Goal: Task Accomplishment & Management: Manage account settings

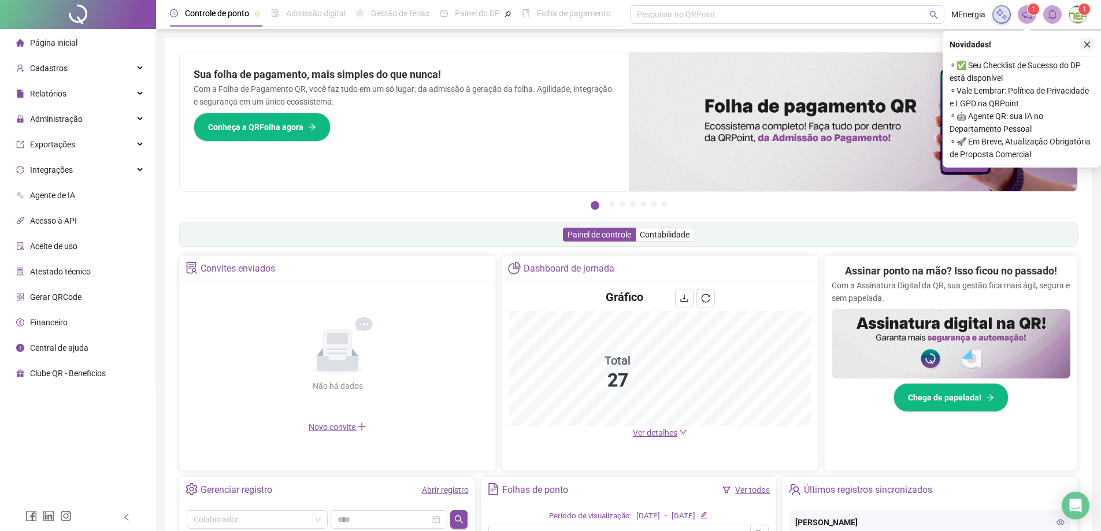
click at [1084, 45] on icon "close" at bounding box center [1087, 44] width 8 height 8
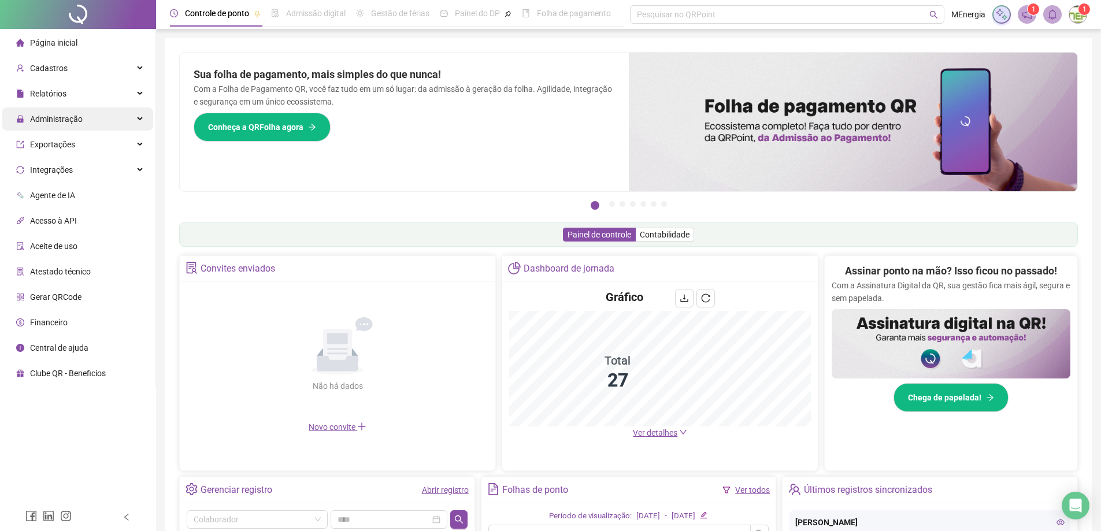
click at [61, 117] on span "Administração" at bounding box center [56, 118] width 53 height 9
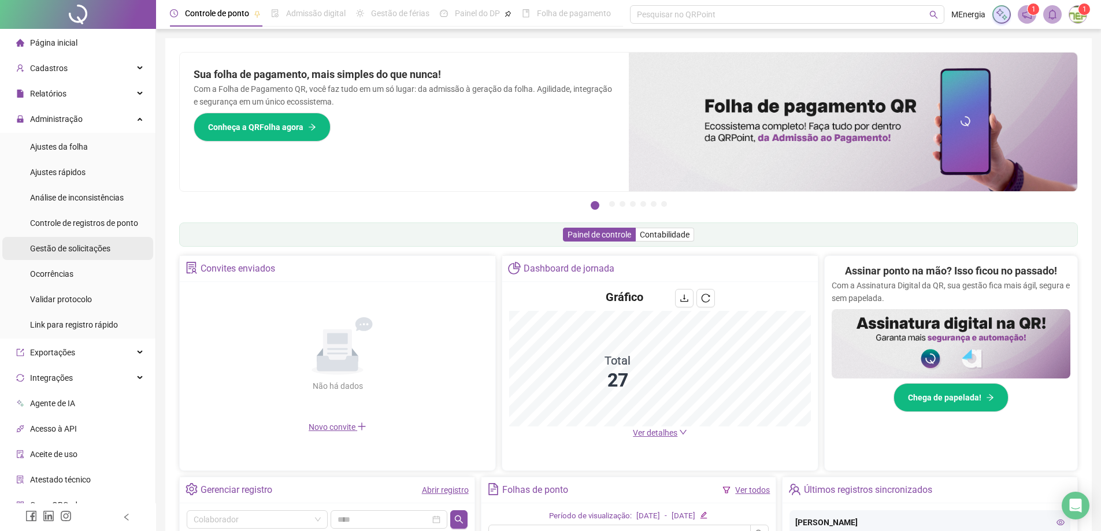
click at [77, 249] on span "Gestão de solicitações" at bounding box center [70, 248] width 80 height 9
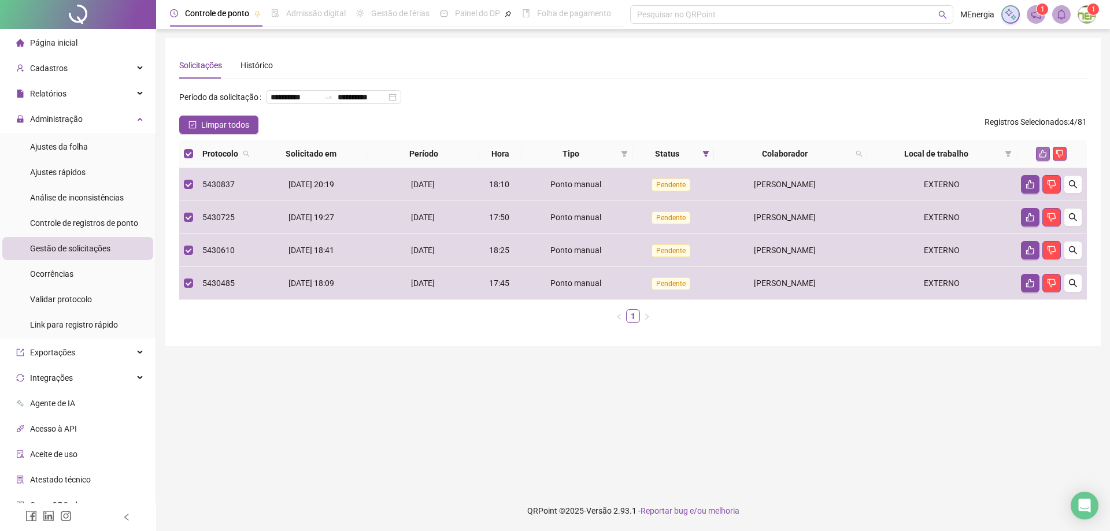
click at [1043, 158] on icon "like" at bounding box center [1043, 154] width 8 height 8
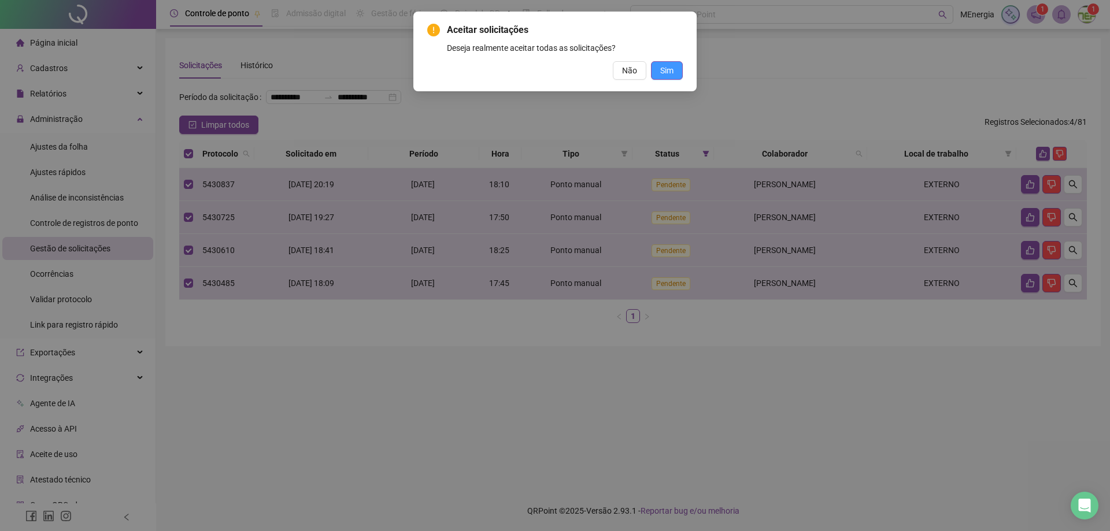
click at [667, 67] on span "Sim" at bounding box center [666, 70] width 13 height 13
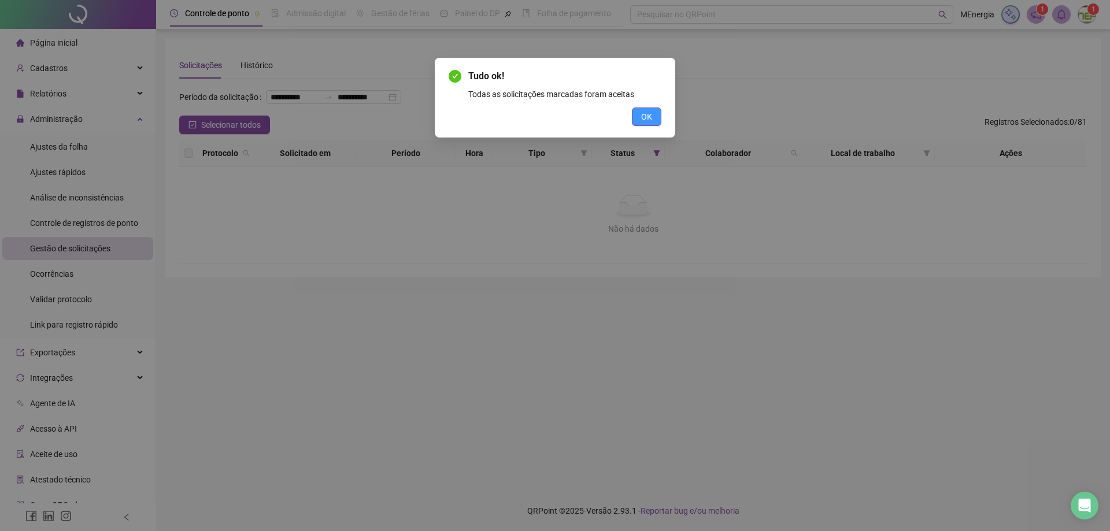
click at [653, 120] on button "OK" at bounding box center [646, 117] width 29 height 18
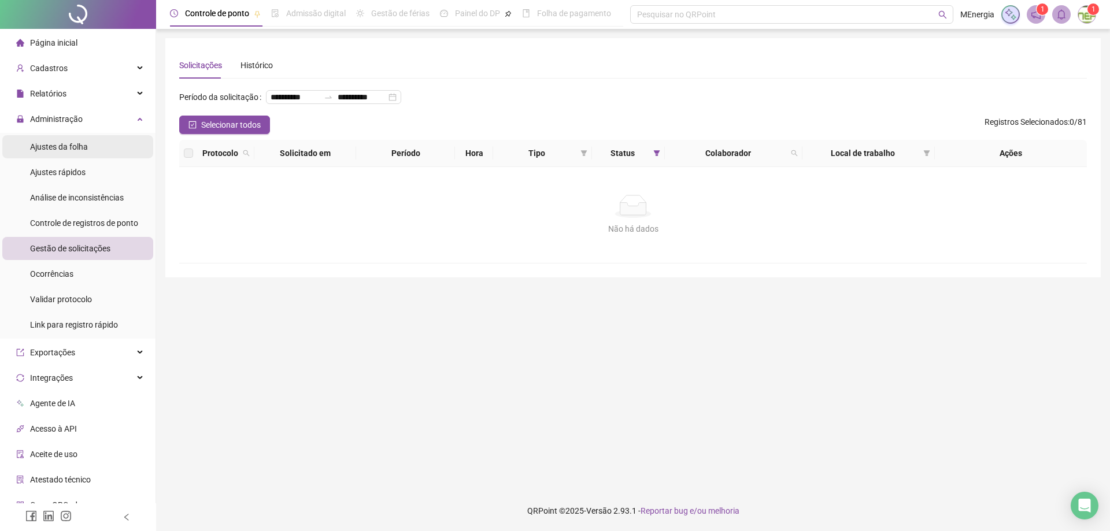
click at [66, 147] on span "Ajustes da folha" at bounding box center [59, 146] width 58 height 9
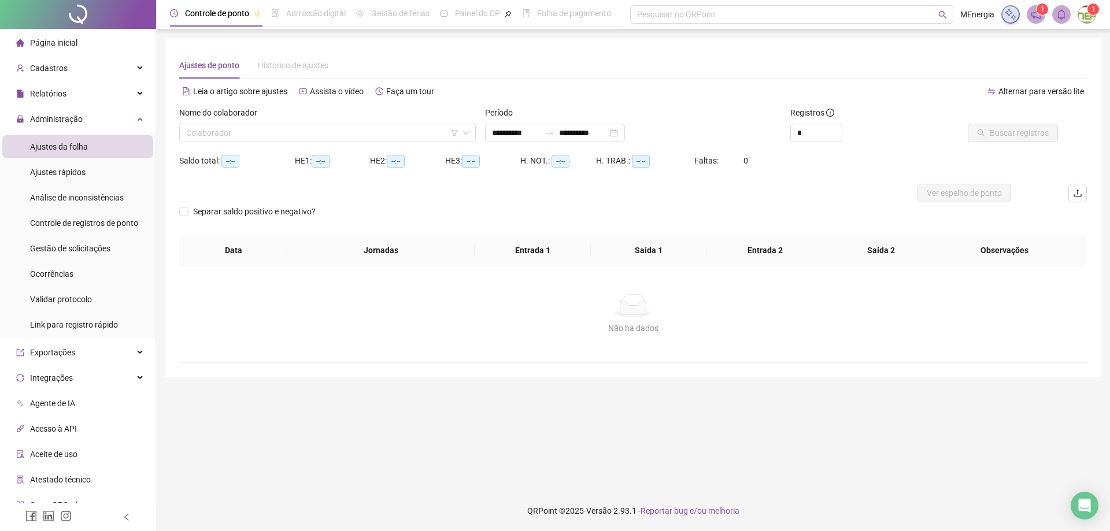
type input "**********"
click at [490, 131] on div "**********" at bounding box center [555, 133] width 140 height 18
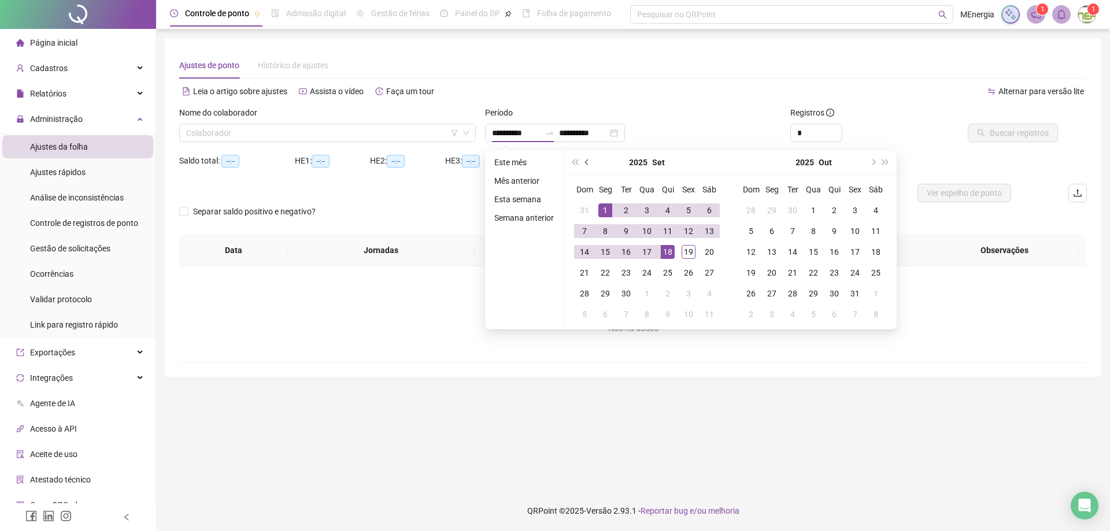
click at [583, 162] on button "prev-year" at bounding box center [587, 162] width 13 height 23
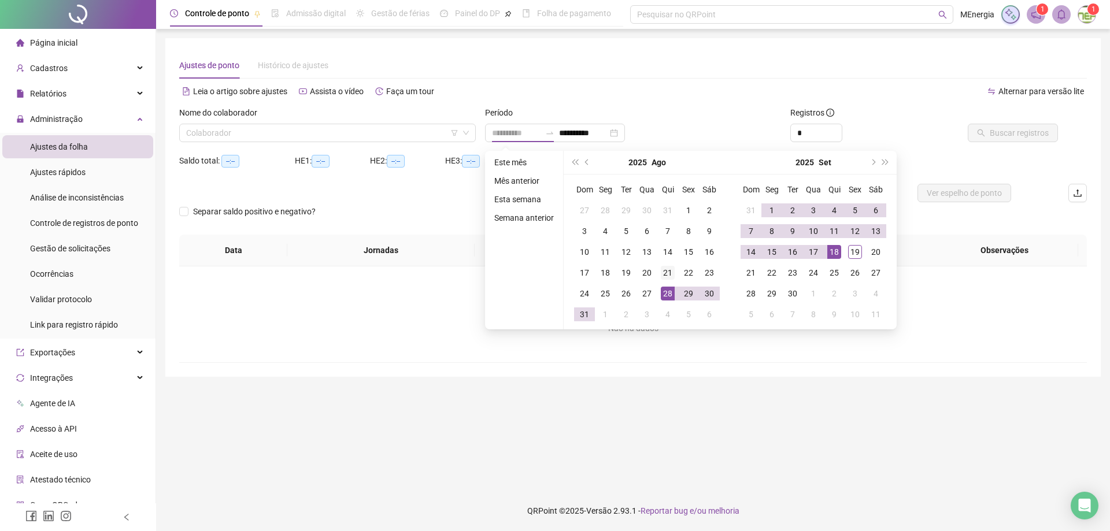
type input "**********"
click at [668, 279] on div "21" at bounding box center [668, 273] width 14 height 14
type input "**********"
click at [849, 252] on div "19" at bounding box center [855, 252] width 14 height 14
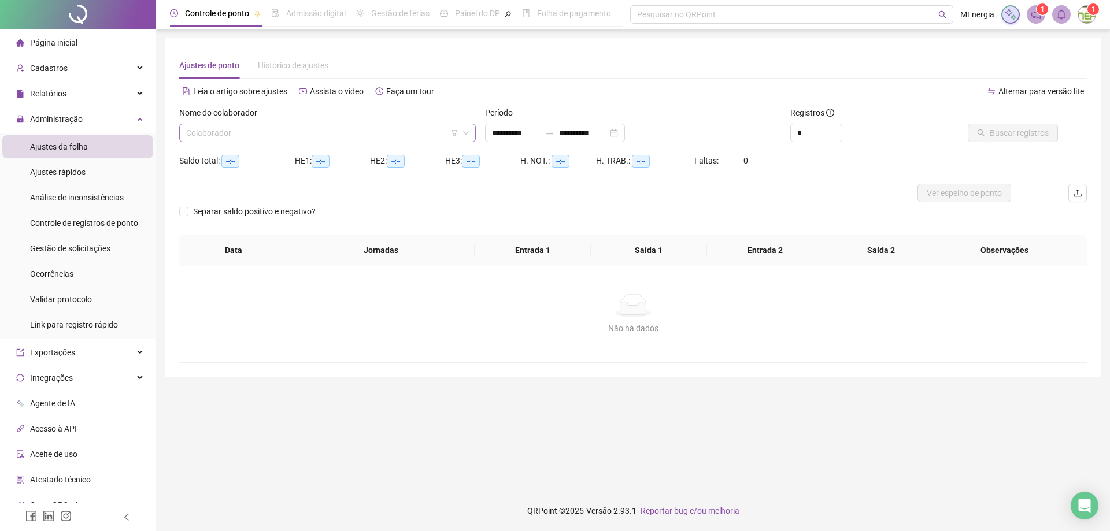
click at [472, 134] on div "Colaborador" at bounding box center [327, 133] width 297 height 18
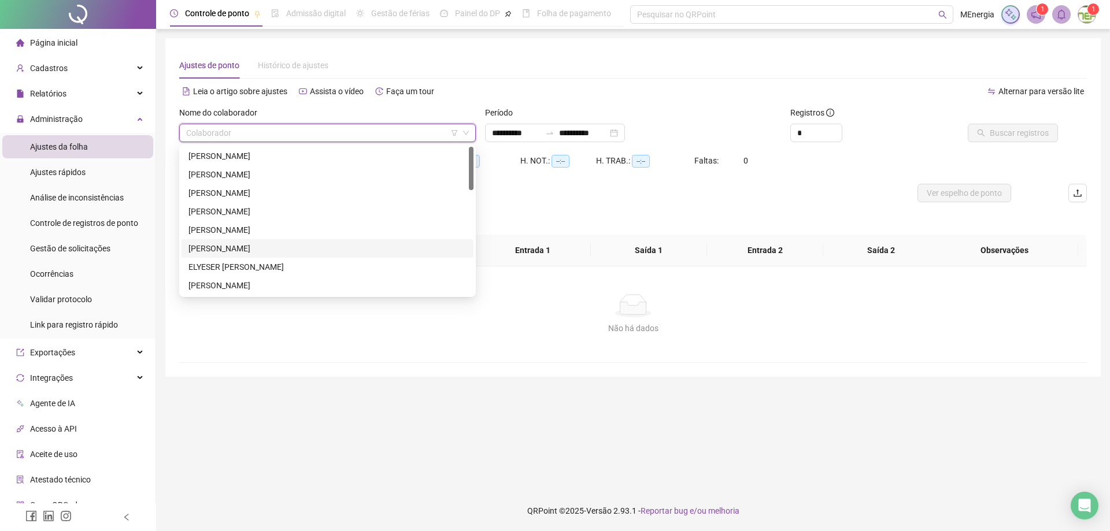
click at [261, 244] on div "[PERSON_NAME]" at bounding box center [327, 248] width 278 height 13
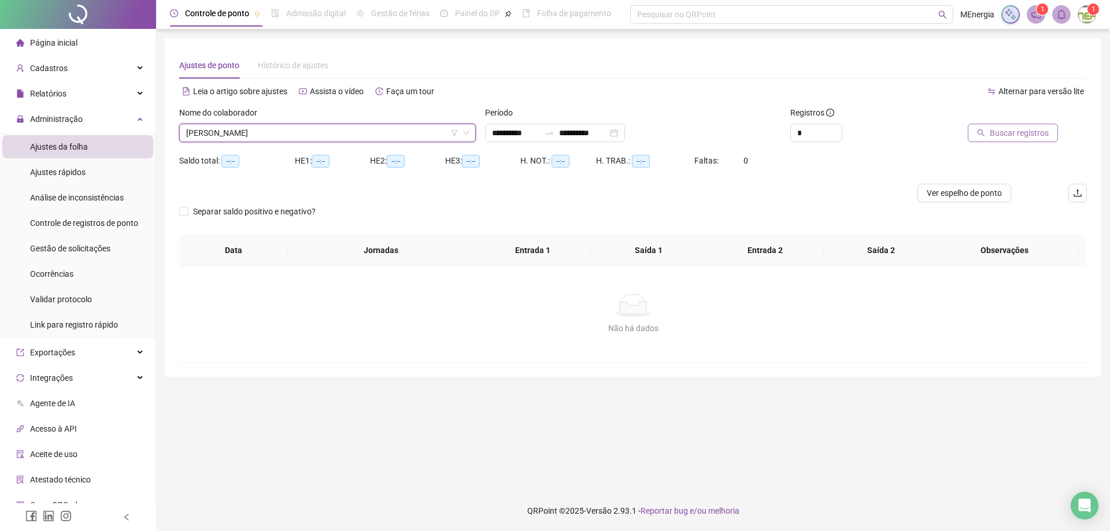
click at [985, 139] on button "Buscar registros" at bounding box center [1013, 133] width 90 height 18
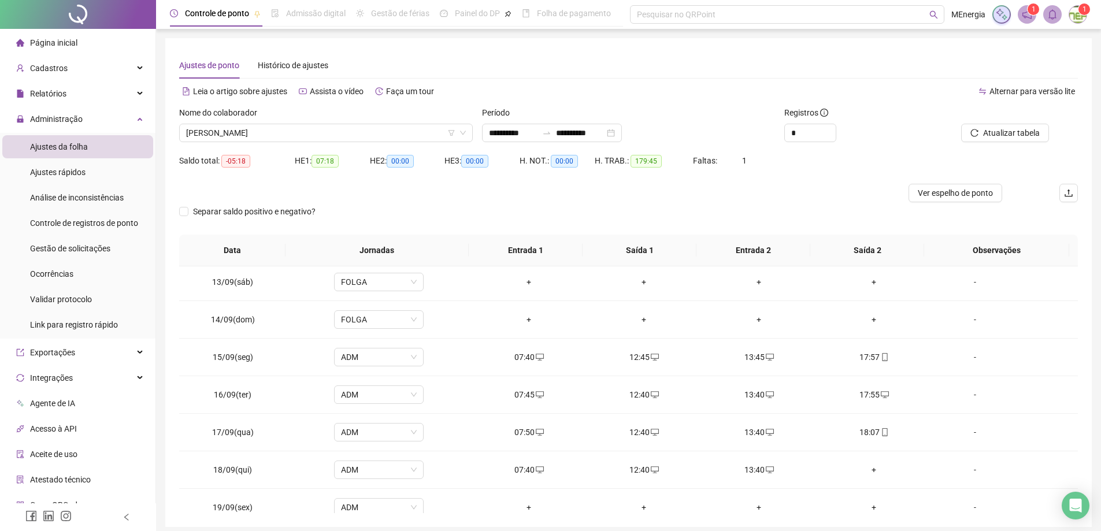
scroll to position [880, 0]
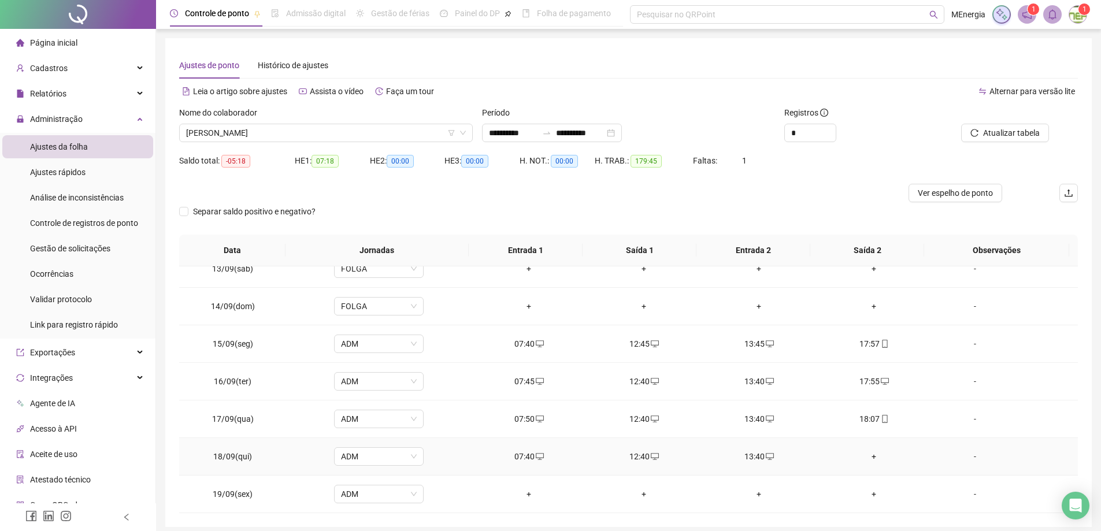
click at [868, 458] on div "+" at bounding box center [874, 456] width 97 height 13
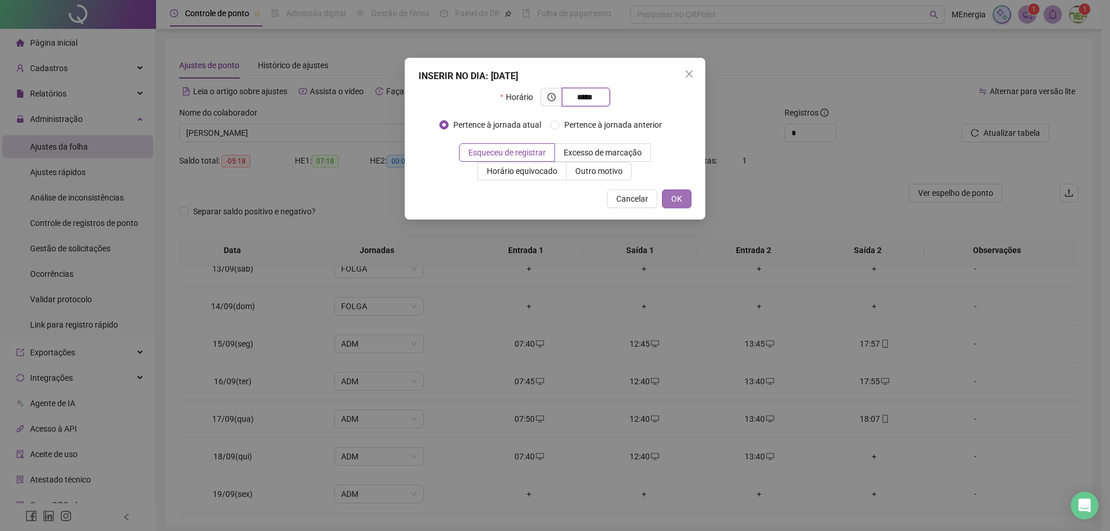
type input "*****"
click at [683, 201] on button "OK" at bounding box center [676, 199] width 29 height 18
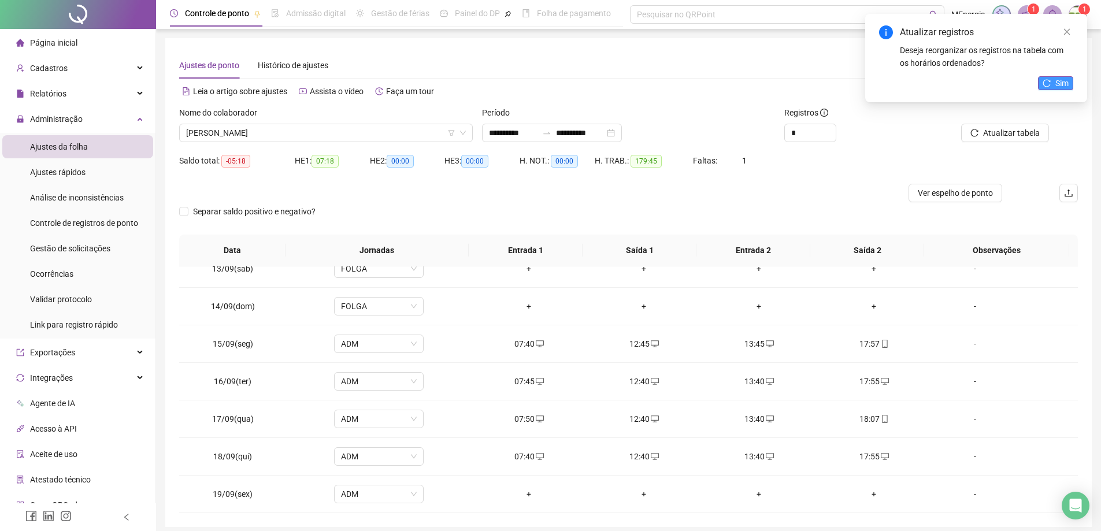
click at [1043, 80] on icon "reload" at bounding box center [1047, 83] width 8 height 8
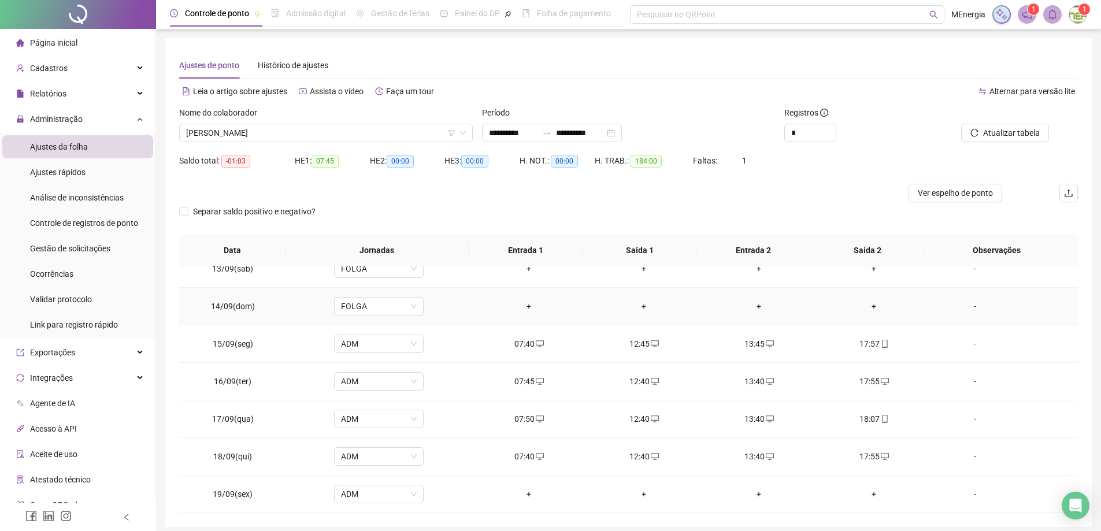
scroll to position [46, 0]
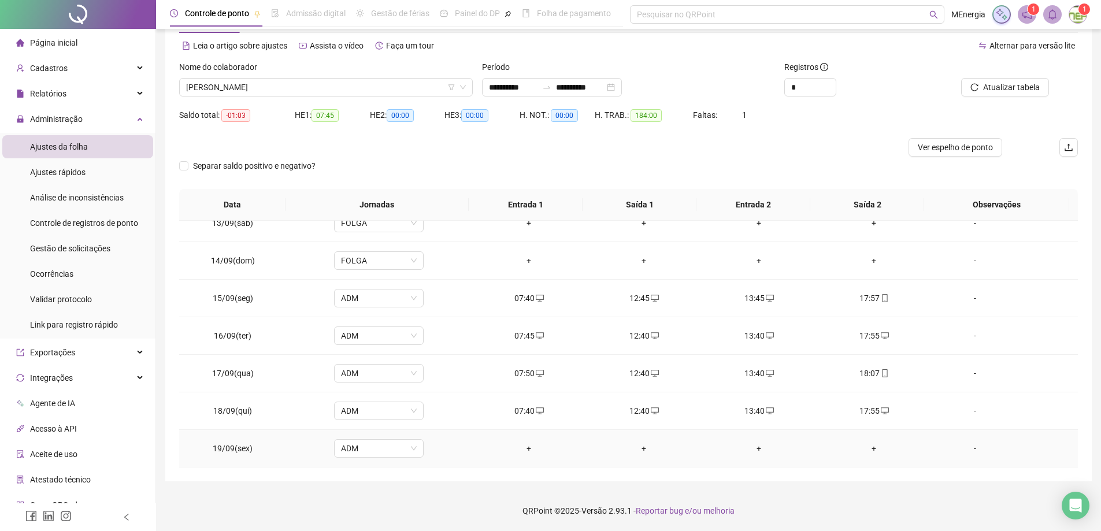
click at [522, 451] on div "+" at bounding box center [529, 448] width 97 height 13
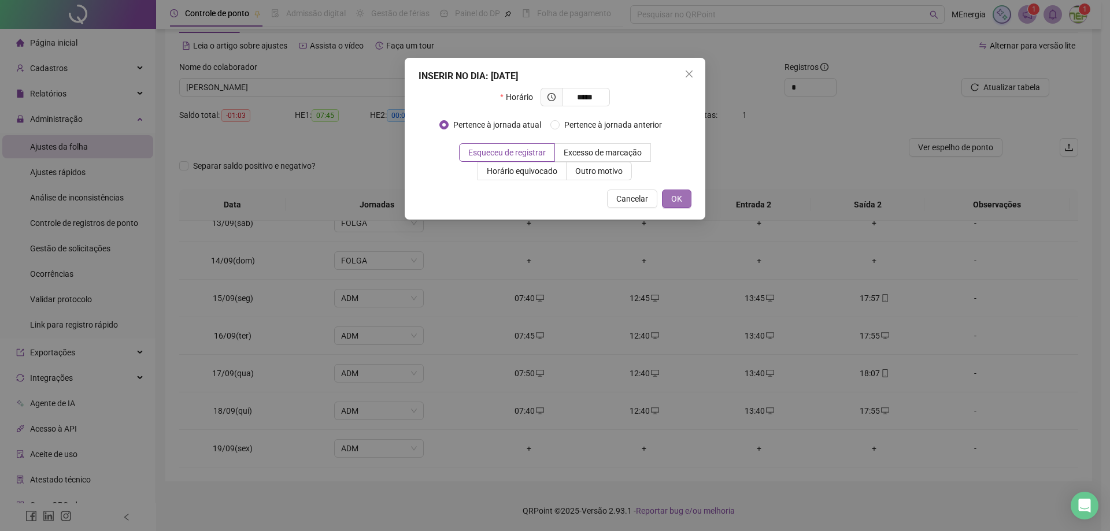
type input "*****"
click at [679, 198] on span "OK" at bounding box center [676, 198] width 11 height 13
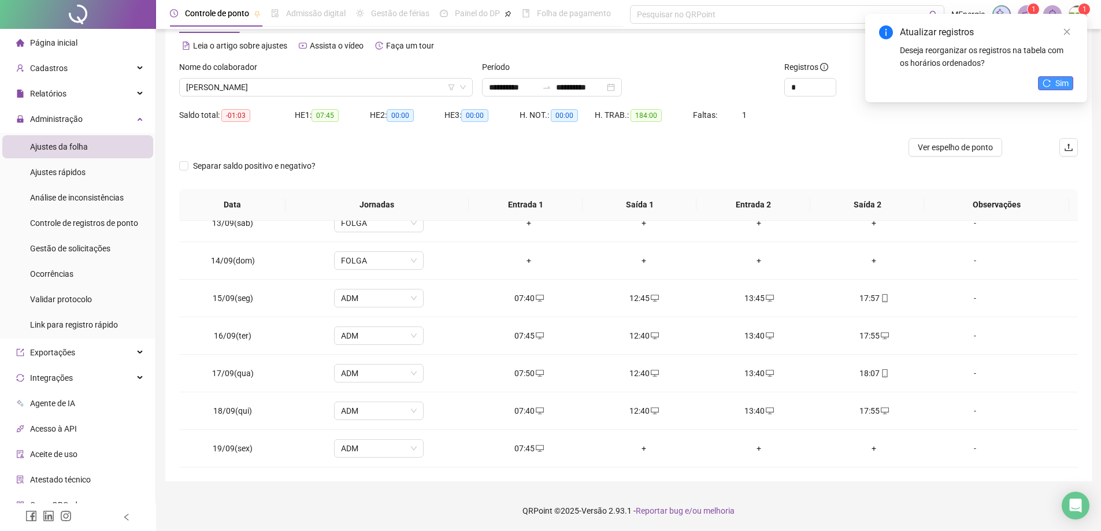
click at [1050, 84] on icon "reload" at bounding box center [1047, 83] width 8 height 8
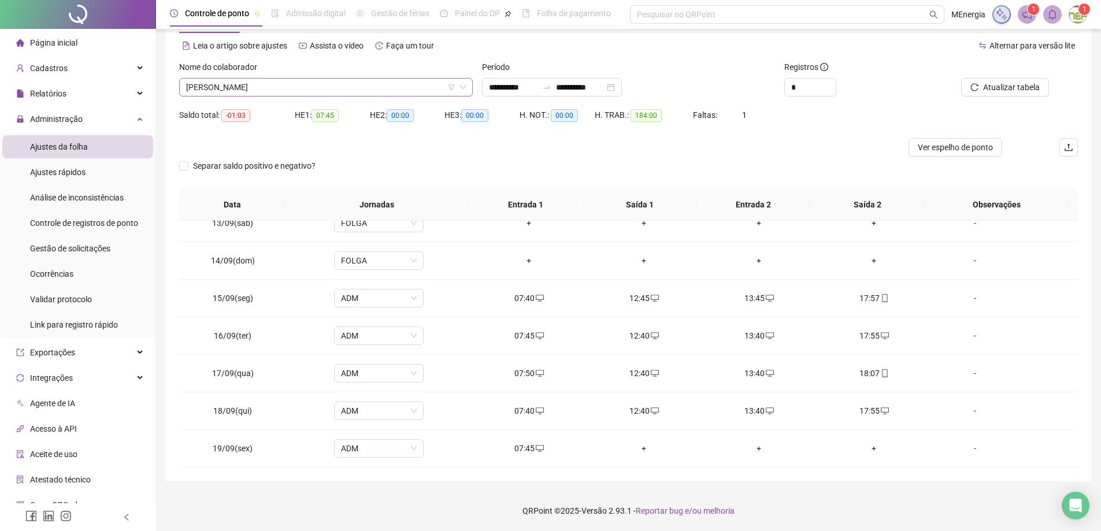
click at [467, 86] on div "[PERSON_NAME]" at bounding box center [326, 87] width 294 height 18
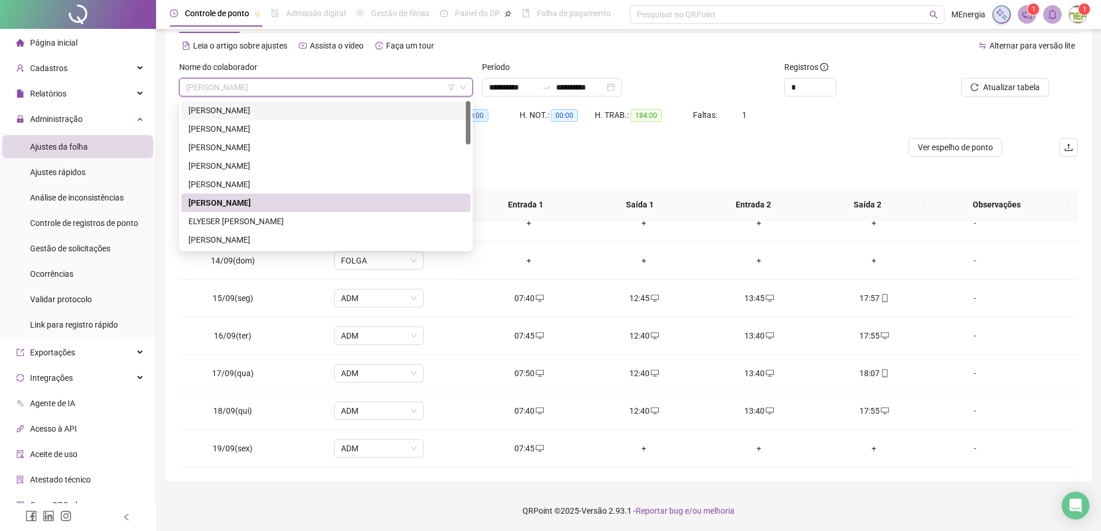
click at [262, 106] on div "[PERSON_NAME]" at bounding box center [325, 110] width 275 height 13
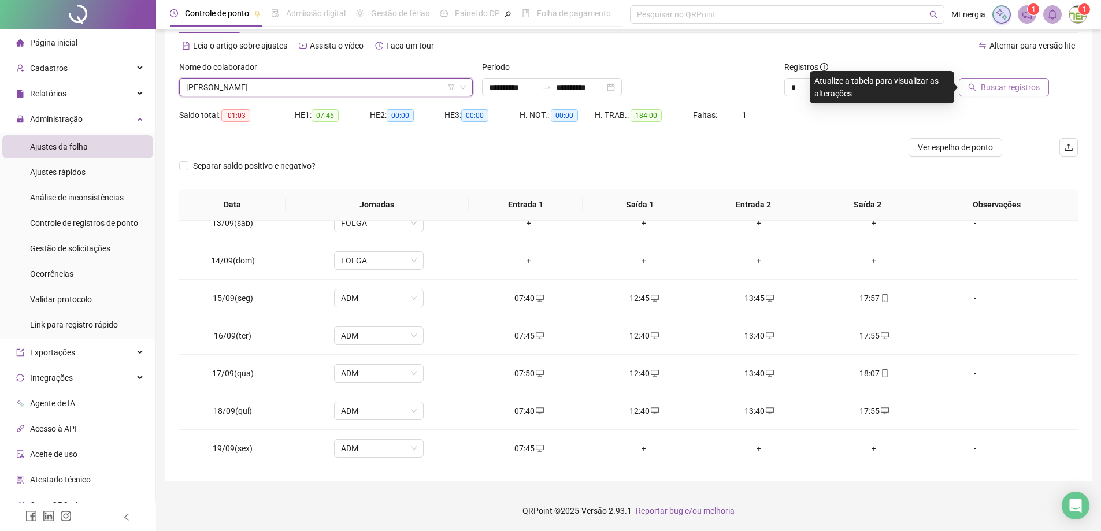
click at [1020, 93] on button "Buscar registros" at bounding box center [1004, 87] width 90 height 18
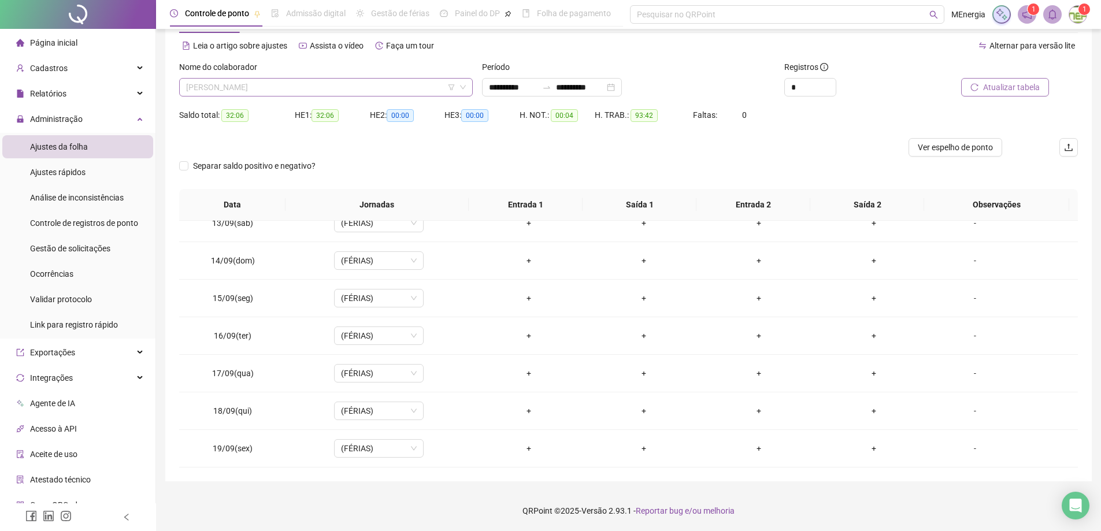
click at [469, 83] on div "[PERSON_NAME]" at bounding box center [326, 87] width 294 height 18
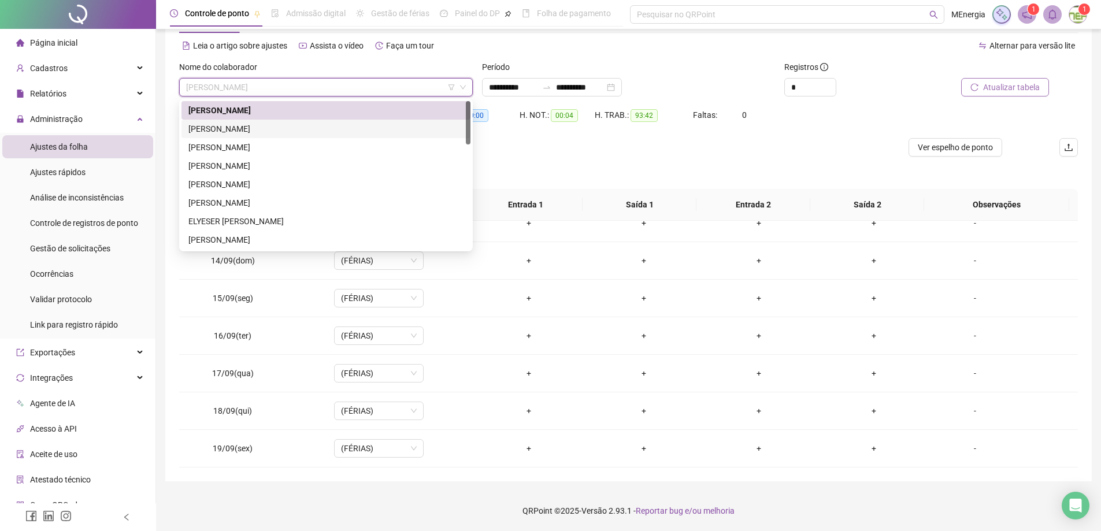
click at [283, 135] on div "[PERSON_NAME]" at bounding box center [325, 129] width 275 height 13
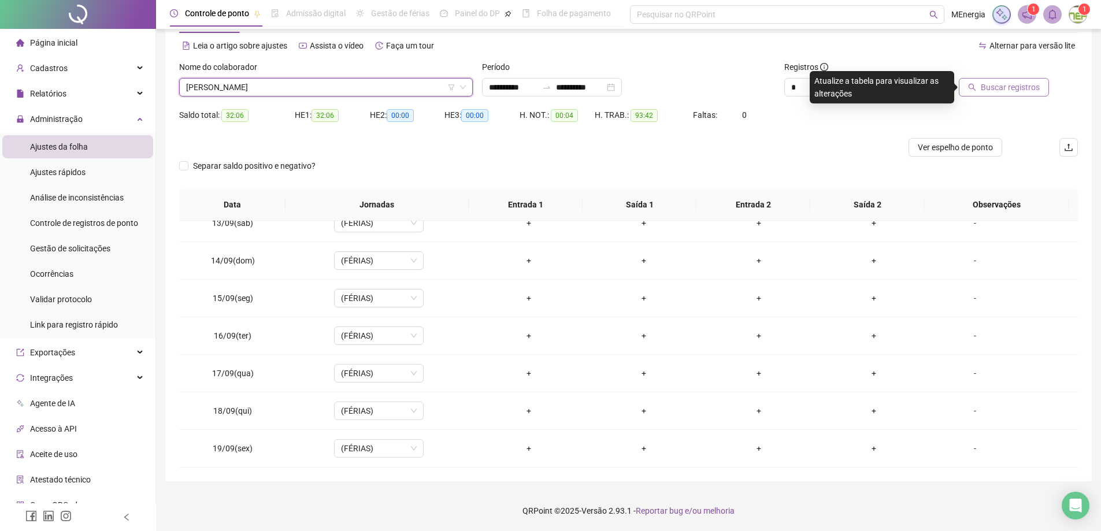
click at [1001, 93] on span "Buscar registros" at bounding box center [1010, 87] width 59 height 13
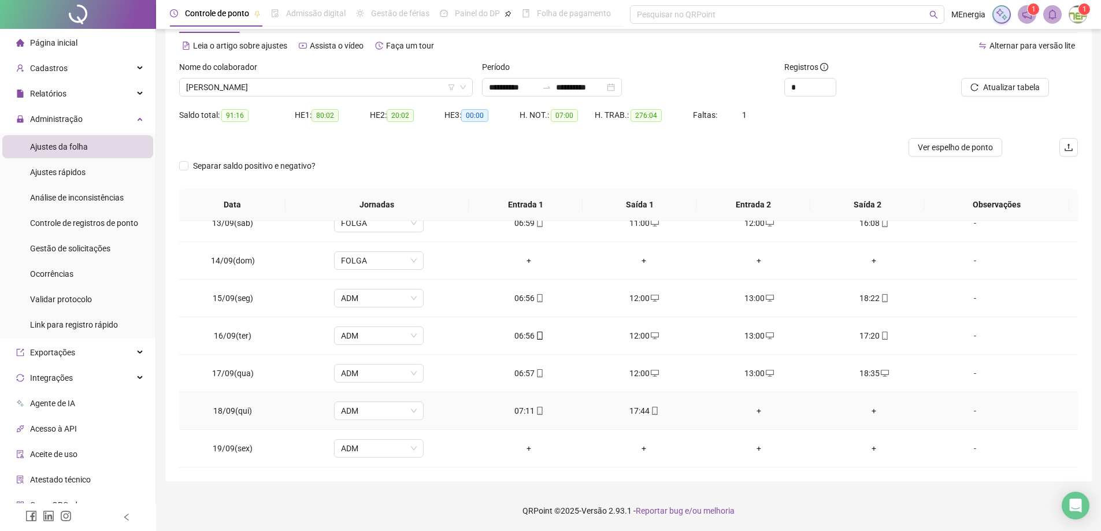
click at [756, 410] on div "+" at bounding box center [759, 411] width 97 height 13
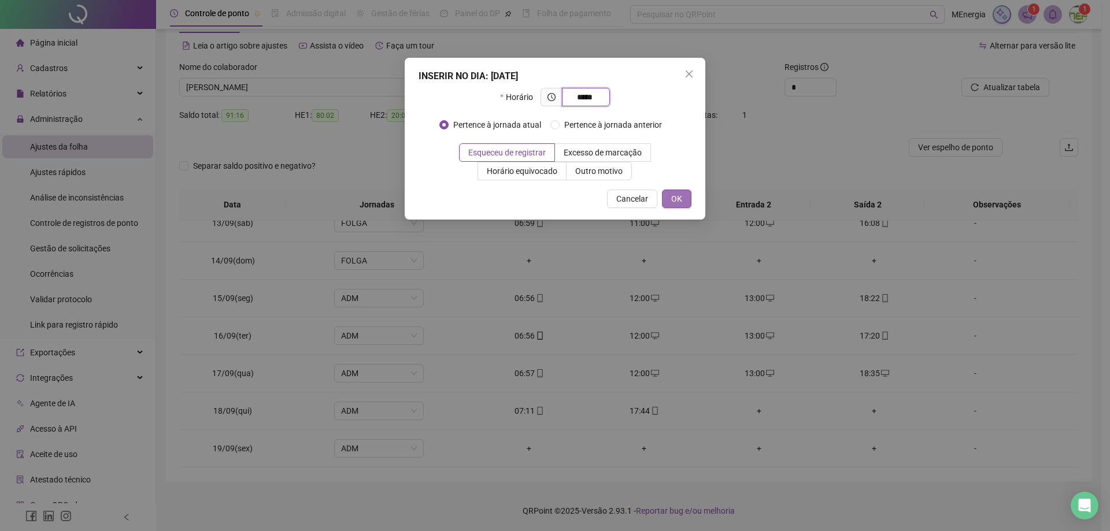
type input "*****"
click at [683, 201] on button "OK" at bounding box center [676, 199] width 29 height 18
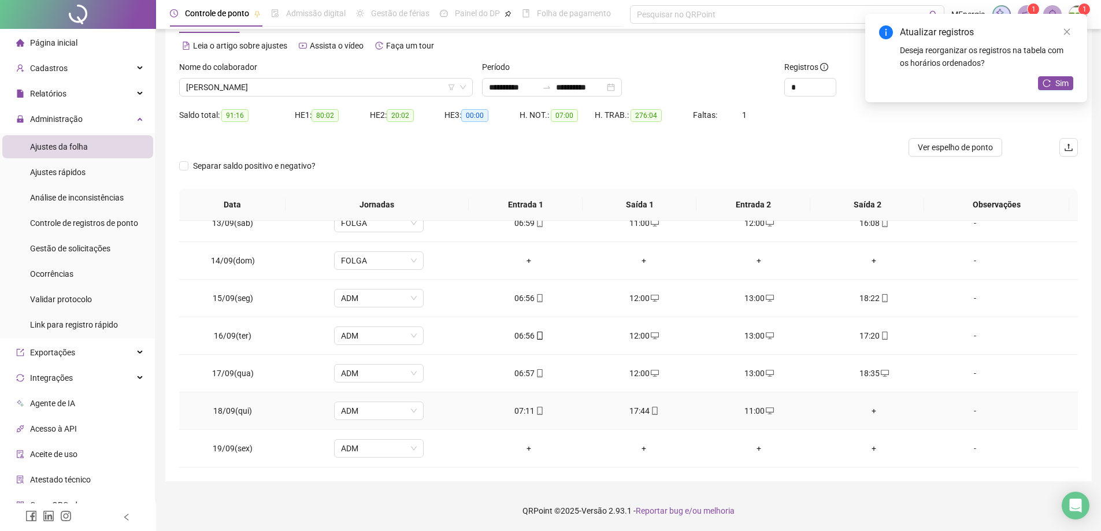
click at [867, 410] on div "+" at bounding box center [874, 411] width 97 height 13
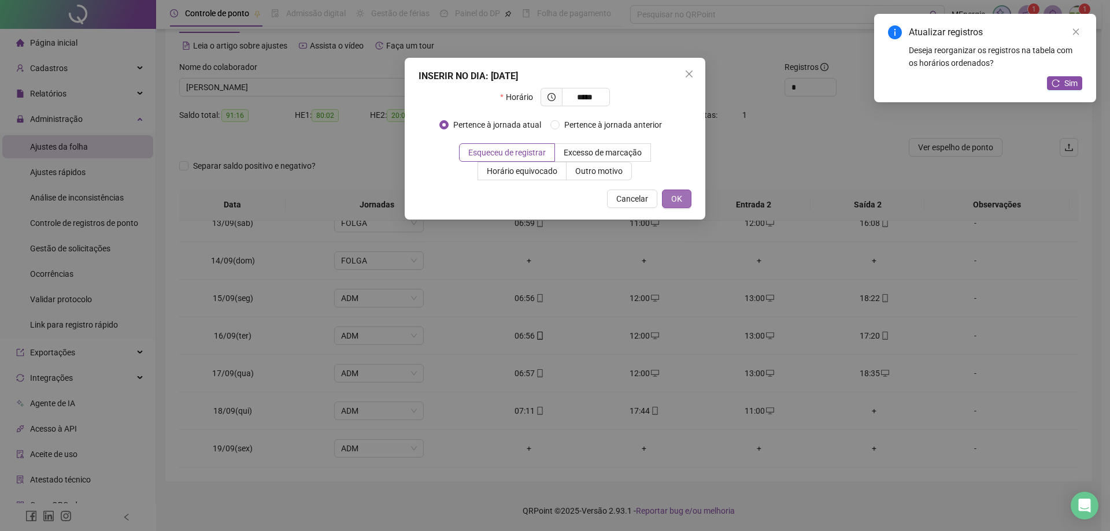
type input "*****"
click at [675, 200] on span "OK" at bounding box center [676, 198] width 11 height 13
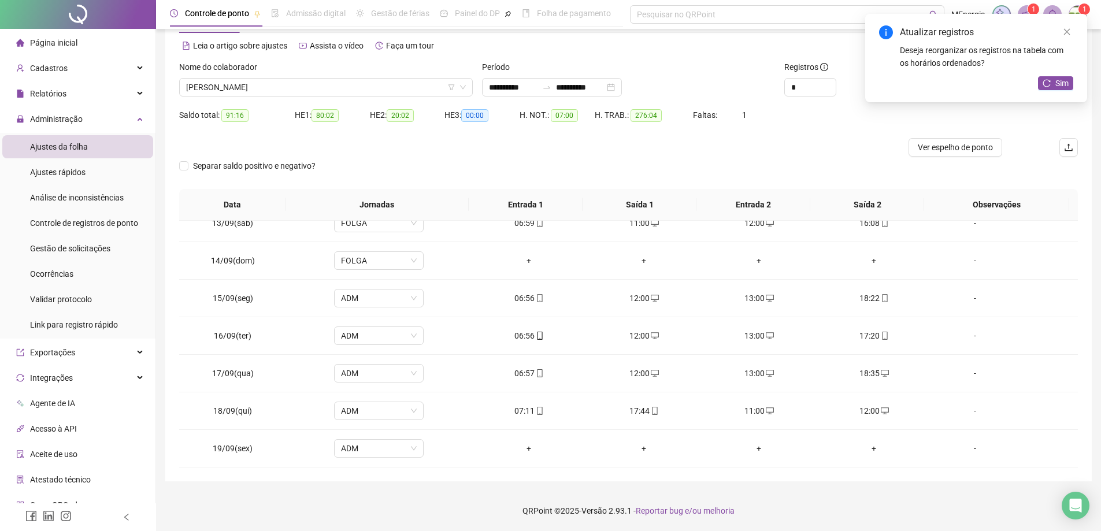
click at [1052, 76] on div "Atualizar registros Deseja reorganizar os registros na tabela com os horários o…" at bounding box center [976, 58] width 222 height 88
click at [1052, 85] on button "Sim" at bounding box center [1055, 83] width 35 height 14
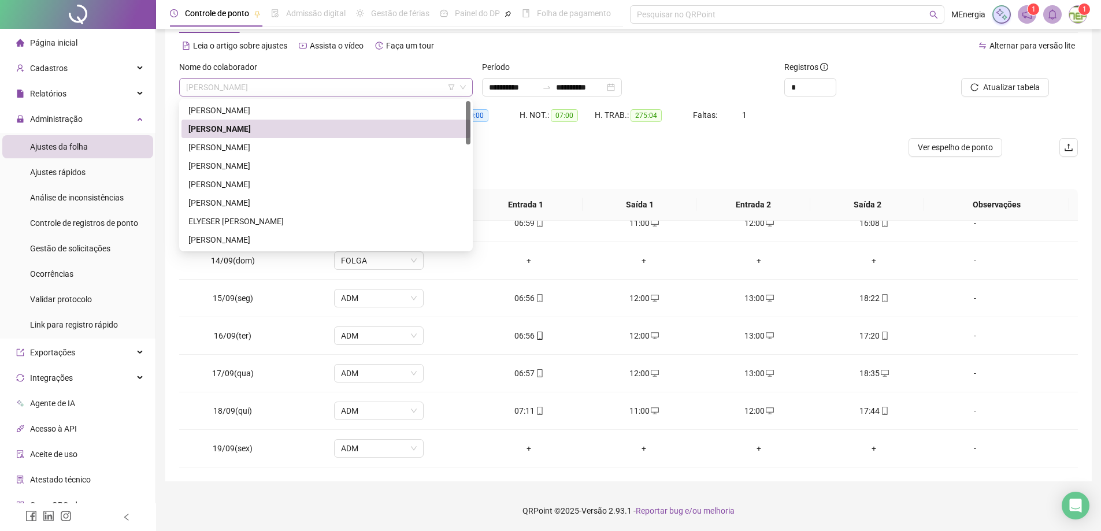
click at [470, 84] on div "[PERSON_NAME]" at bounding box center [326, 87] width 294 height 18
click at [274, 144] on div "[PERSON_NAME]" at bounding box center [325, 147] width 275 height 13
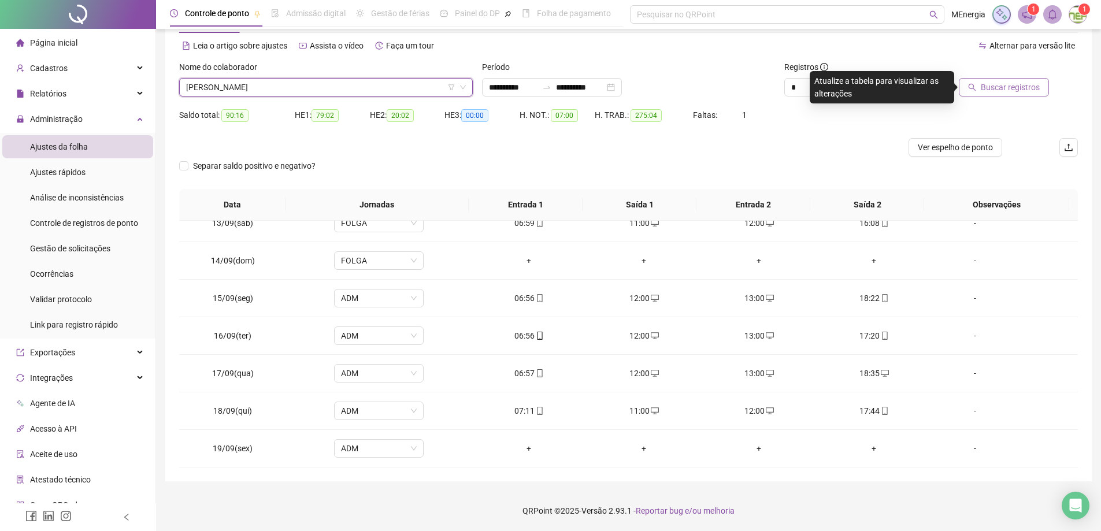
click at [967, 88] on button "Buscar registros" at bounding box center [1004, 87] width 90 height 18
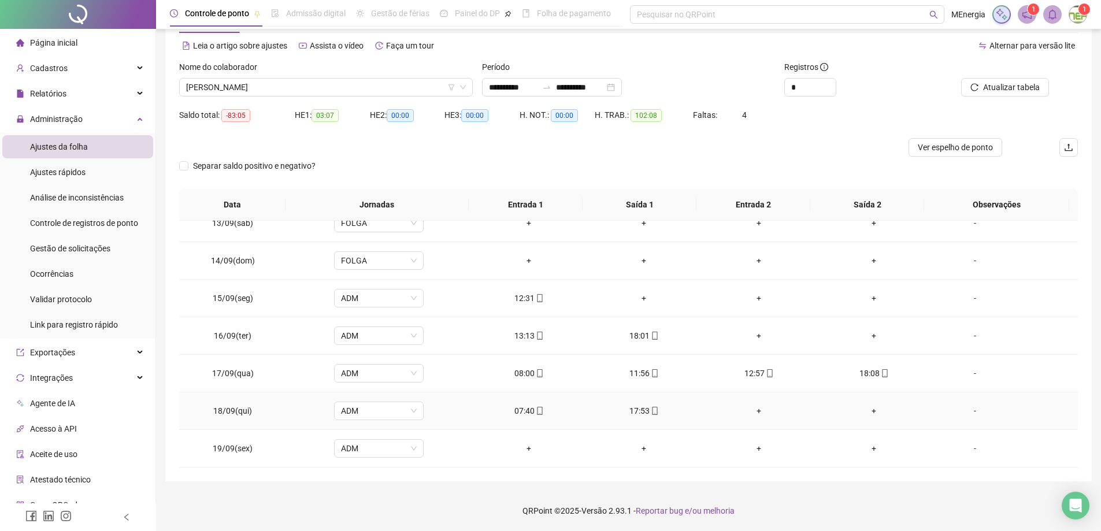
click at [754, 413] on div "+" at bounding box center [759, 411] width 97 height 13
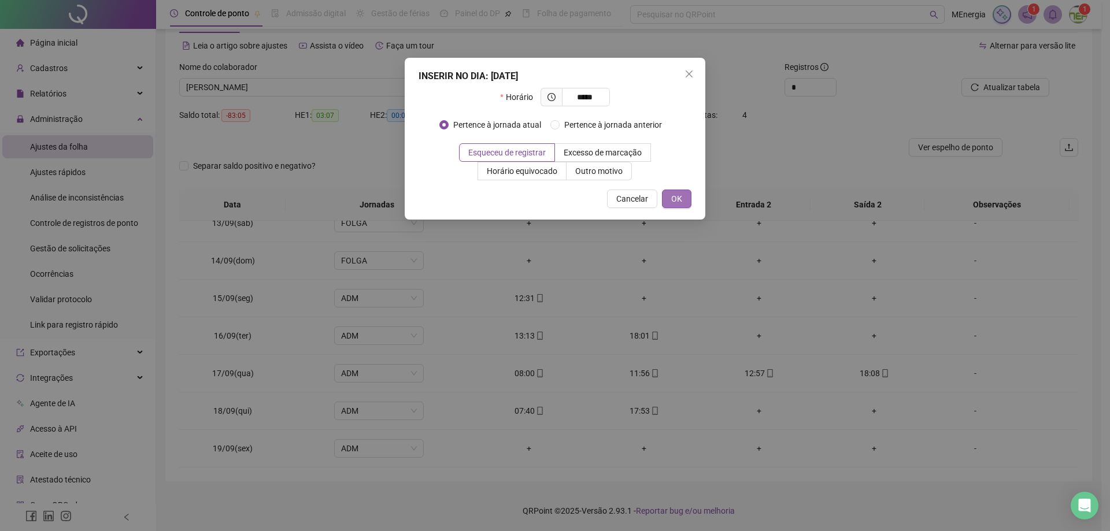
type input "*****"
click at [677, 199] on span "OK" at bounding box center [676, 198] width 11 height 13
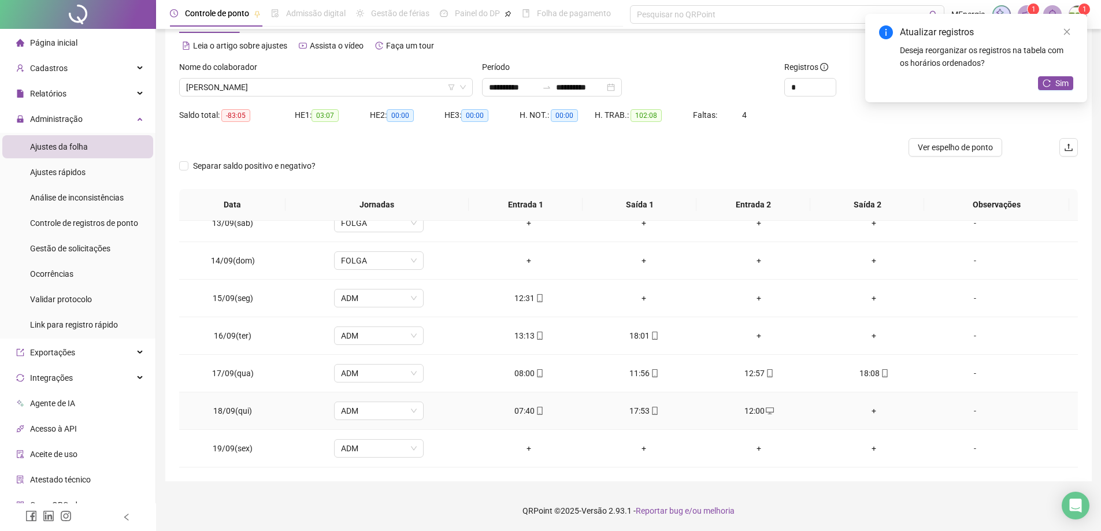
click at [866, 411] on div "+" at bounding box center [874, 411] width 97 height 13
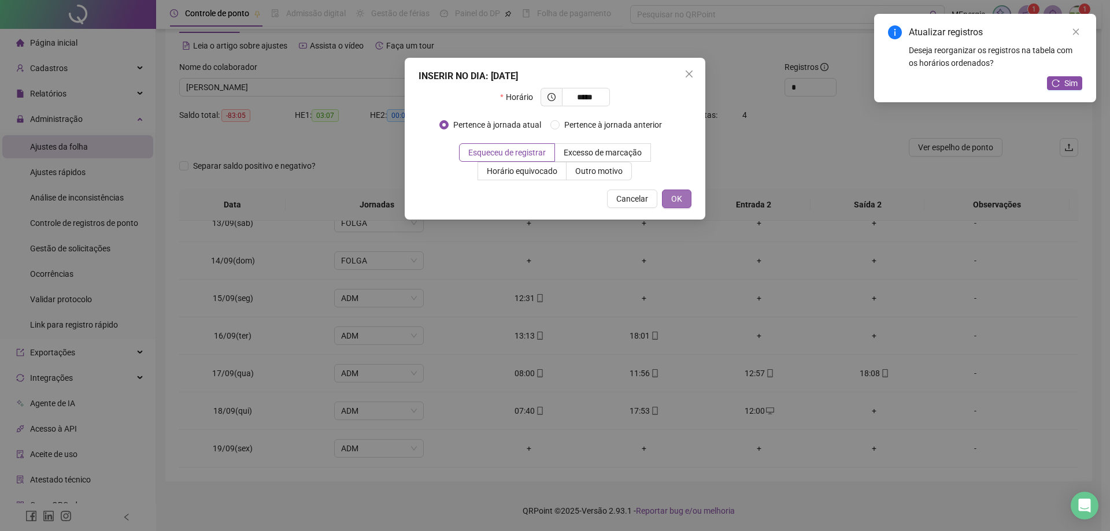
type input "*****"
click at [687, 201] on button "OK" at bounding box center [676, 199] width 29 height 18
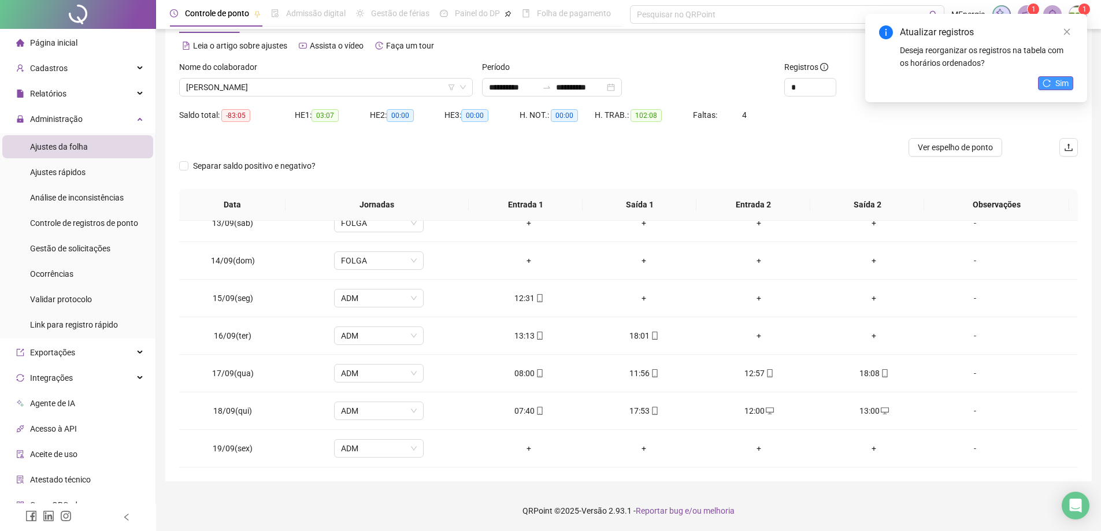
click at [1061, 85] on span "Sim" at bounding box center [1062, 83] width 13 height 13
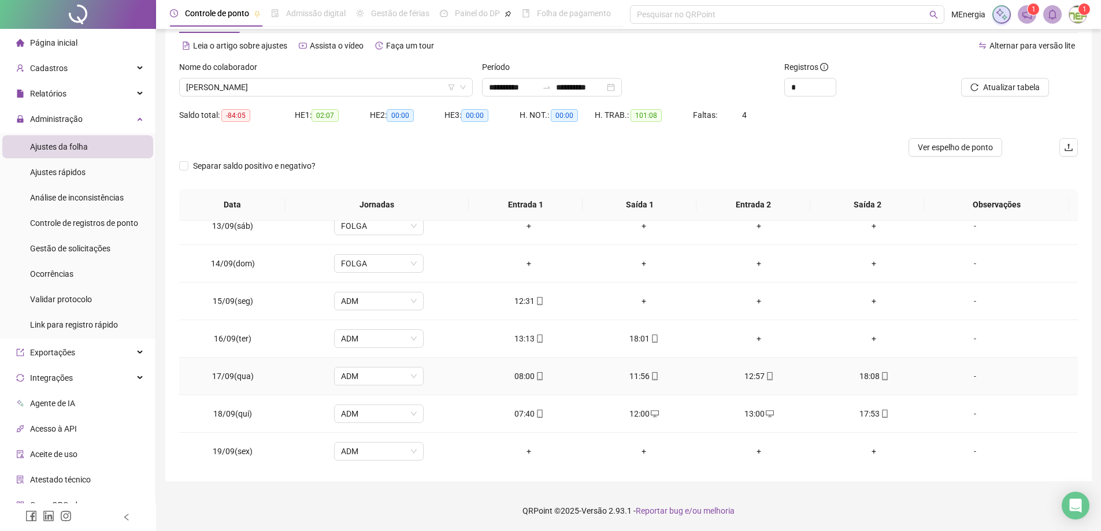
scroll to position [880, 0]
click at [469, 88] on div "[PERSON_NAME]" at bounding box center [326, 87] width 294 height 18
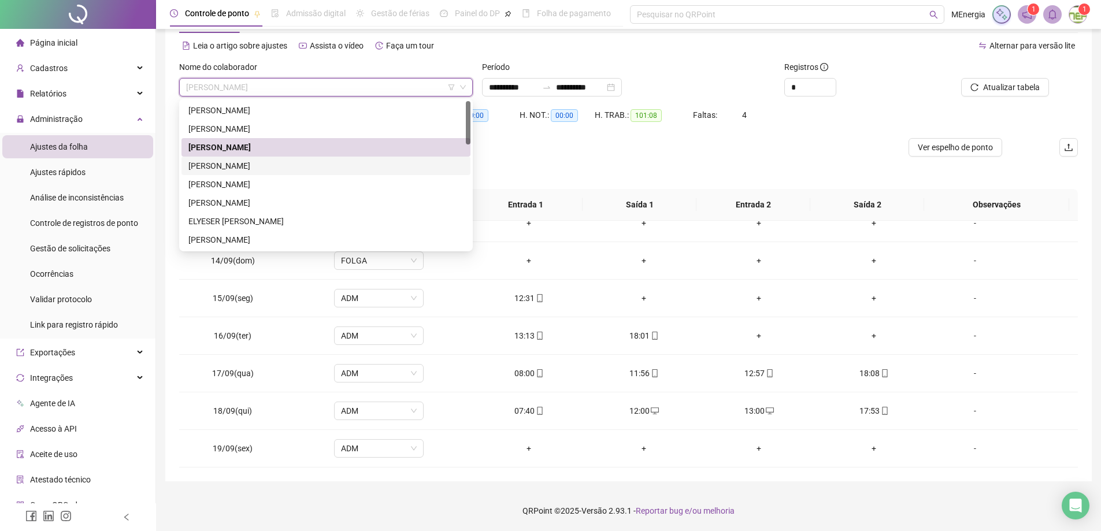
click at [274, 165] on div "[PERSON_NAME]" at bounding box center [325, 166] width 275 height 13
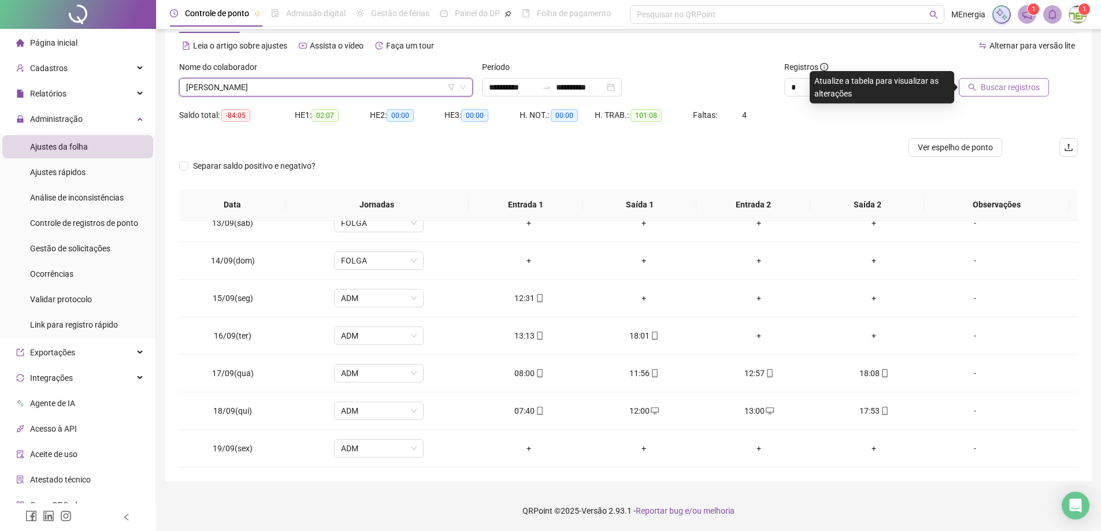
click at [969, 91] on button "Buscar registros" at bounding box center [1004, 87] width 90 height 18
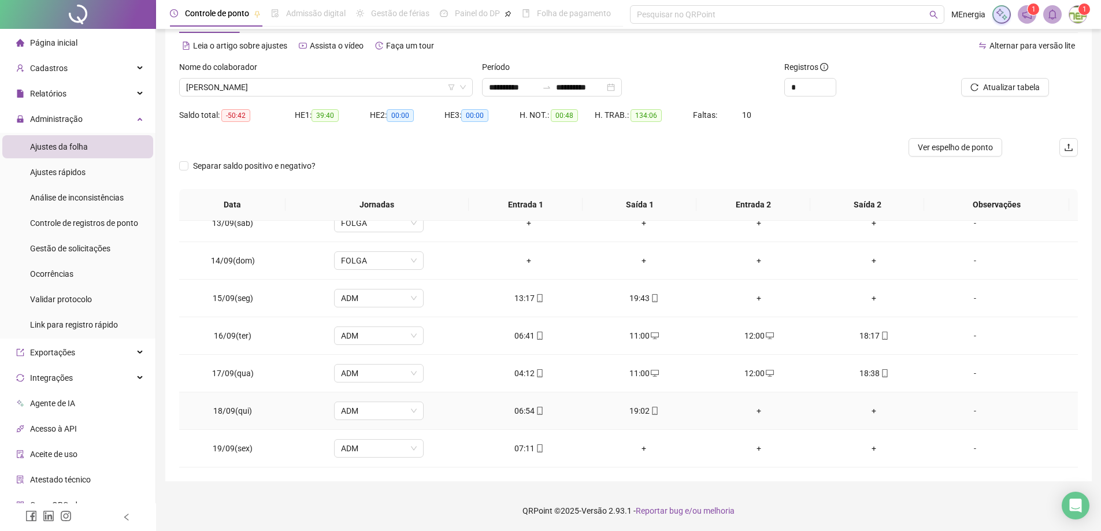
click at [754, 412] on div "+" at bounding box center [759, 411] width 97 height 13
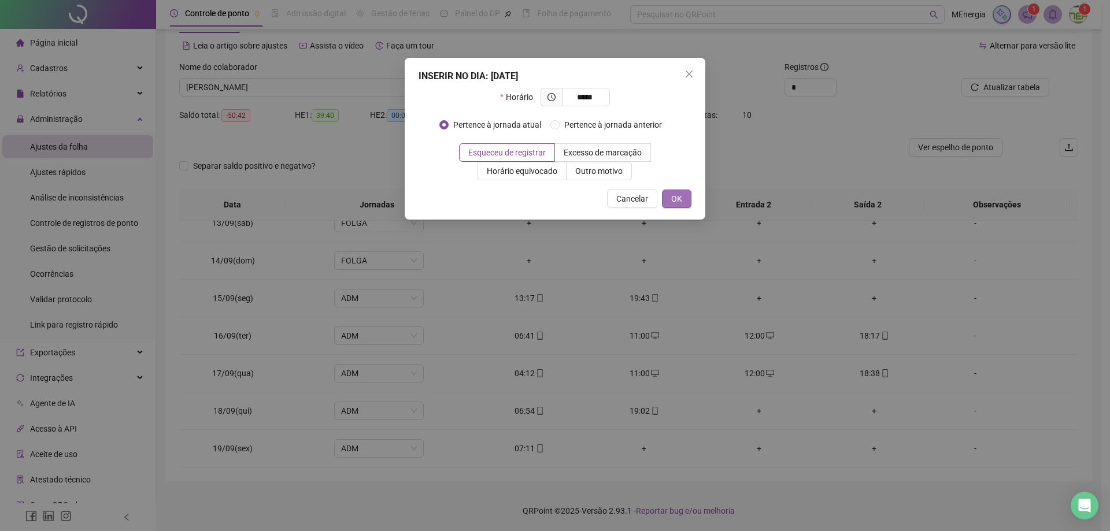
type input "*****"
click at [675, 200] on span "OK" at bounding box center [676, 198] width 11 height 13
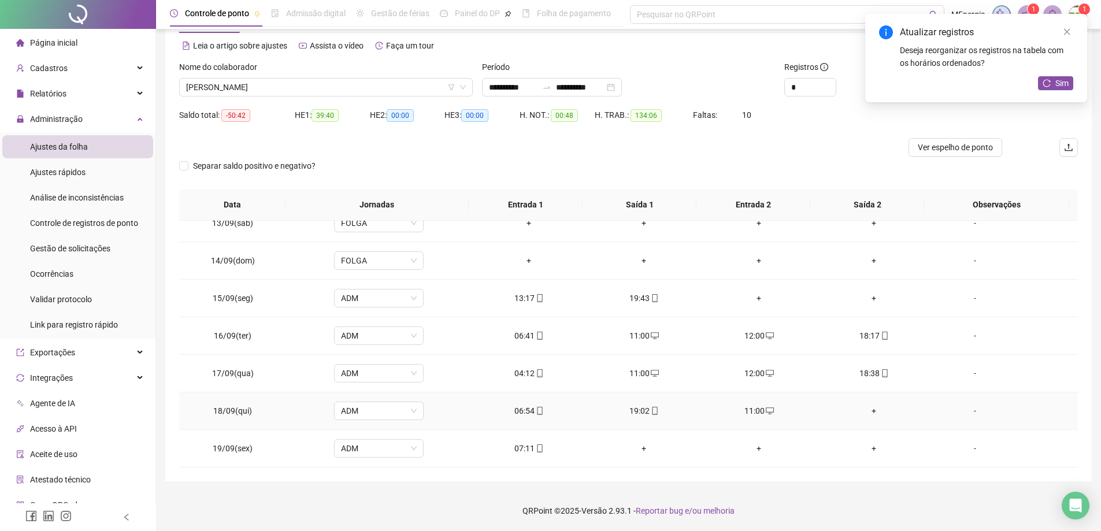
click at [866, 413] on div "+" at bounding box center [874, 411] width 97 height 13
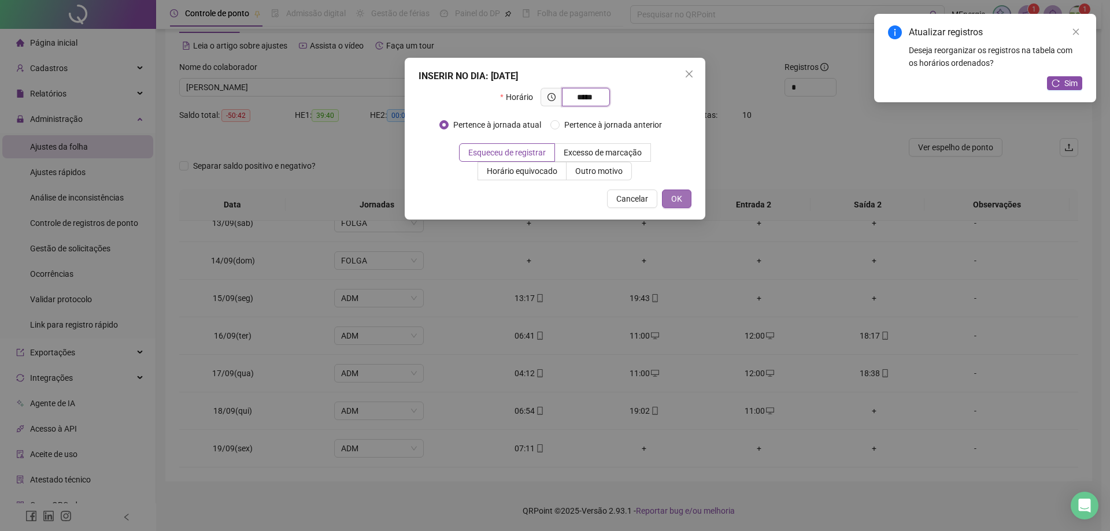
type input "*****"
click at [689, 203] on button "OK" at bounding box center [676, 199] width 29 height 18
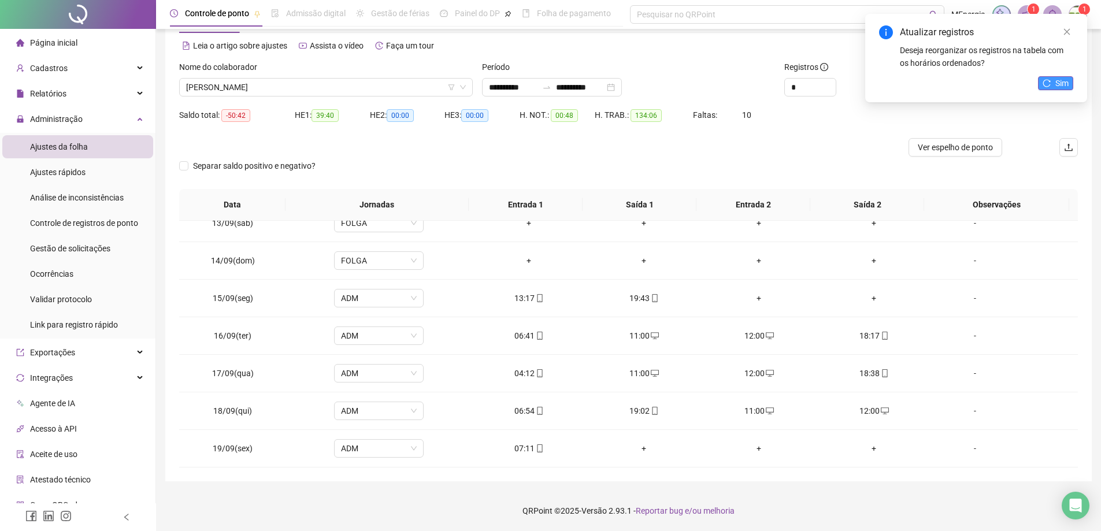
click at [1056, 86] on span "Sim" at bounding box center [1062, 83] width 13 height 13
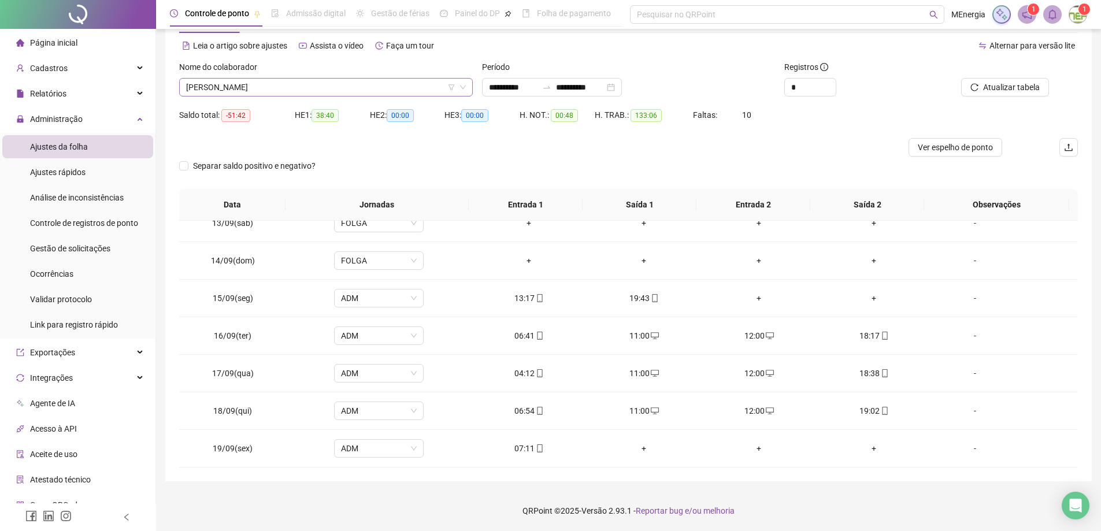
click at [468, 87] on div "[PERSON_NAME]" at bounding box center [326, 87] width 294 height 18
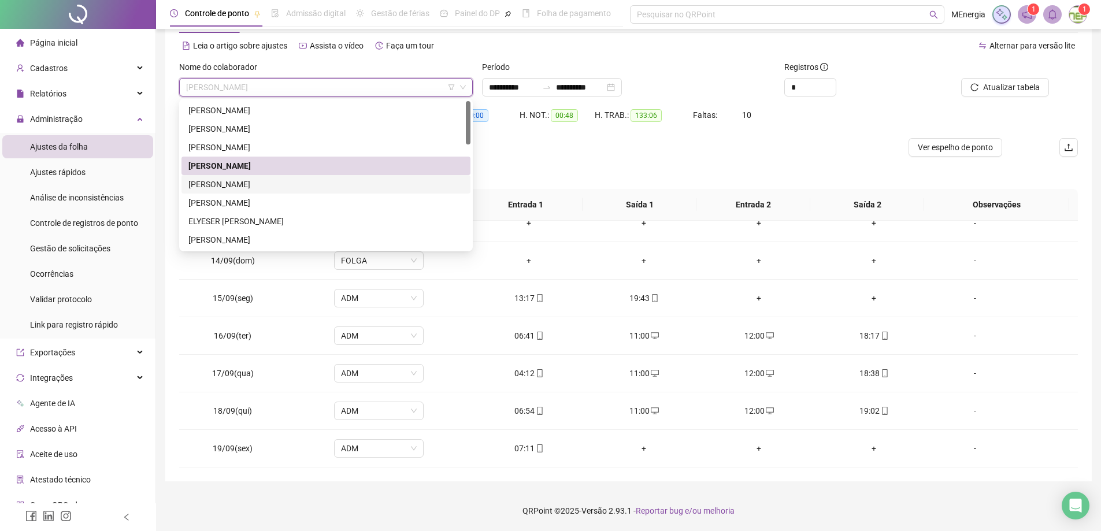
click at [291, 184] on div "[PERSON_NAME]" at bounding box center [325, 184] width 275 height 13
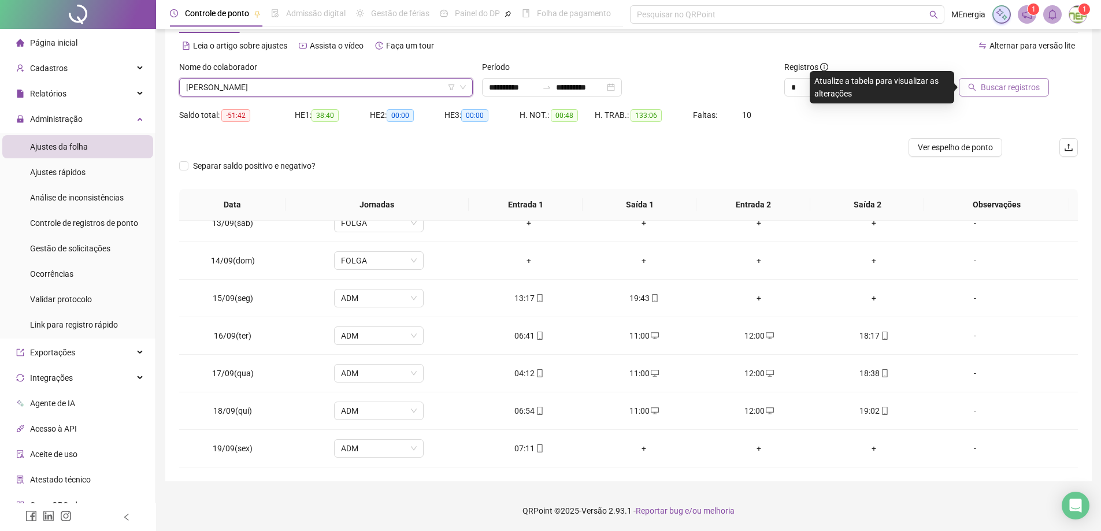
click at [999, 87] on span "Buscar registros" at bounding box center [1010, 87] width 59 height 13
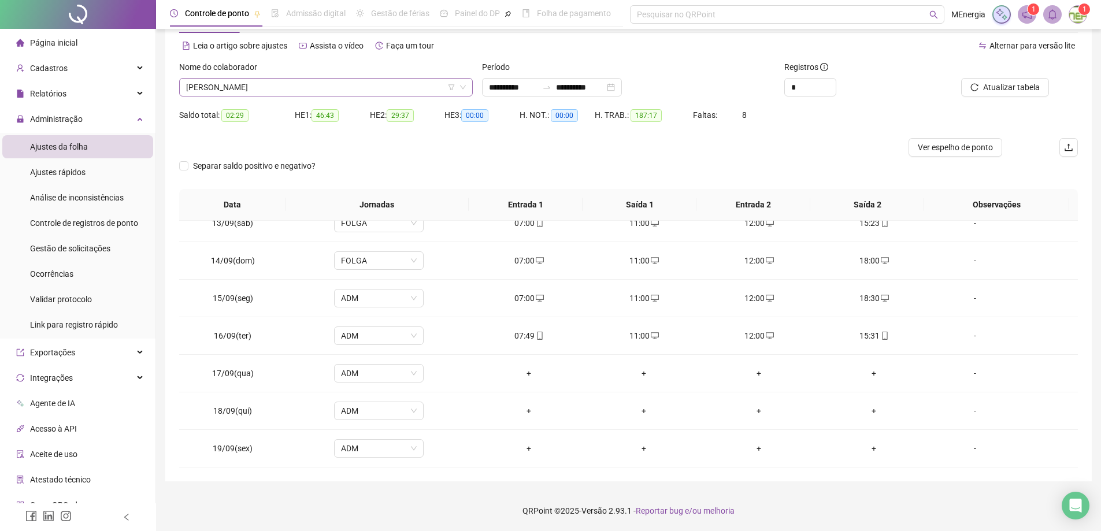
click at [469, 83] on div "[PERSON_NAME]" at bounding box center [326, 87] width 294 height 18
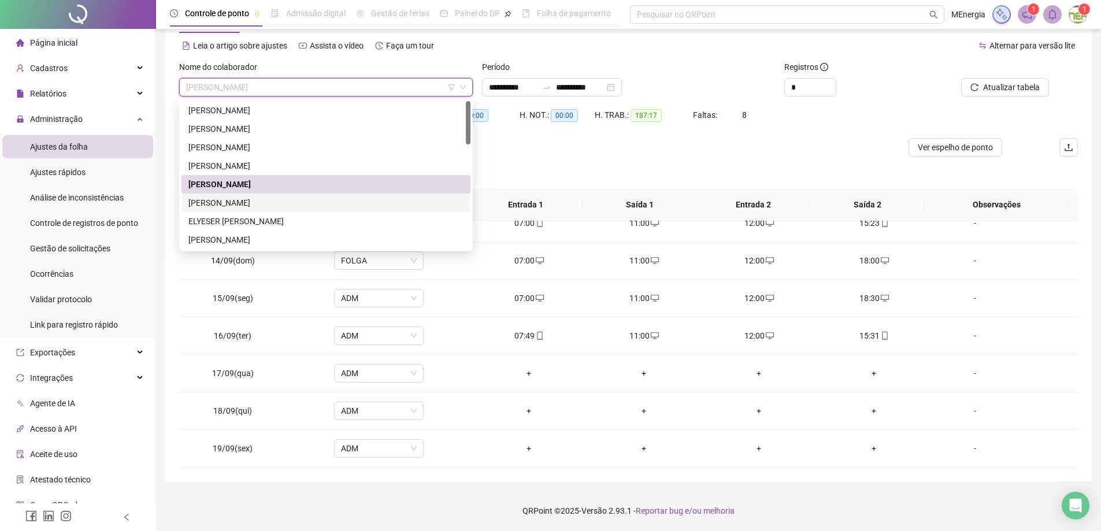
click at [275, 206] on div "[PERSON_NAME]" at bounding box center [325, 203] width 275 height 13
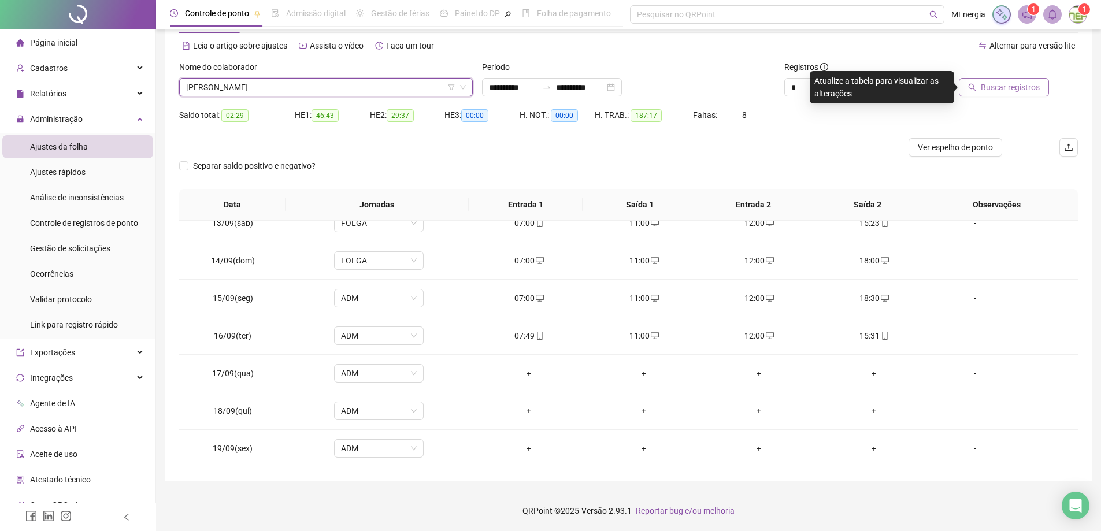
click at [977, 92] on button "Buscar registros" at bounding box center [1004, 87] width 90 height 18
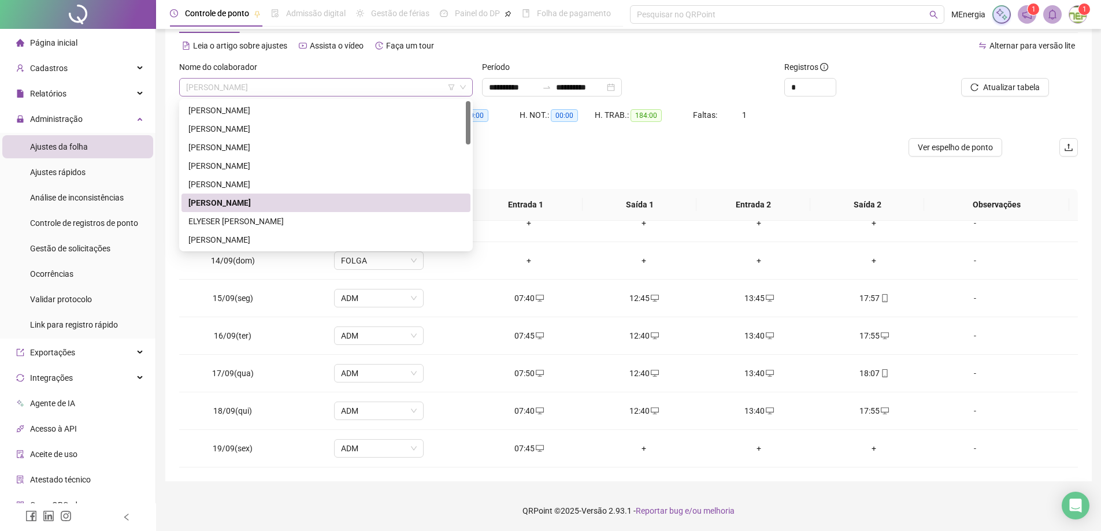
click at [468, 86] on div "[PERSON_NAME]" at bounding box center [326, 87] width 294 height 18
click at [283, 223] on div "ELYESER [PERSON_NAME]" at bounding box center [325, 221] width 275 height 13
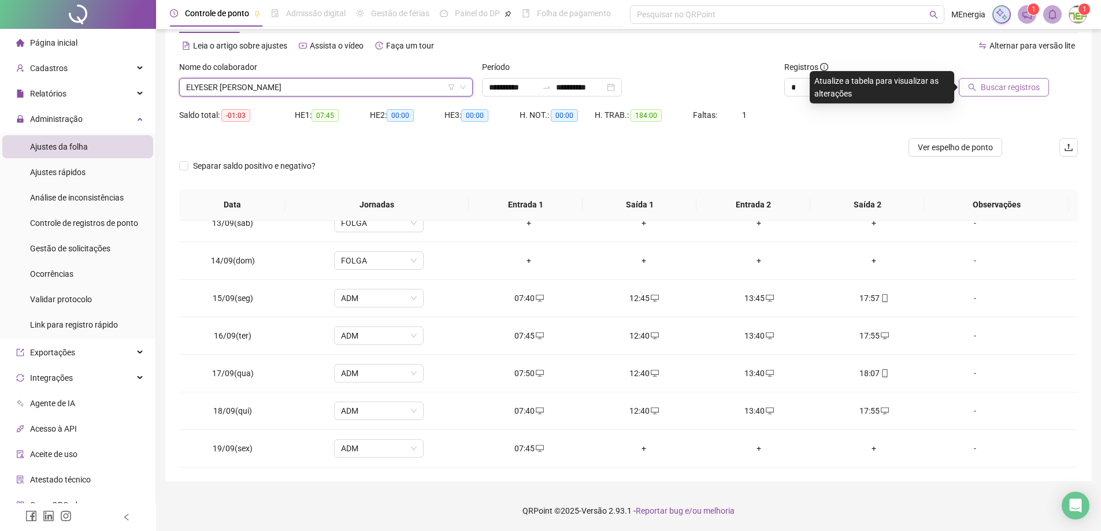
click at [990, 90] on span "Buscar registros" at bounding box center [1010, 87] width 59 height 13
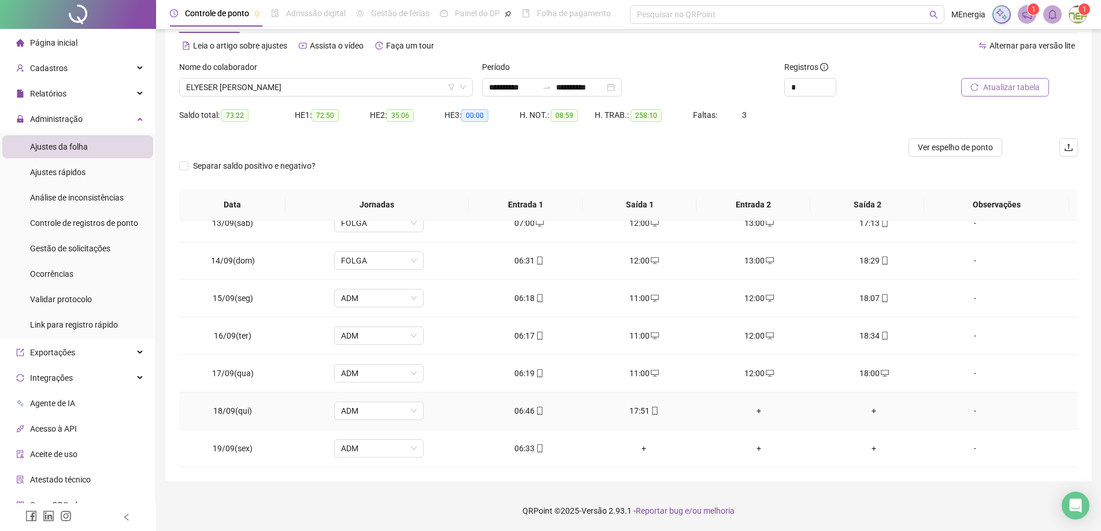
click at [753, 409] on div "+" at bounding box center [759, 411] width 97 height 13
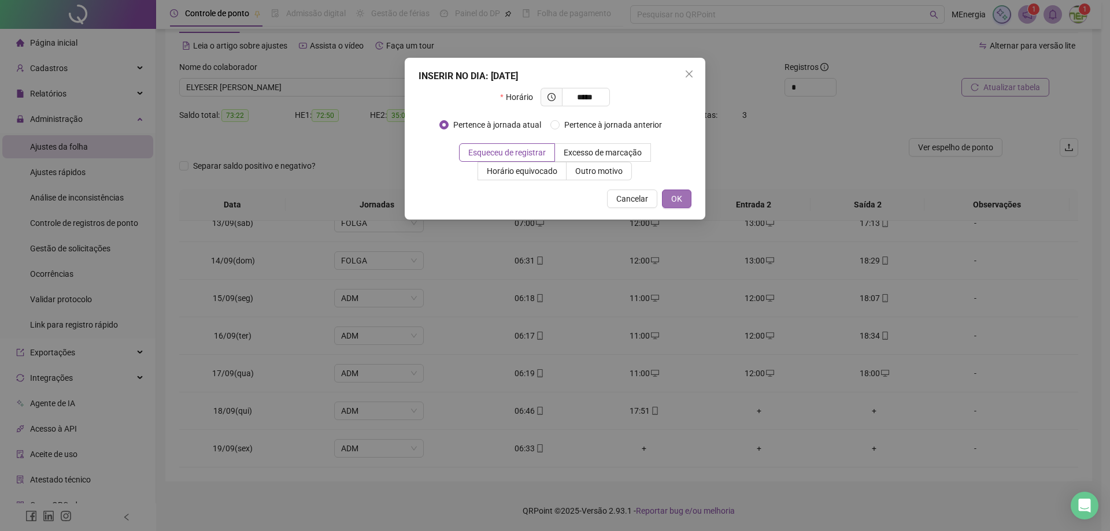
type input "*****"
click at [673, 200] on span "OK" at bounding box center [676, 198] width 11 height 13
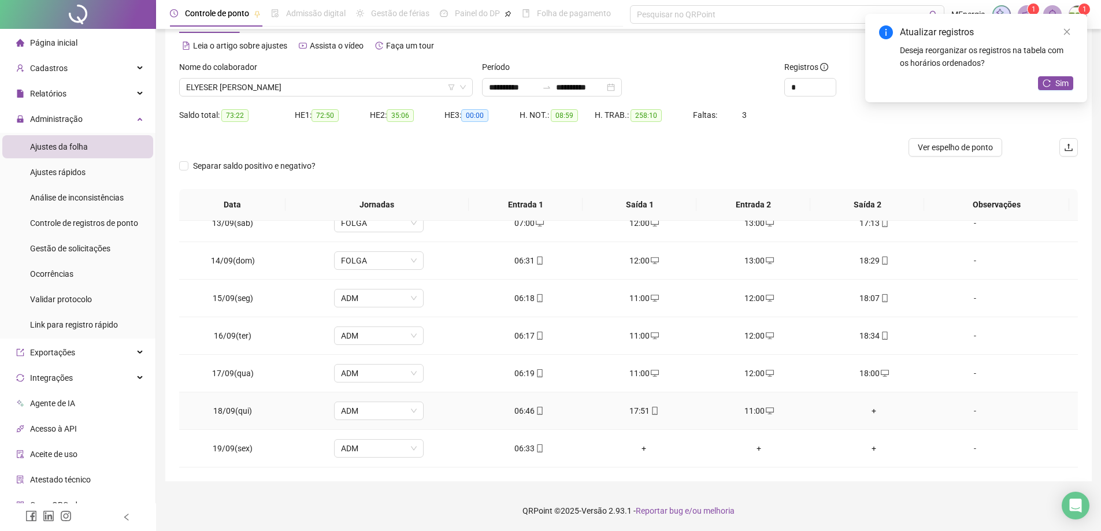
click at [869, 412] on div "+" at bounding box center [874, 411] width 97 height 13
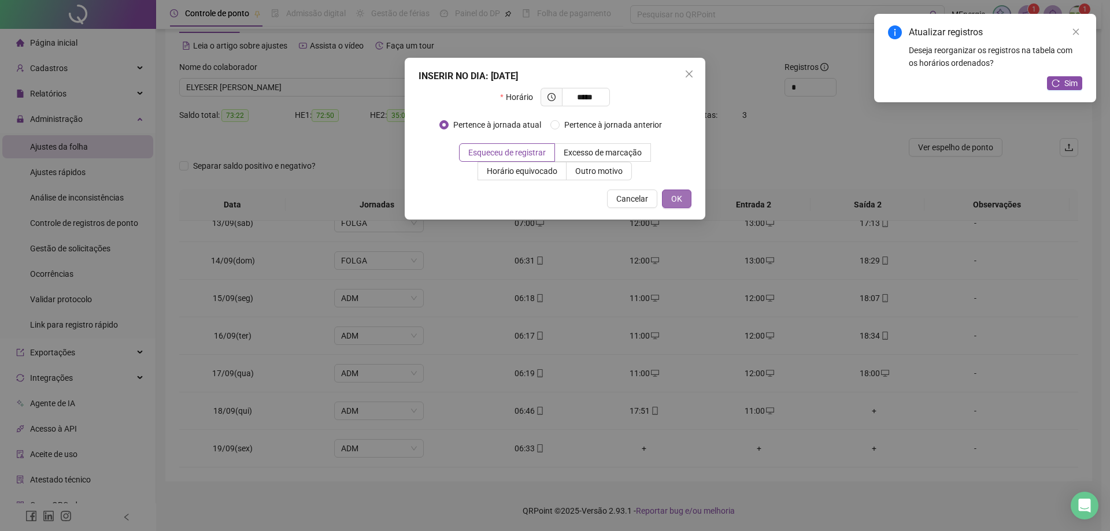
type input "*****"
click at [684, 205] on button "OK" at bounding box center [676, 199] width 29 height 18
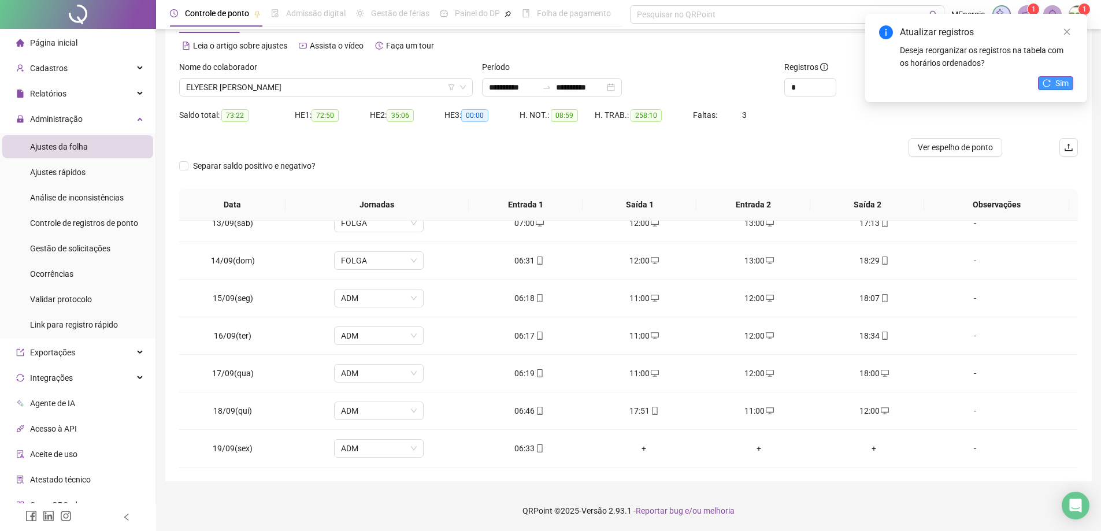
click at [1056, 87] on span "Sim" at bounding box center [1062, 83] width 13 height 13
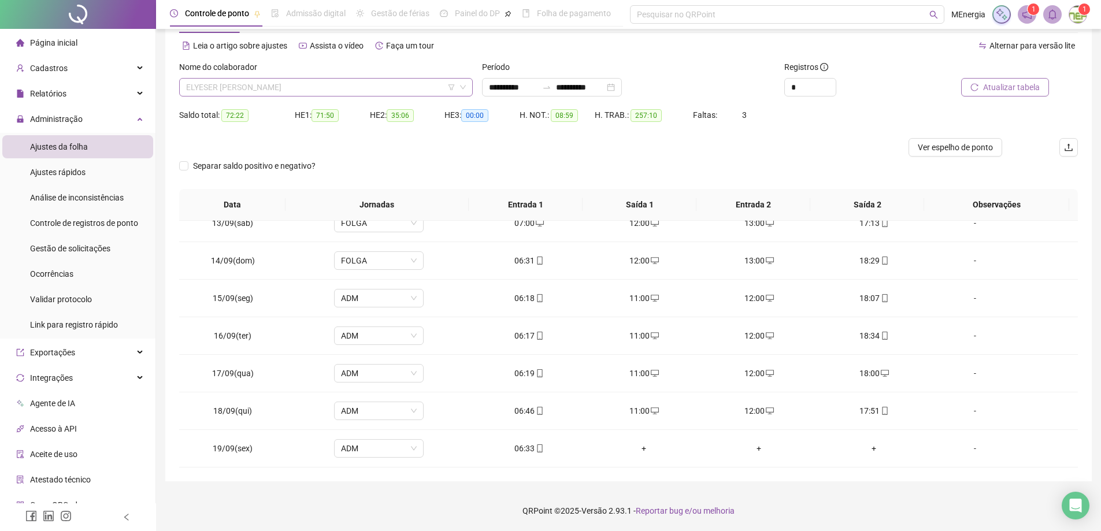
click at [469, 88] on div "ELYESER [PERSON_NAME]" at bounding box center [326, 87] width 294 height 18
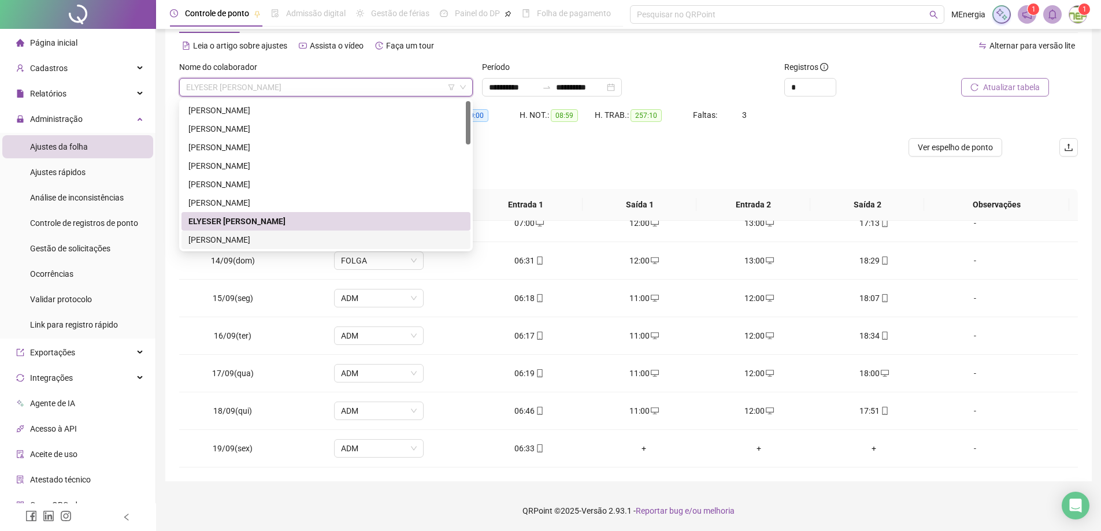
click at [246, 235] on div "[PERSON_NAME]" at bounding box center [325, 240] width 275 height 13
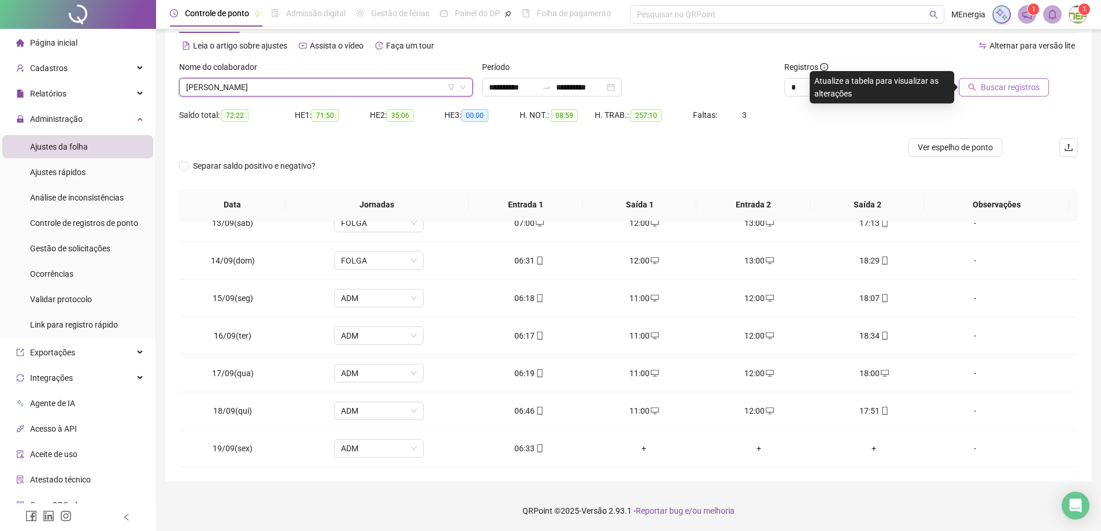
click at [1003, 89] on span "Buscar registros" at bounding box center [1010, 87] width 59 height 13
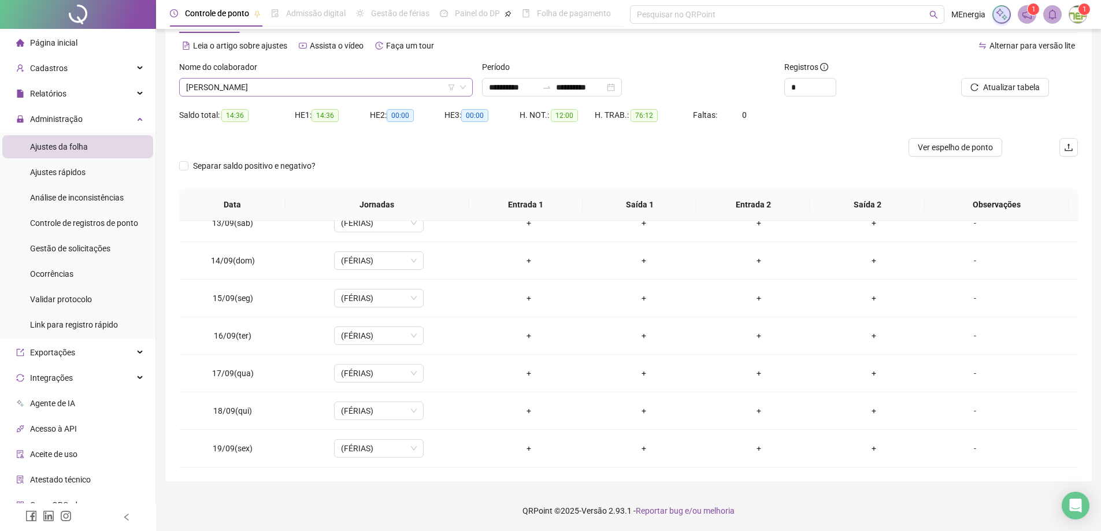
click at [468, 85] on div "[PERSON_NAME]" at bounding box center [326, 87] width 294 height 18
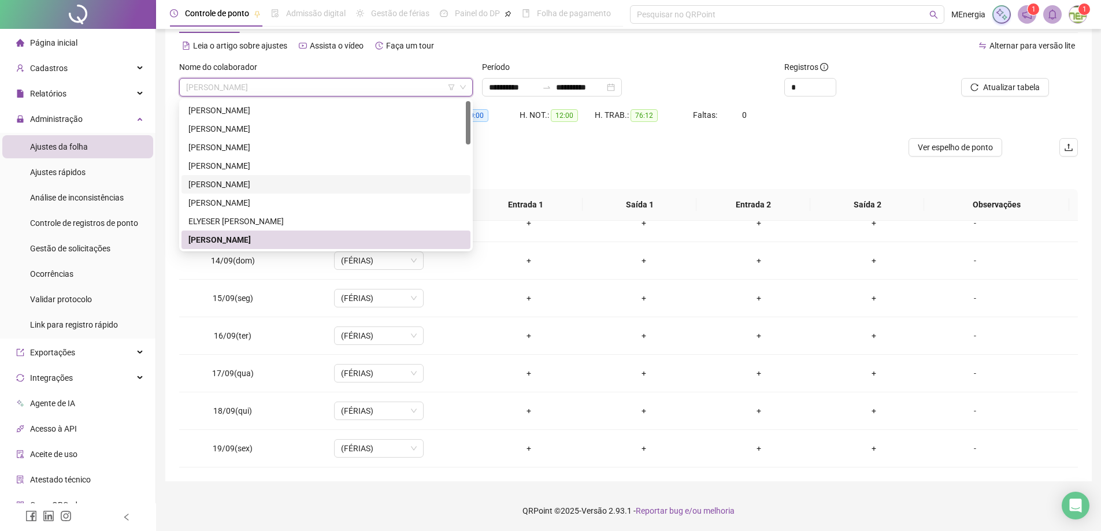
scroll to position [58, 0]
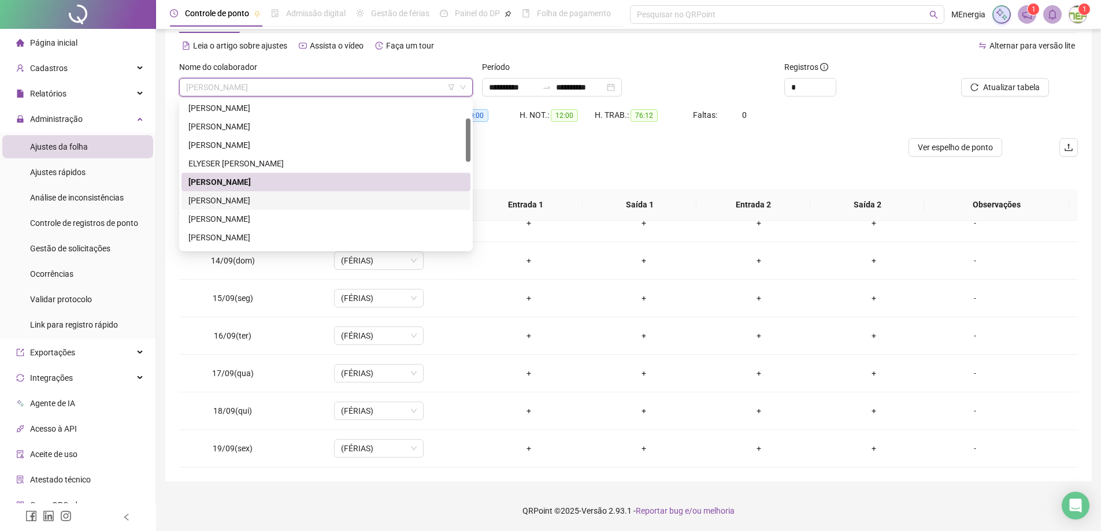
click at [298, 202] on div "[PERSON_NAME]" at bounding box center [325, 200] width 275 height 13
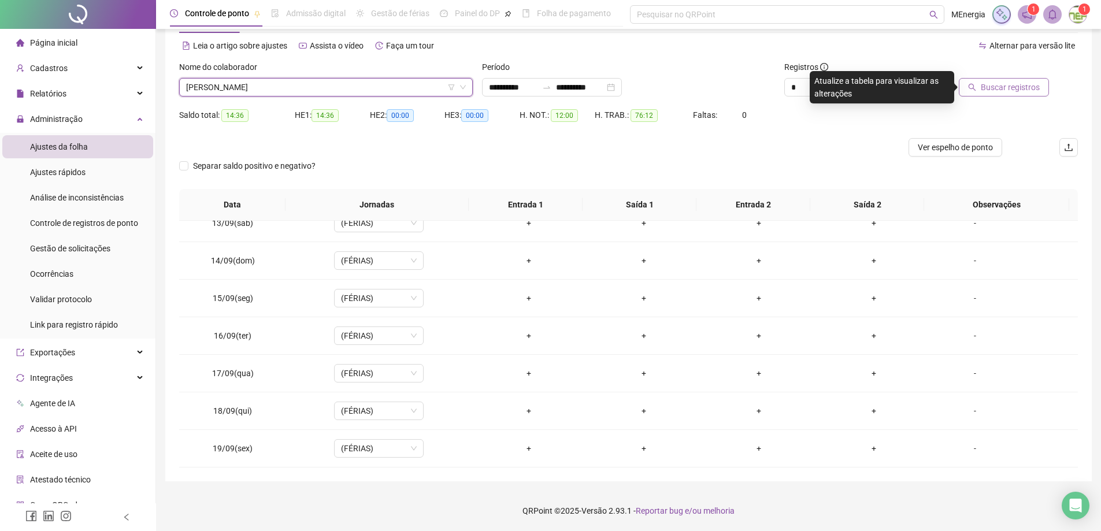
click at [1027, 90] on span "Buscar registros" at bounding box center [1010, 87] width 59 height 13
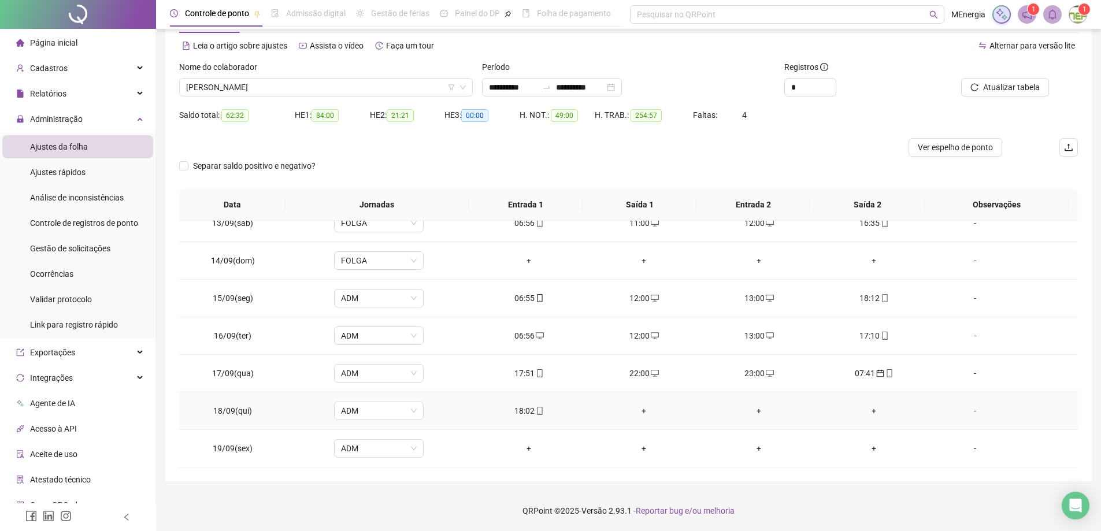
click at [641, 410] on div "+" at bounding box center [644, 411] width 97 height 13
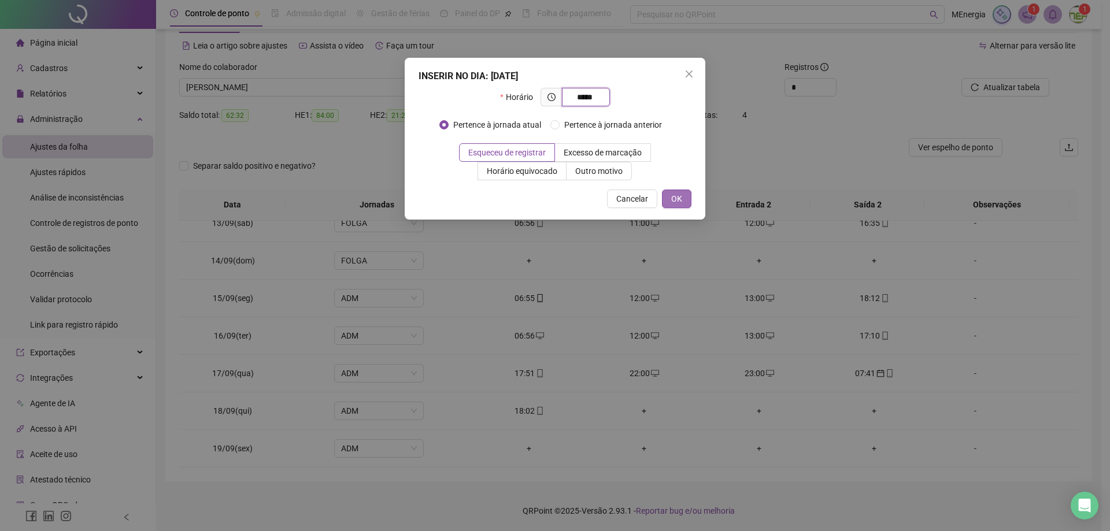
type input "*****"
click at [682, 201] on span "OK" at bounding box center [676, 198] width 11 height 13
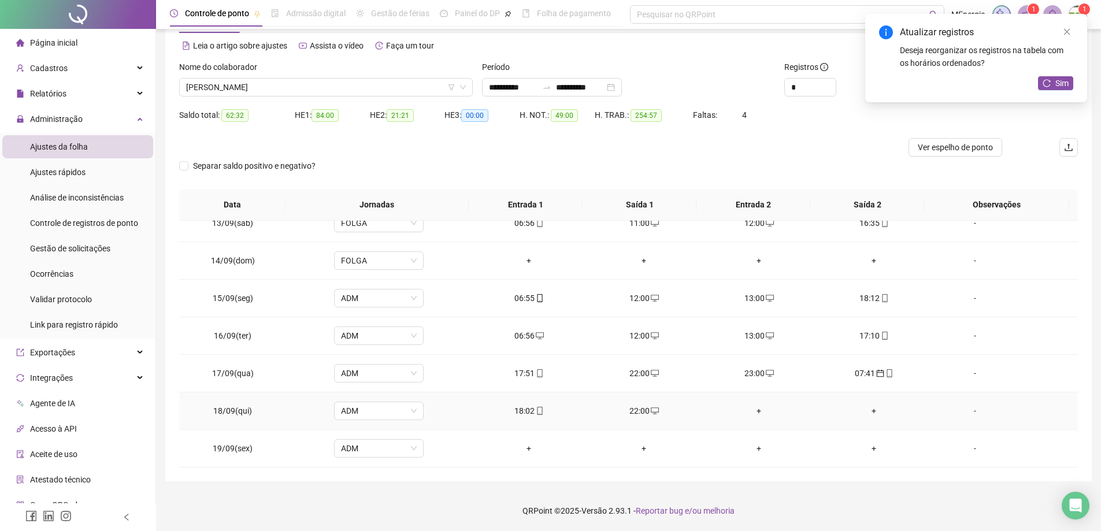
click at [754, 411] on div "+" at bounding box center [759, 411] width 97 height 13
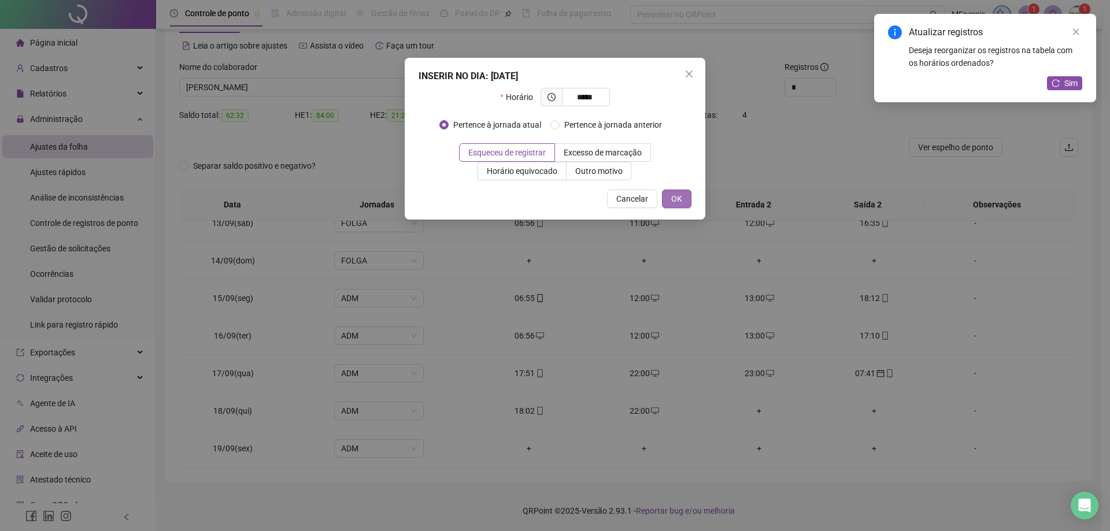
type input "*****"
click at [689, 206] on button "OK" at bounding box center [676, 199] width 29 height 18
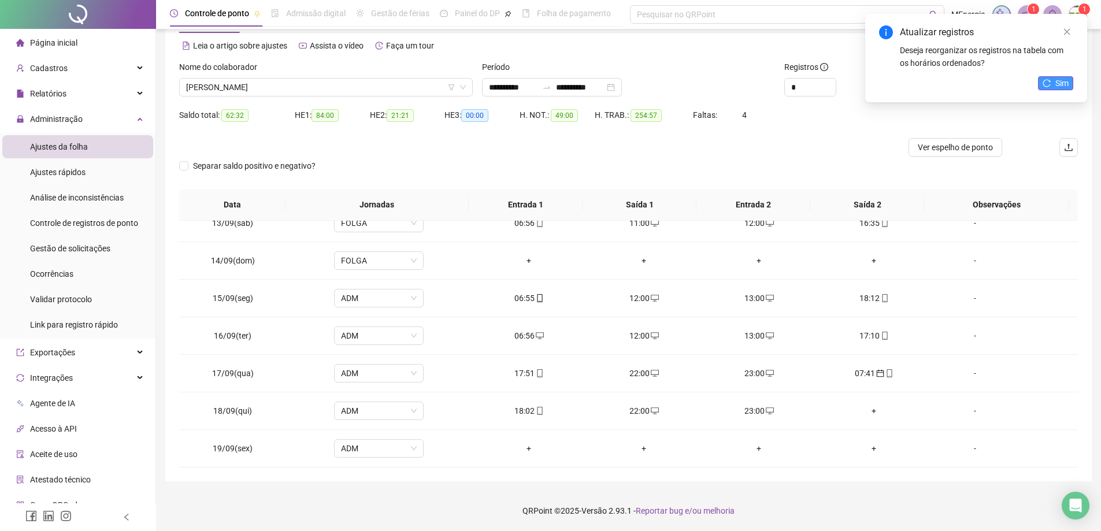
click at [1048, 83] on icon "reload" at bounding box center [1047, 83] width 8 height 8
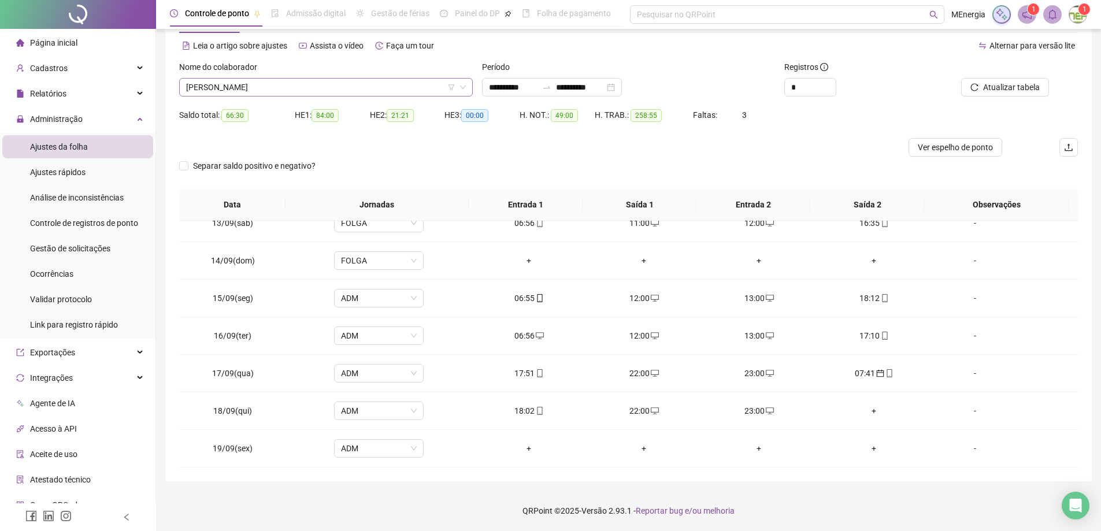
click at [468, 84] on div "[PERSON_NAME]" at bounding box center [326, 87] width 294 height 18
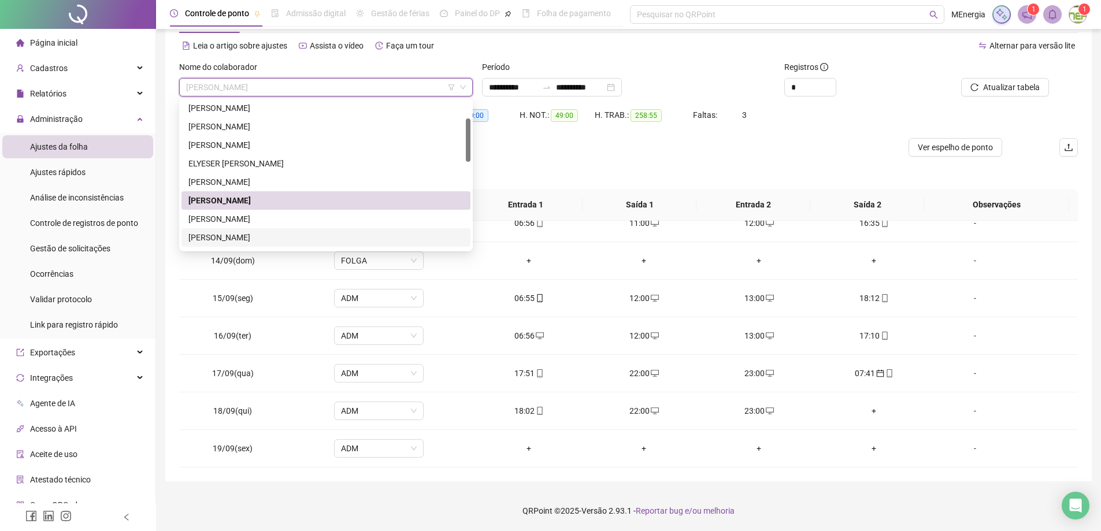
click at [274, 238] on div "[PERSON_NAME]" at bounding box center [325, 237] width 275 height 13
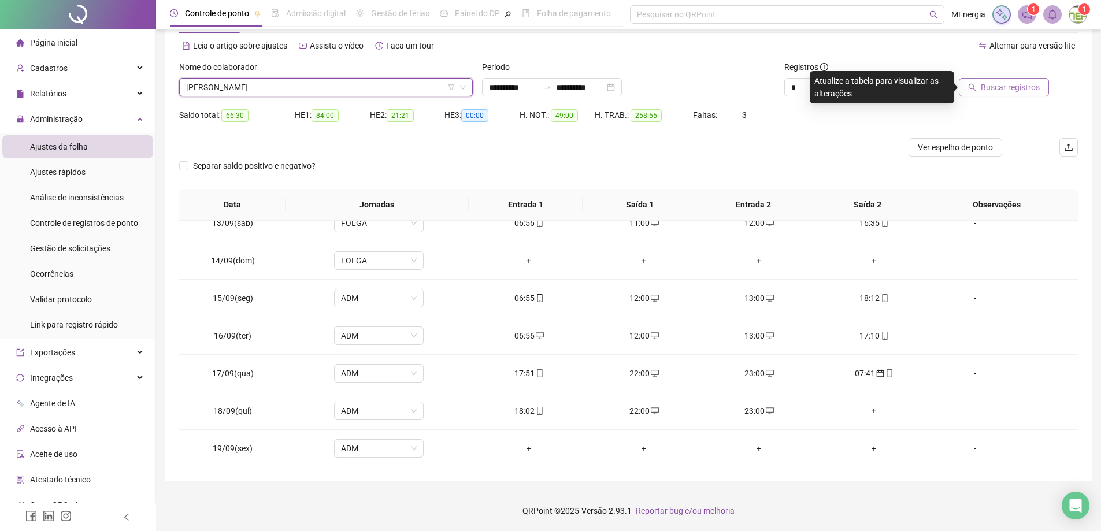
click at [1011, 92] on span "Buscar registros" at bounding box center [1010, 87] width 59 height 13
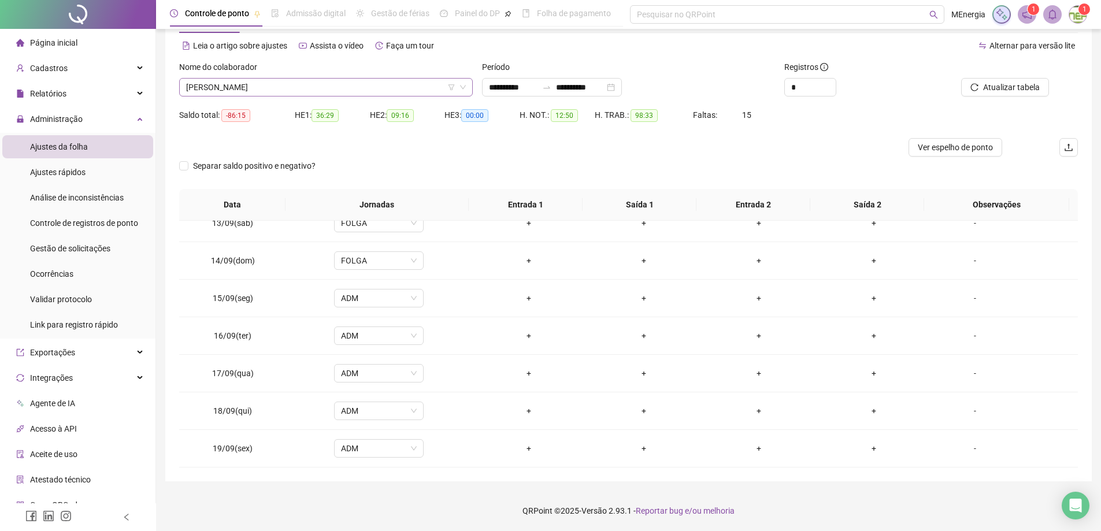
click at [468, 84] on div "[PERSON_NAME]" at bounding box center [326, 87] width 294 height 18
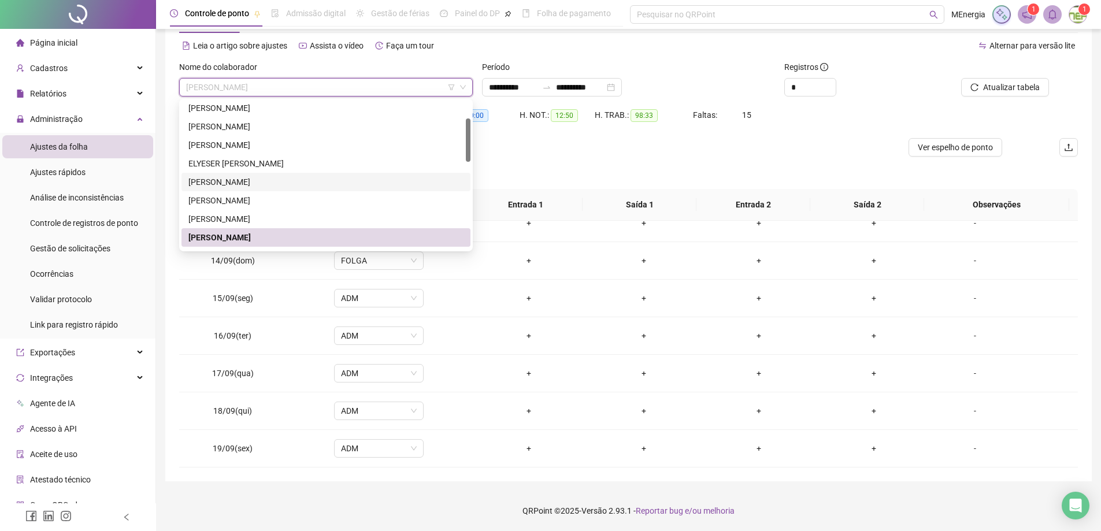
scroll to position [116, 0]
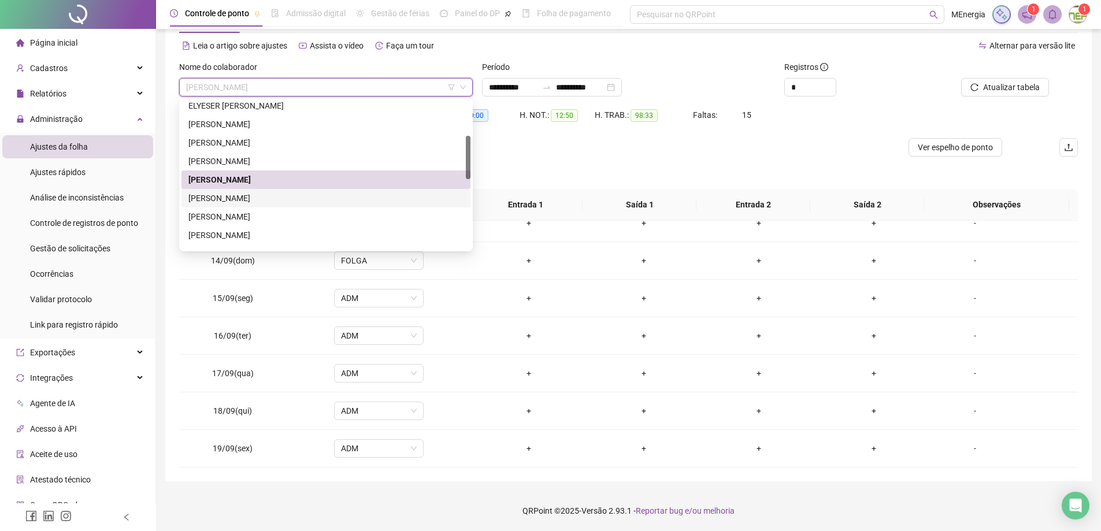
click at [293, 203] on div "[PERSON_NAME]" at bounding box center [325, 198] width 275 height 13
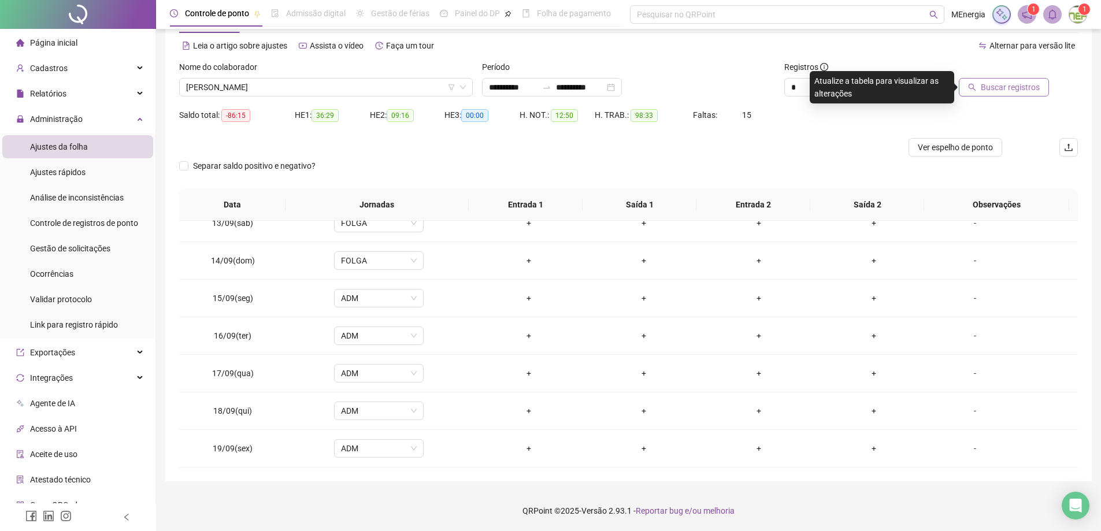
click at [988, 90] on span "Buscar registros" at bounding box center [1010, 87] width 59 height 13
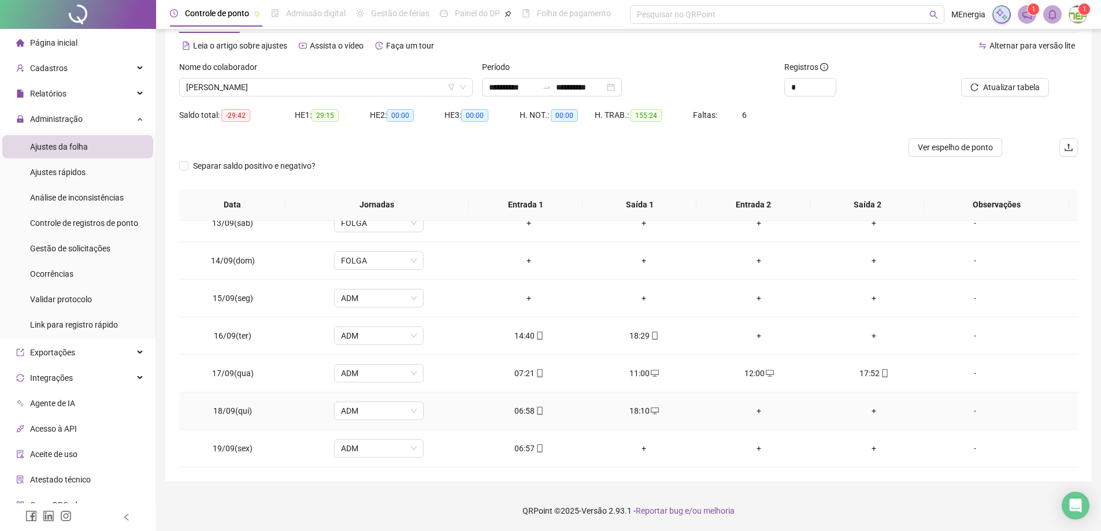
click at [754, 410] on div "+" at bounding box center [759, 411] width 97 height 13
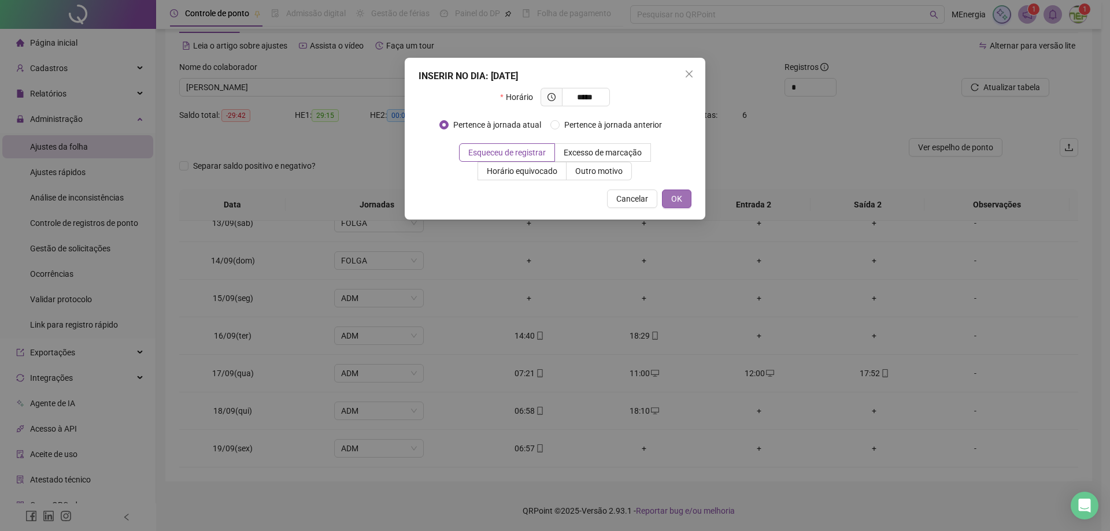
type input "*****"
click at [682, 203] on span "OK" at bounding box center [676, 198] width 11 height 13
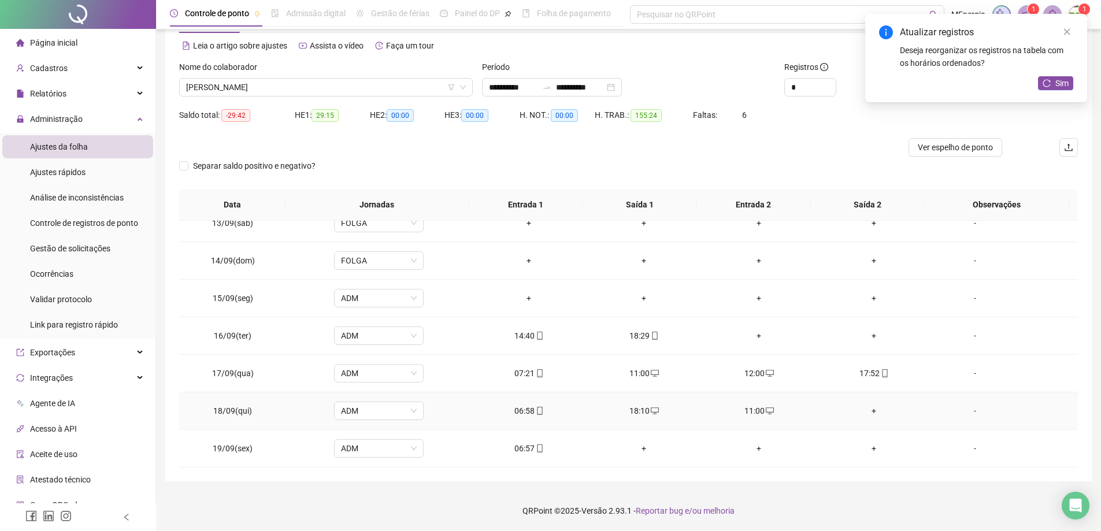
click at [866, 409] on div "+" at bounding box center [874, 411] width 97 height 13
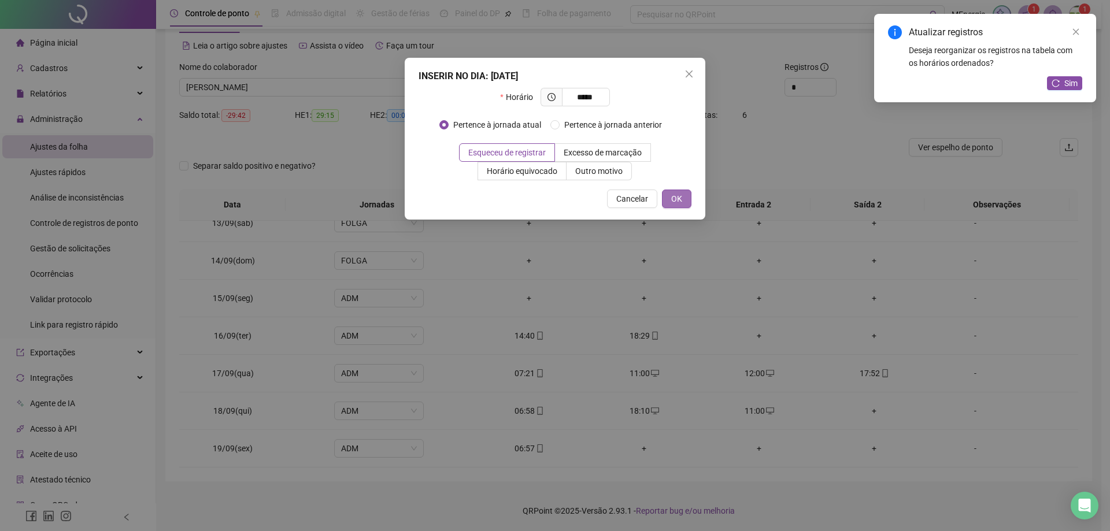
type input "*****"
click at [684, 202] on button "OK" at bounding box center [676, 199] width 29 height 18
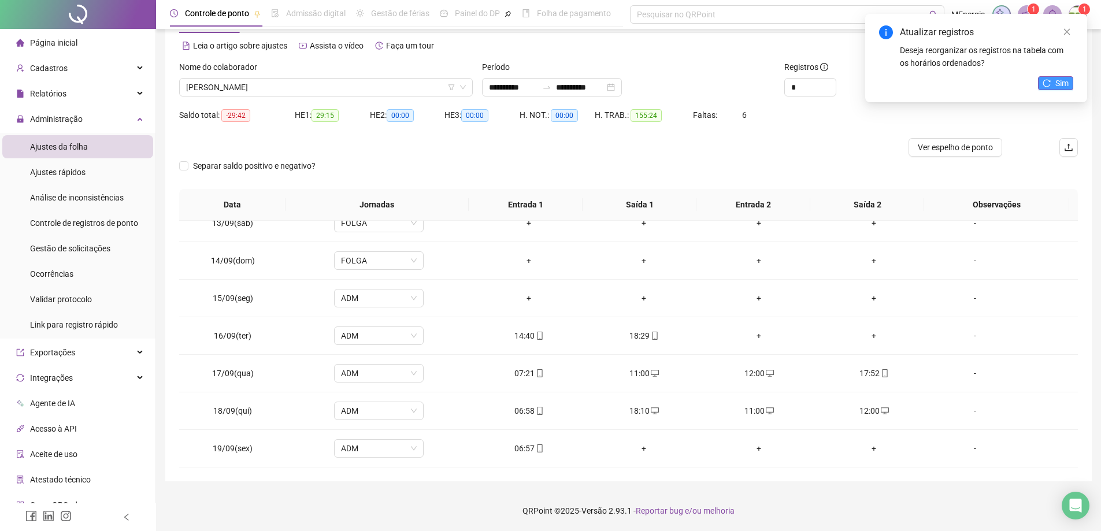
click at [1049, 84] on icon "reload" at bounding box center [1047, 83] width 8 height 8
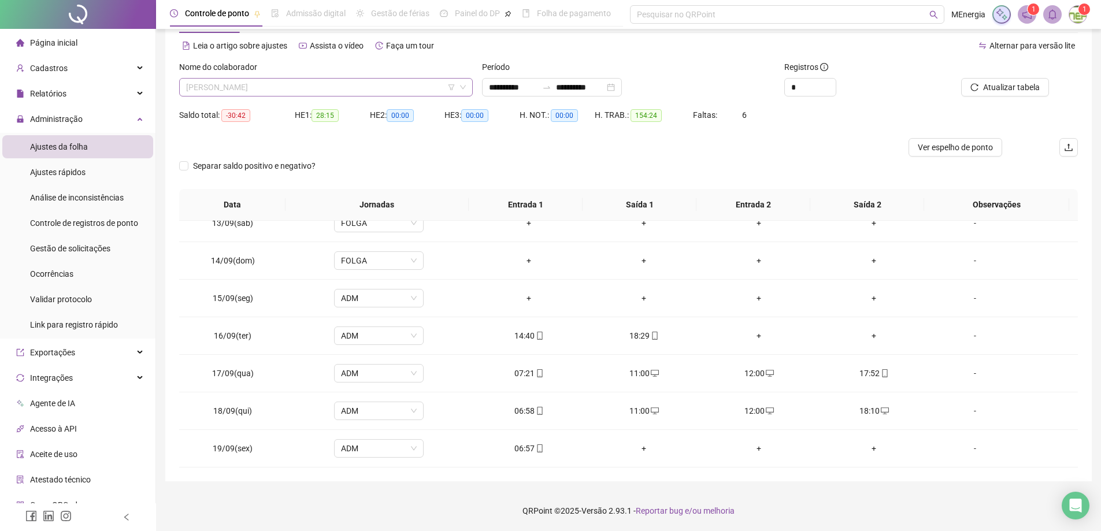
click at [468, 80] on div "[PERSON_NAME]" at bounding box center [326, 87] width 294 height 18
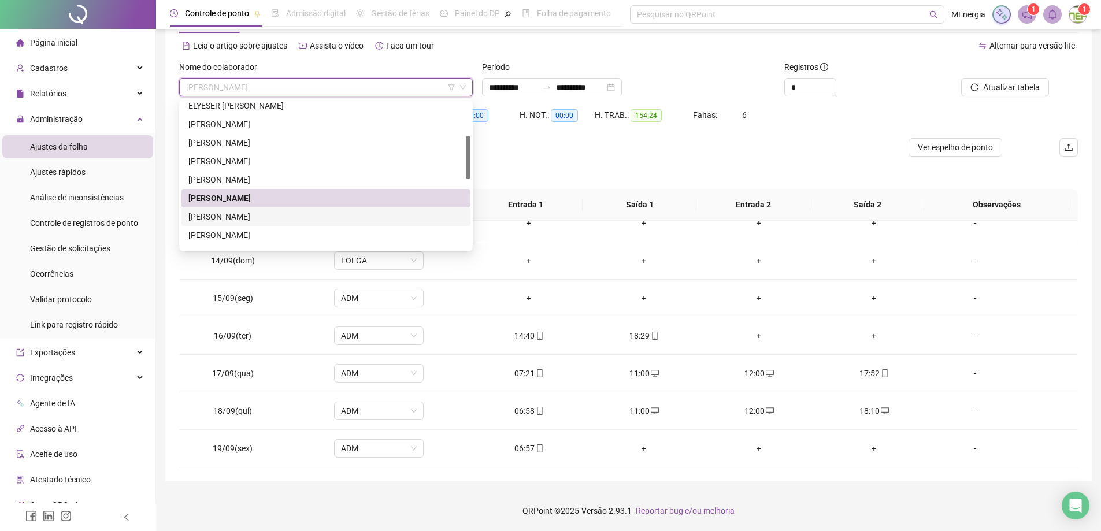
click at [280, 218] on div "[PERSON_NAME]" at bounding box center [325, 216] width 275 height 13
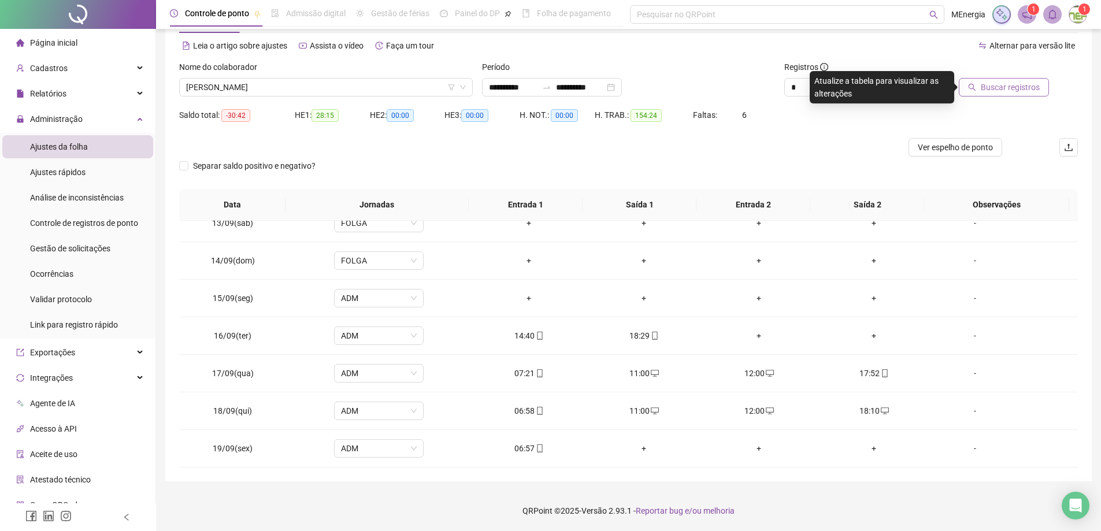
click at [997, 91] on span "Buscar registros" at bounding box center [1010, 87] width 59 height 13
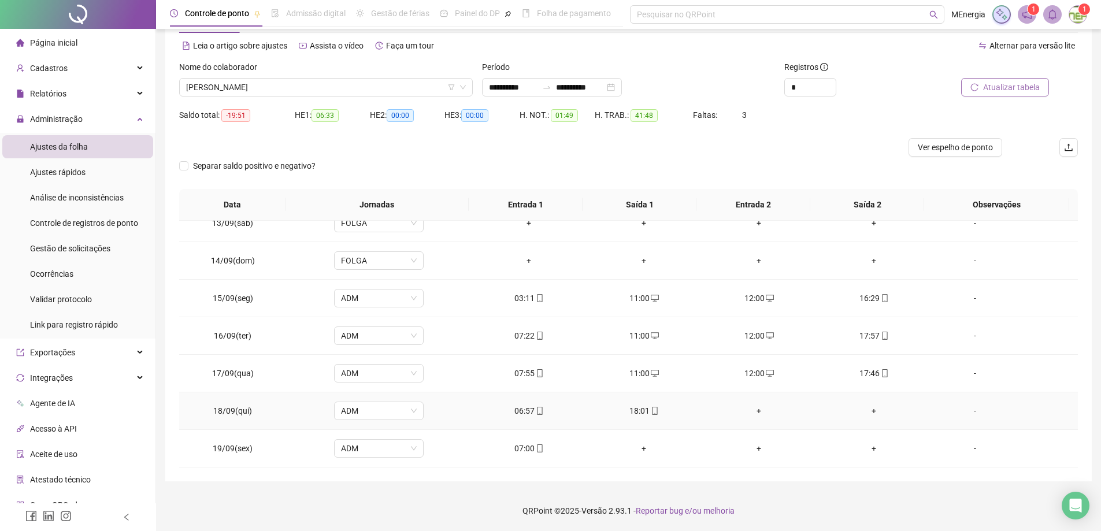
click at [753, 411] on div "+" at bounding box center [759, 411] width 97 height 13
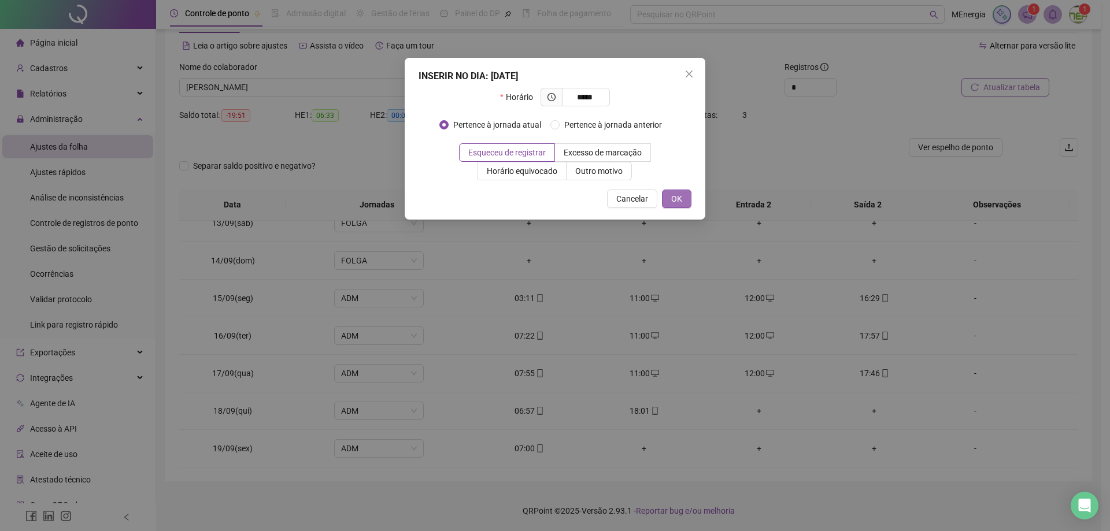
type input "*****"
click at [674, 203] on span "OK" at bounding box center [676, 198] width 11 height 13
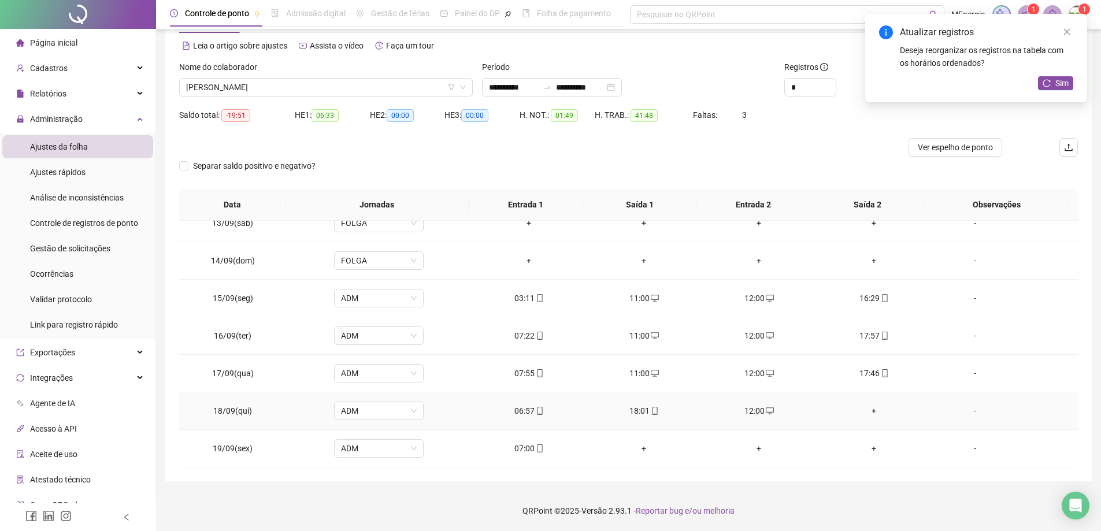
click at [869, 412] on div "+" at bounding box center [874, 411] width 97 height 13
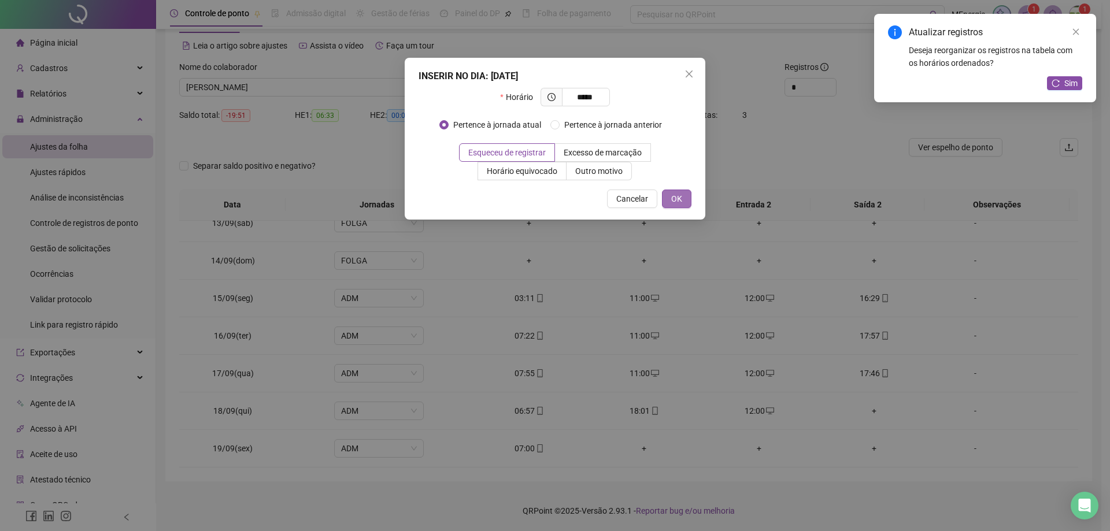
type input "*****"
click at [690, 201] on button "OK" at bounding box center [676, 199] width 29 height 18
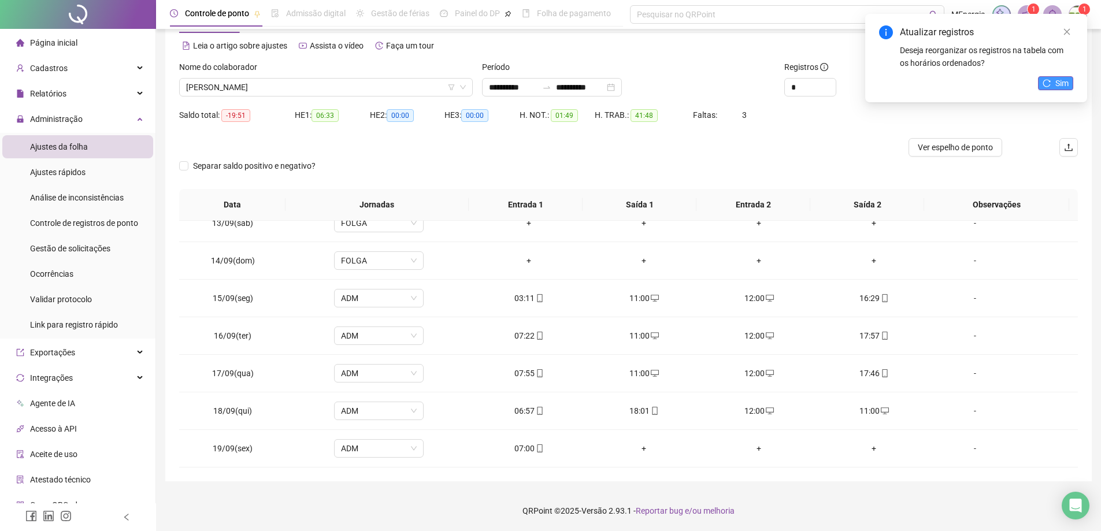
click at [1052, 79] on button "Sim" at bounding box center [1055, 83] width 35 height 14
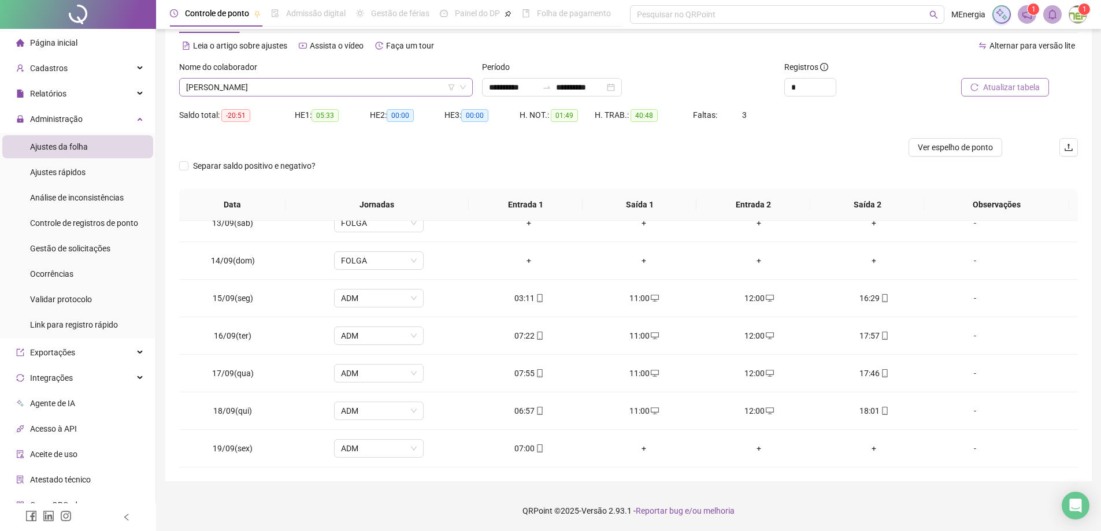
click at [471, 89] on div "[PERSON_NAME]" at bounding box center [326, 87] width 294 height 18
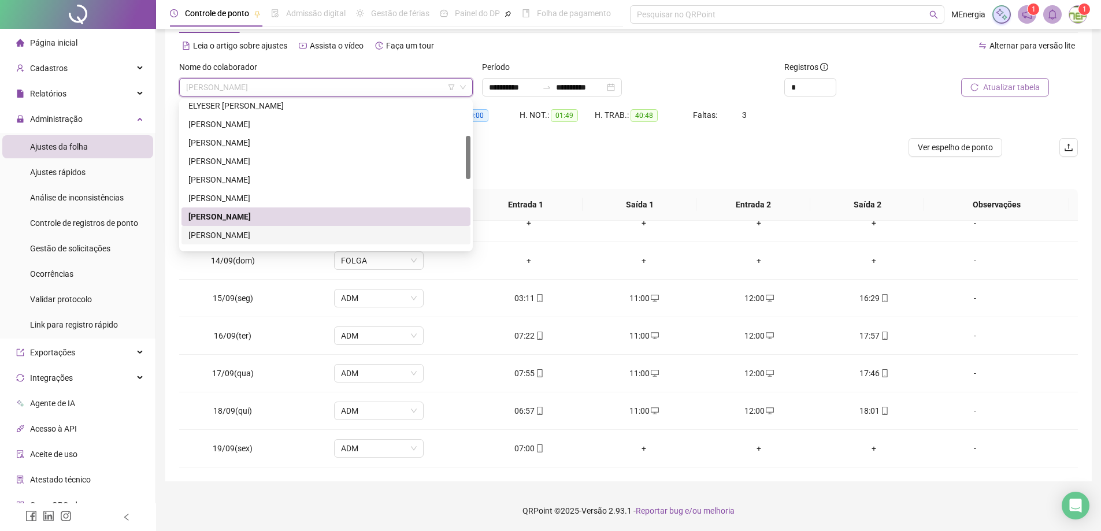
click at [277, 238] on div "[PERSON_NAME]" at bounding box center [325, 235] width 275 height 13
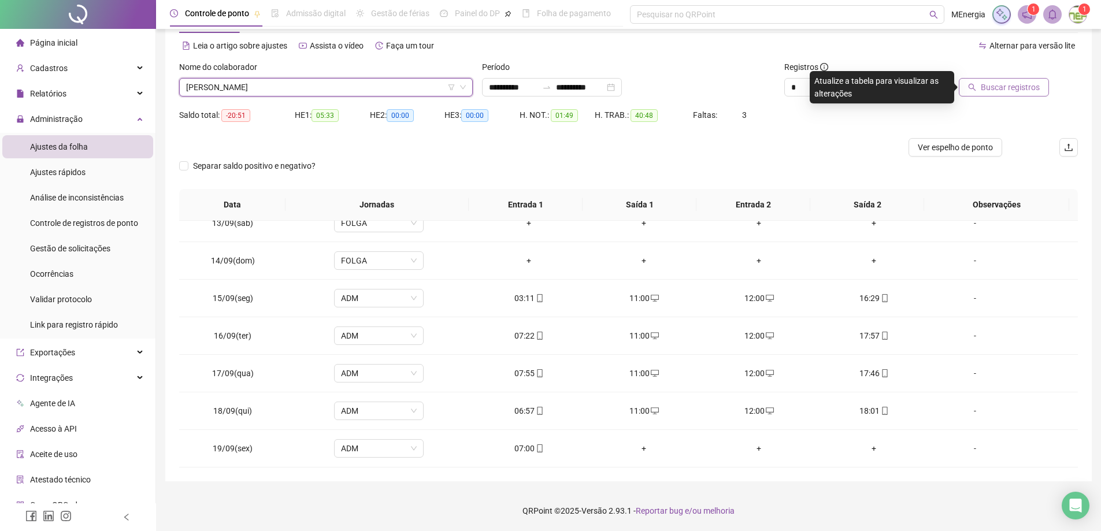
click at [1001, 91] on span "Buscar registros" at bounding box center [1010, 87] width 59 height 13
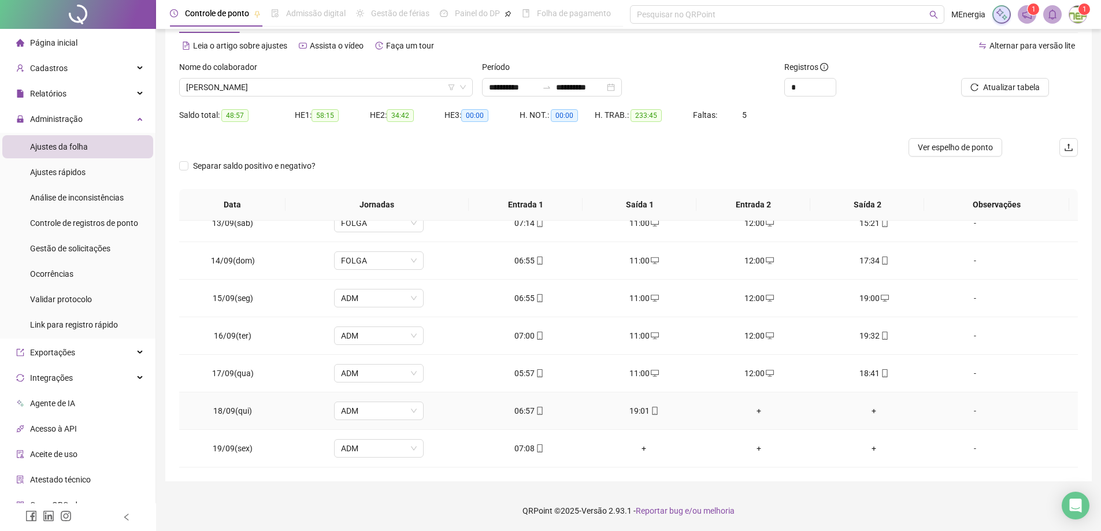
click at [756, 409] on div "+" at bounding box center [759, 411] width 97 height 13
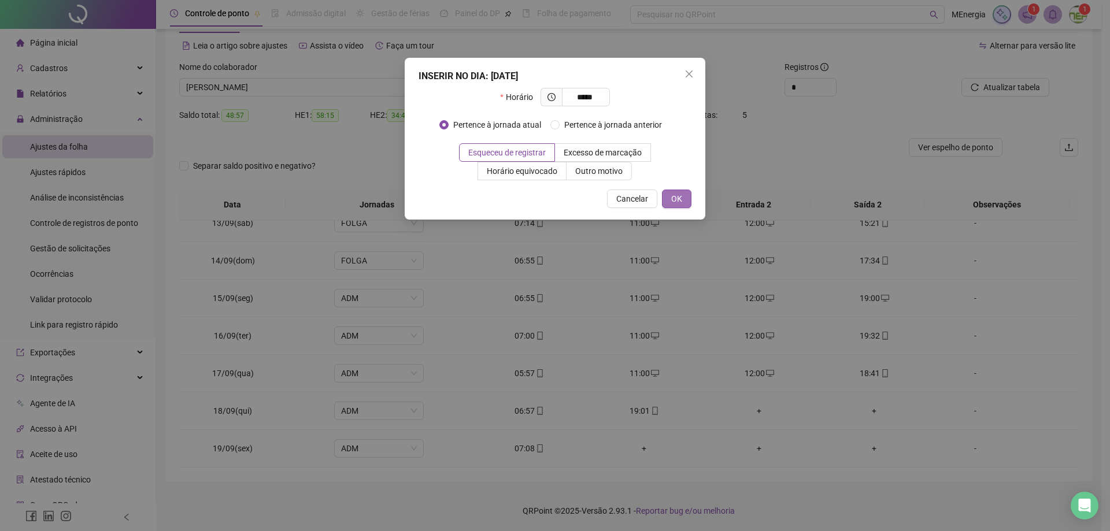
type input "*****"
click at [685, 204] on button "OK" at bounding box center [676, 199] width 29 height 18
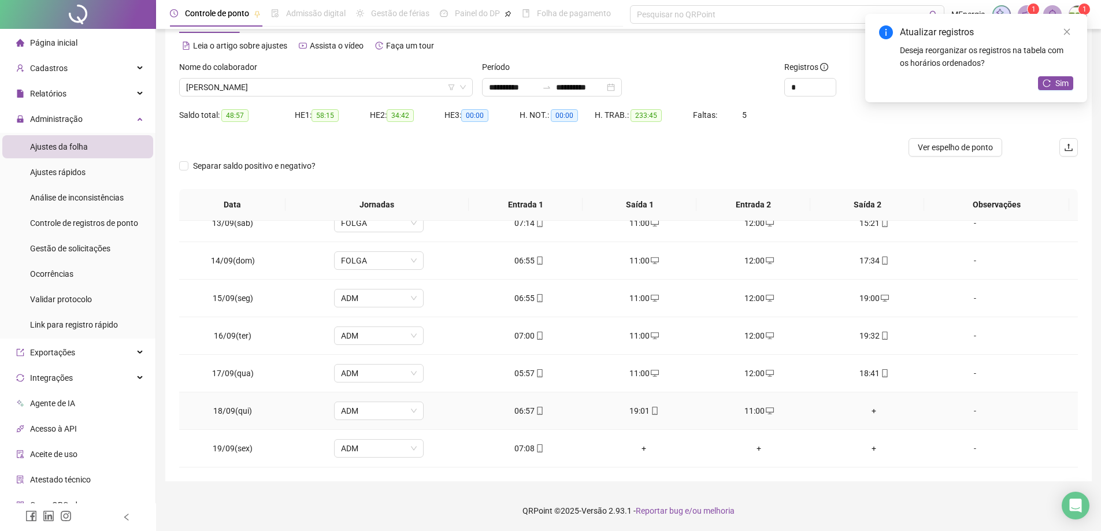
click at [868, 415] on div "+" at bounding box center [874, 411] width 97 height 13
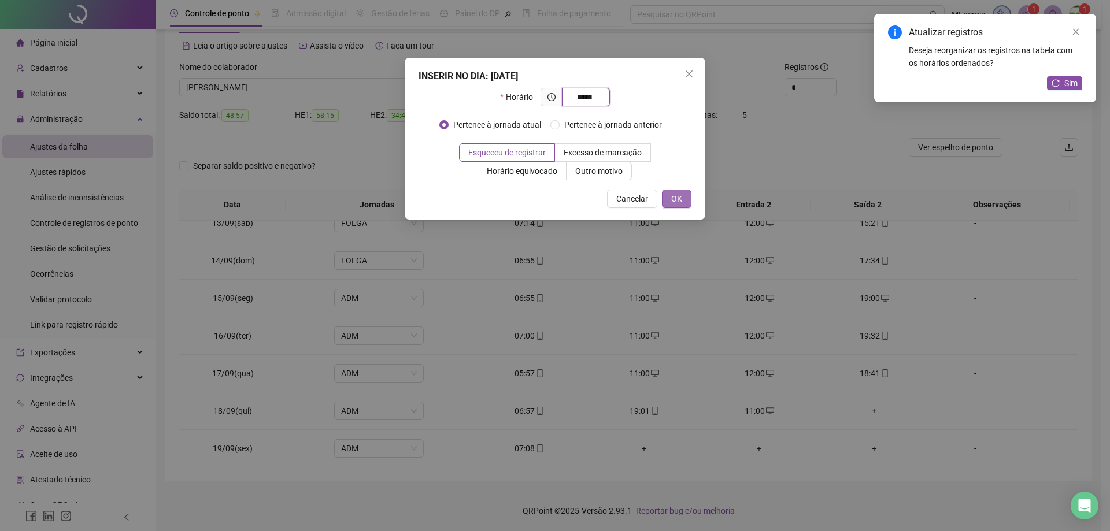
type input "*****"
click at [679, 200] on span "OK" at bounding box center [676, 198] width 11 height 13
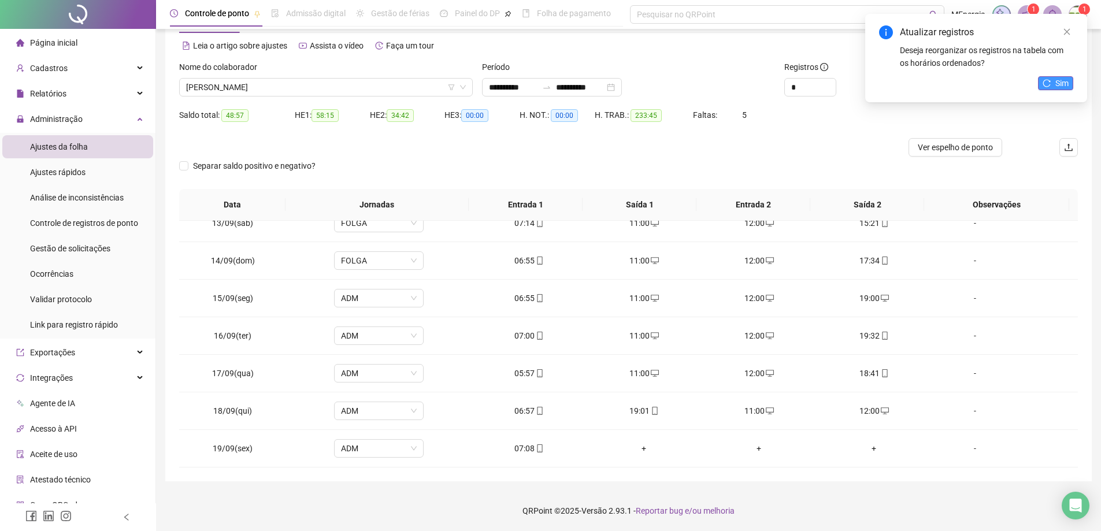
click at [1041, 84] on button "Sim" at bounding box center [1055, 83] width 35 height 14
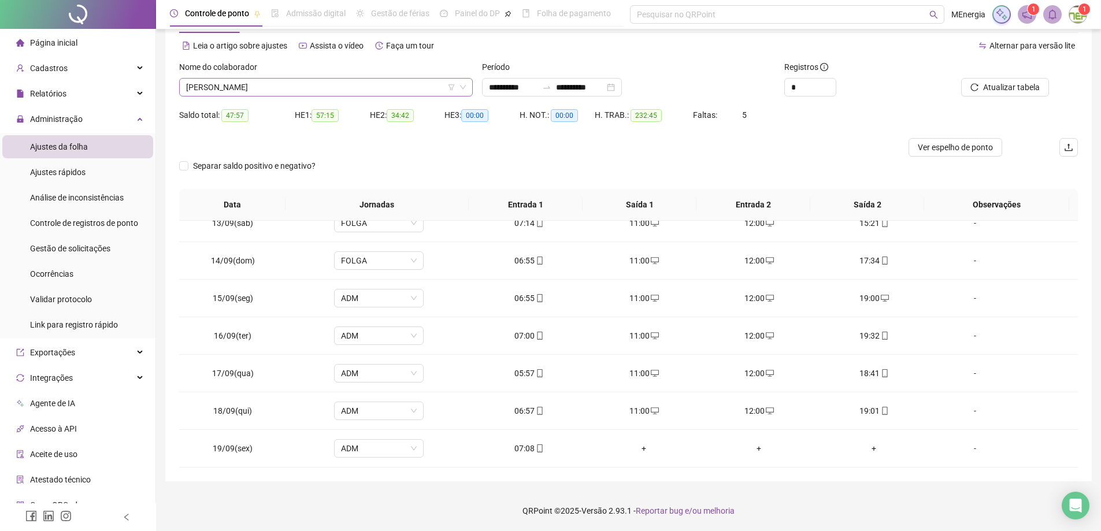
click at [467, 85] on div "[PERSON_NAME]" at bounding box center [326, 87] width 294 height 18
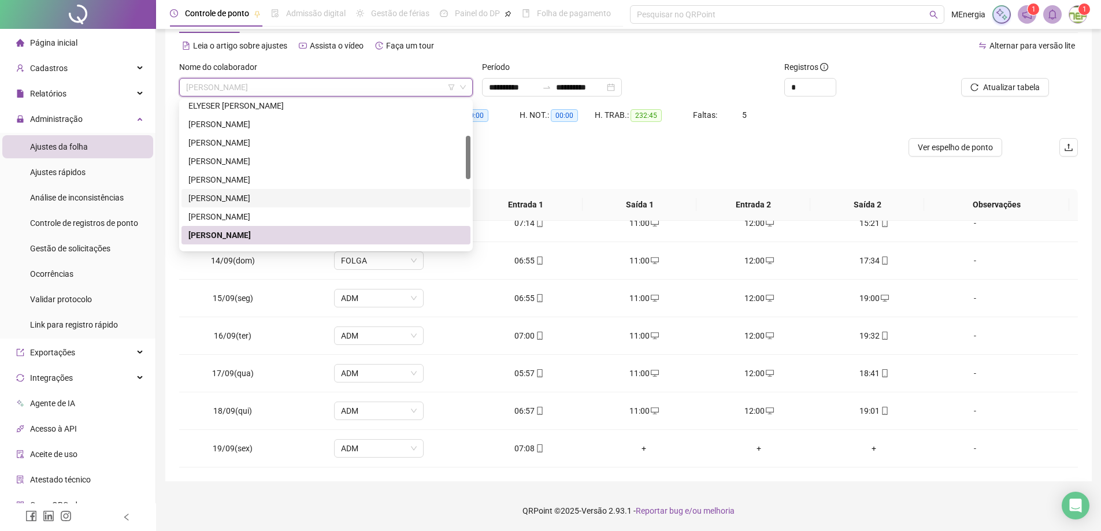
scroll to position [173, 0]
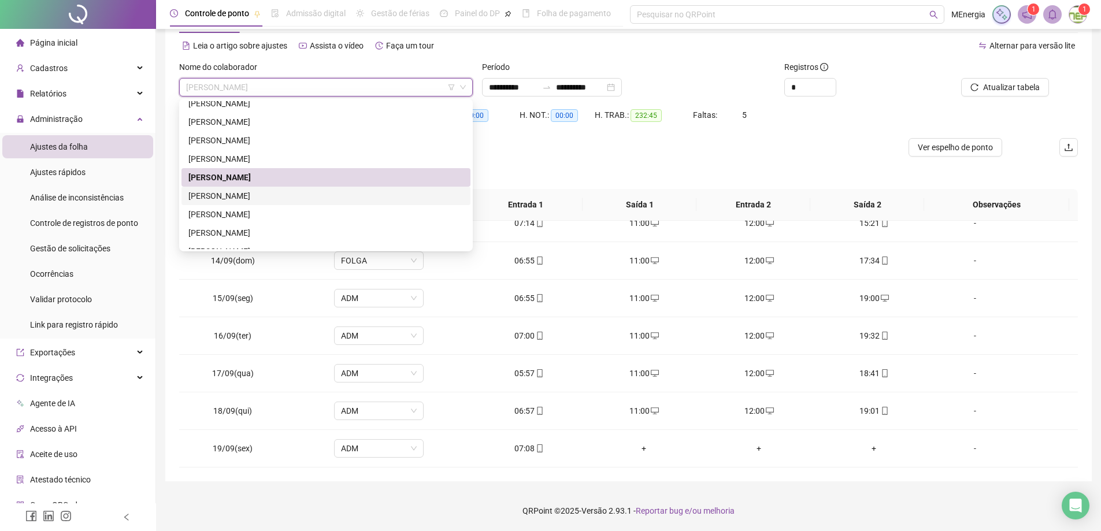
click at [301, 199] on div "[PERSON_NAME]" at bounding box center [325, 196] width 275 height 13
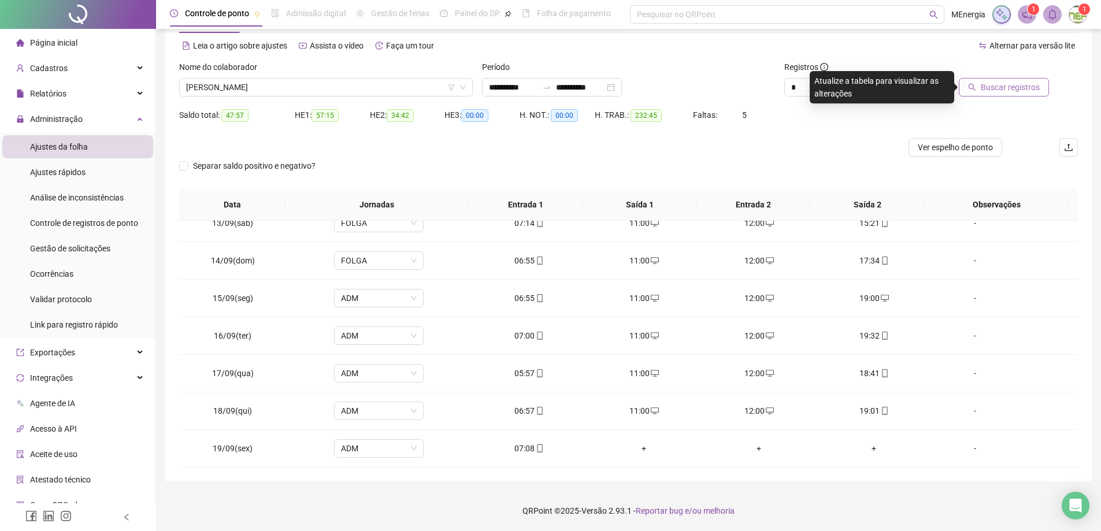
click at [980, 85] on button "Buscar registros" at bounding box center [1004, 87] width 90 height 18
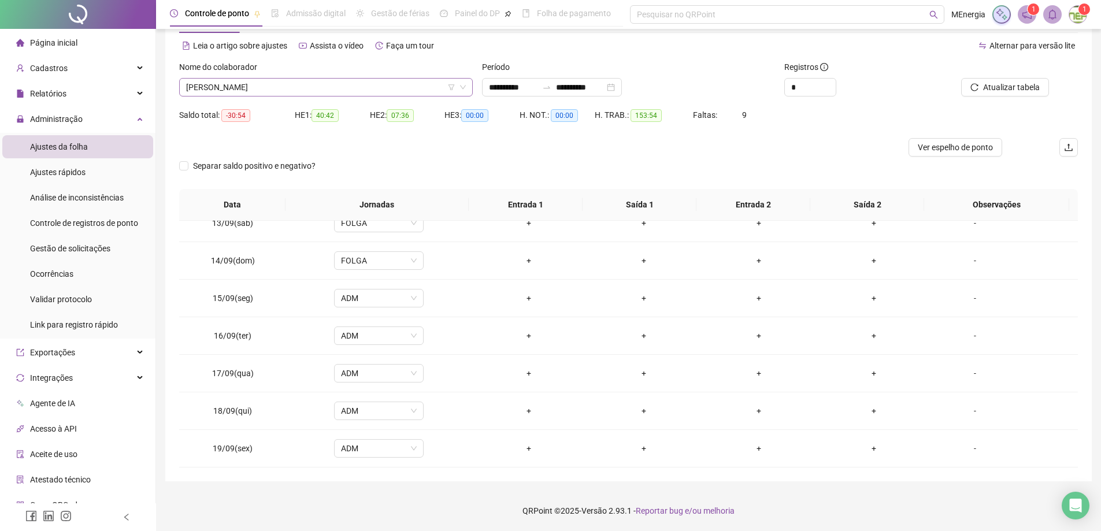
click at [468, 87] on div "[PERSON_NAME]" at bounding box center [326, 87] width 294 height 18
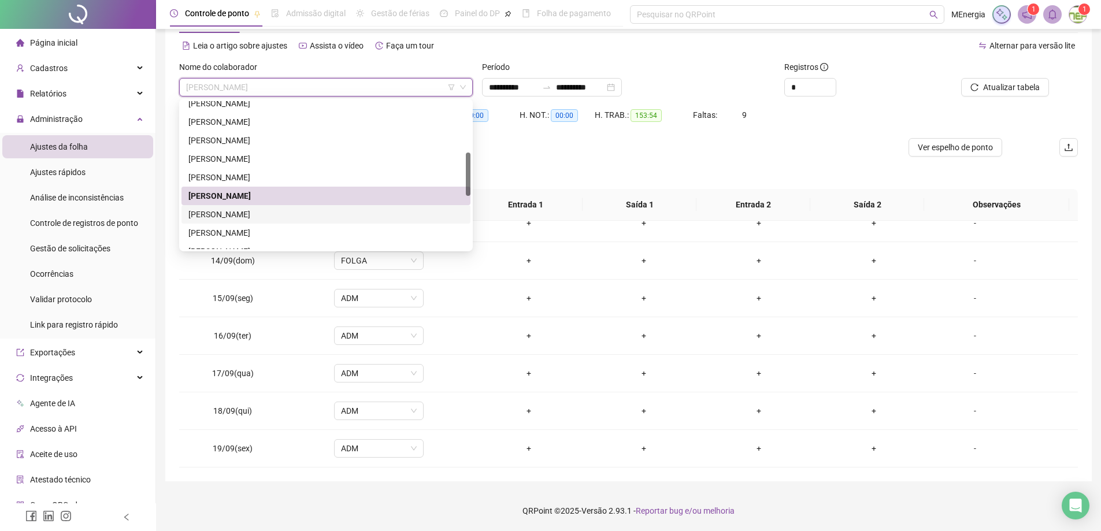
click at [310, 212] on div "[PERSON_NAME]" at bounding box center [325, 214] width 275 height 13
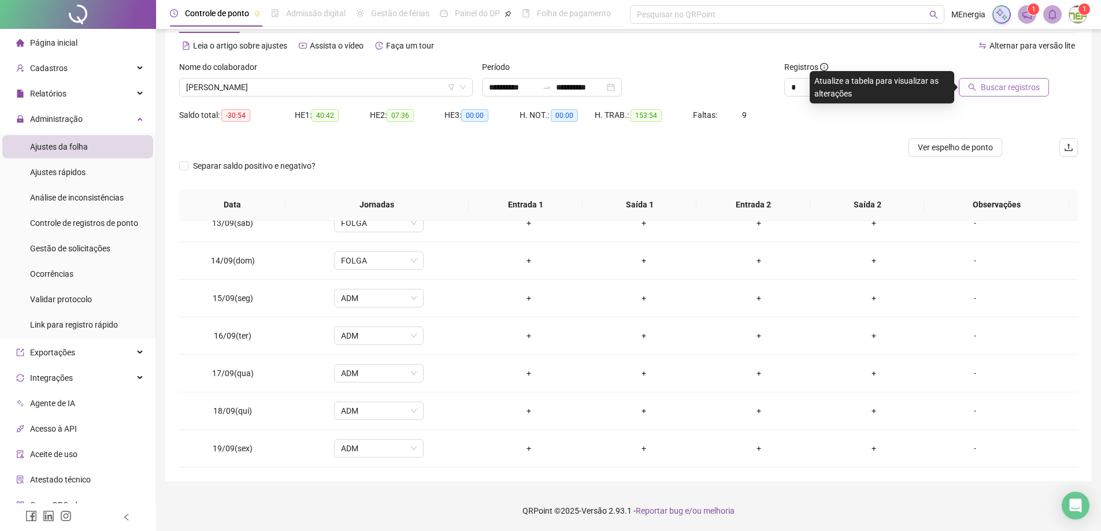
click at [1010, 87] on span "Buscar registros" at bounding box center [1010, 87] width 59 height 13
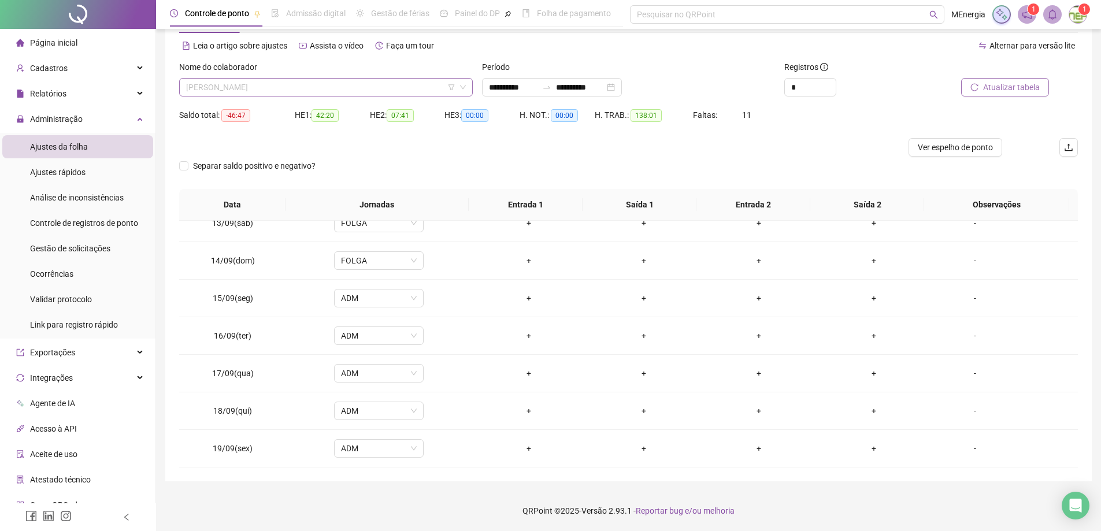
click at [469, 84] on div "[PERSON_NAME]" at bounding box center [326, 87] width 294 height 18
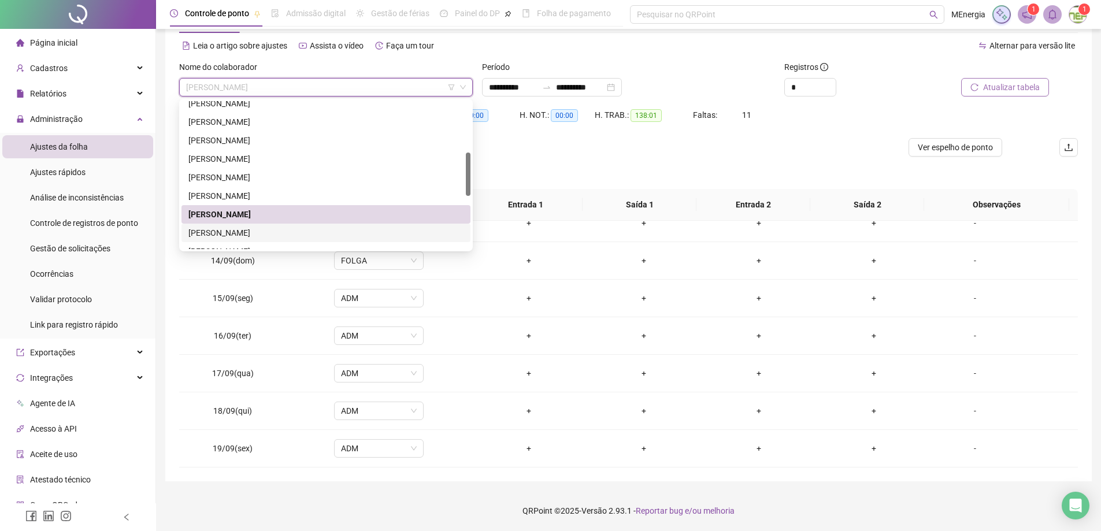
click at [324, 228] on div "[PERSON_NAME]" at bounding box center [325, 233] width 275 height 13
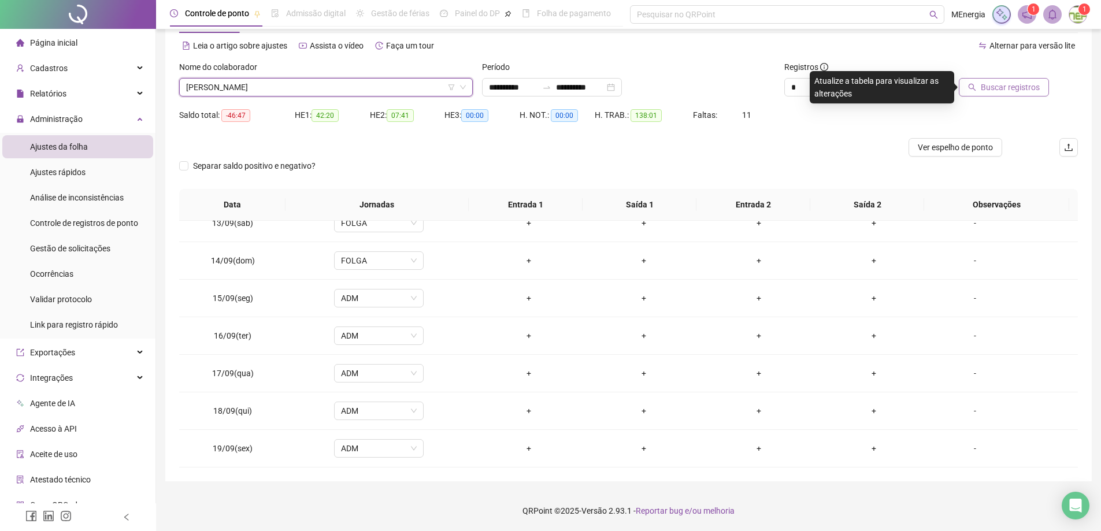
click at [1010, 86] on span "Buscar registros" at bounding box center [1010, 87] width 59 height 13
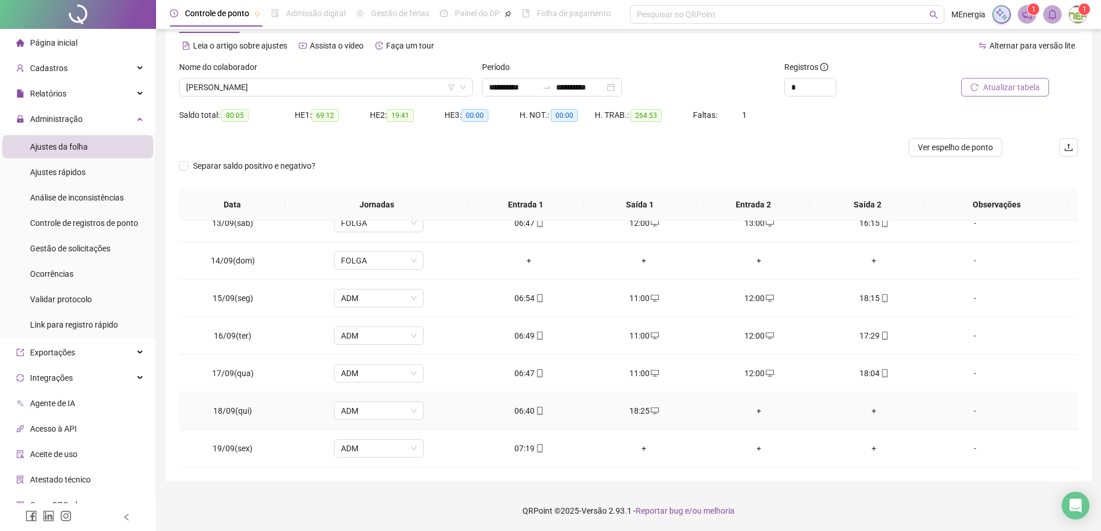
click at [752, 413] on div "+" at bounding box center [759, 411] width 97 height 13
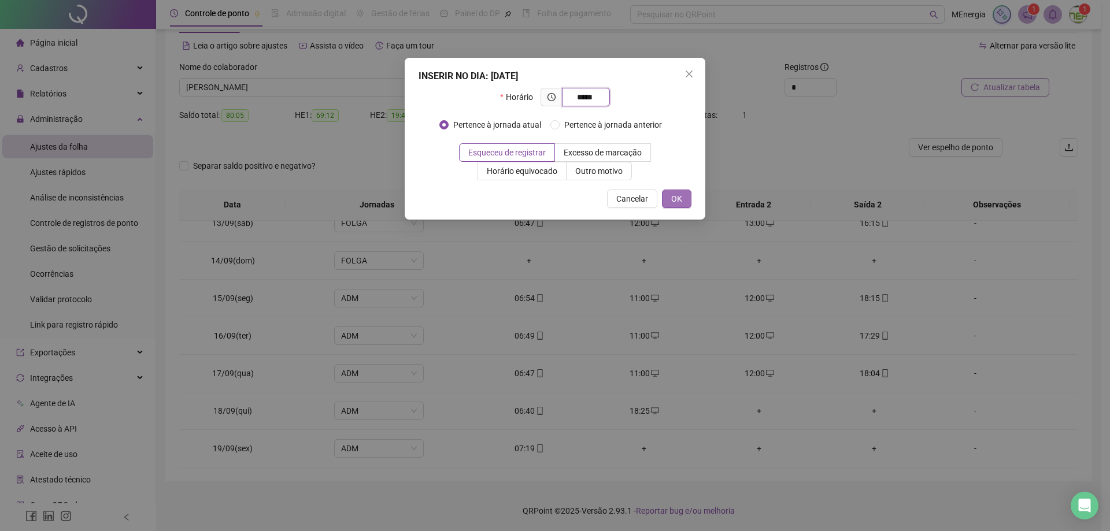
type input "*****"
click at [686, 204] on button "OK" at bounding box center [676, 199] width 29 height 18
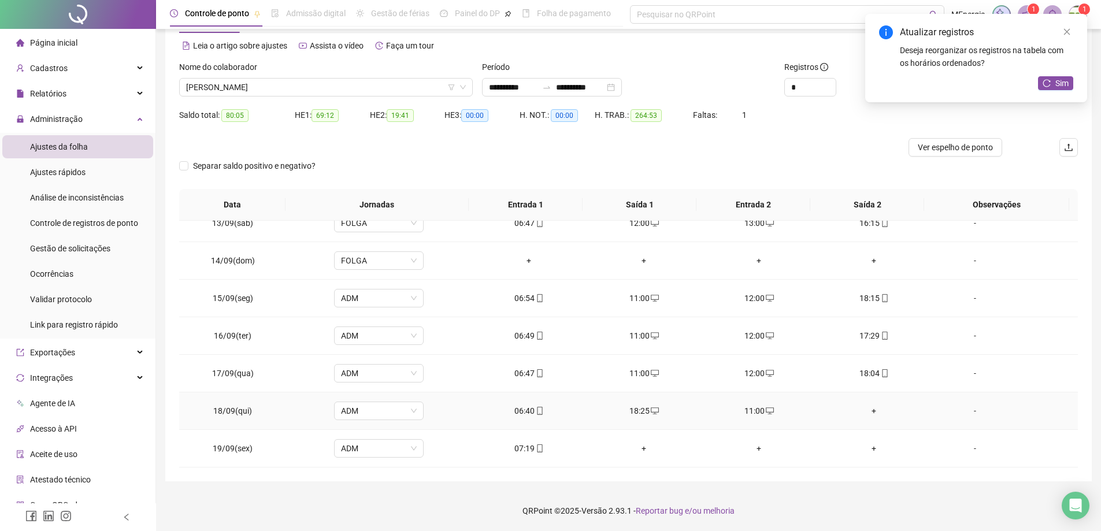
click at [868, 412] on div "+" at bounding box center [874, 411] width 97 height 13
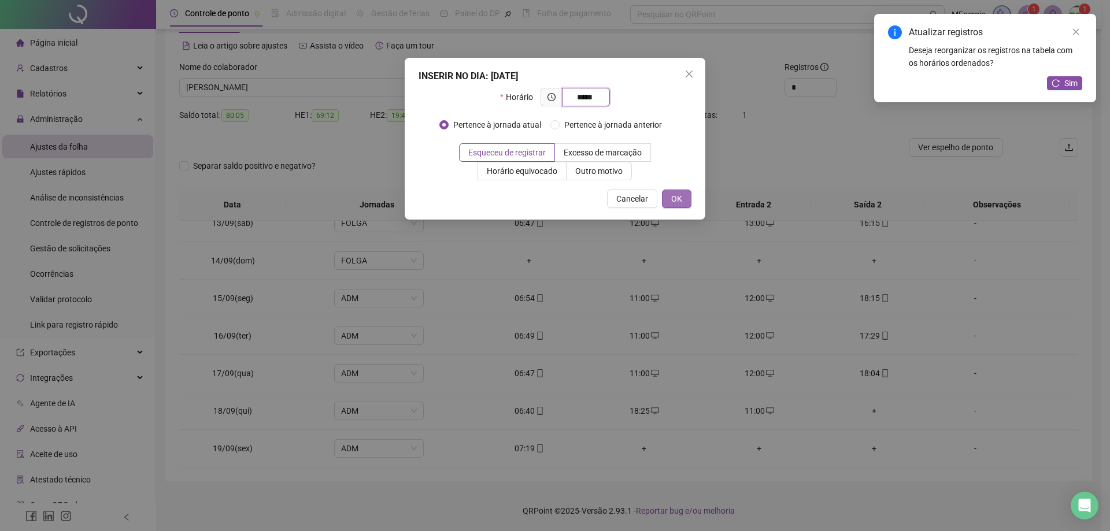
type input "*****"
click at [671, 199] on span "OK" at bounding box center [676, 198] width 11 height 13
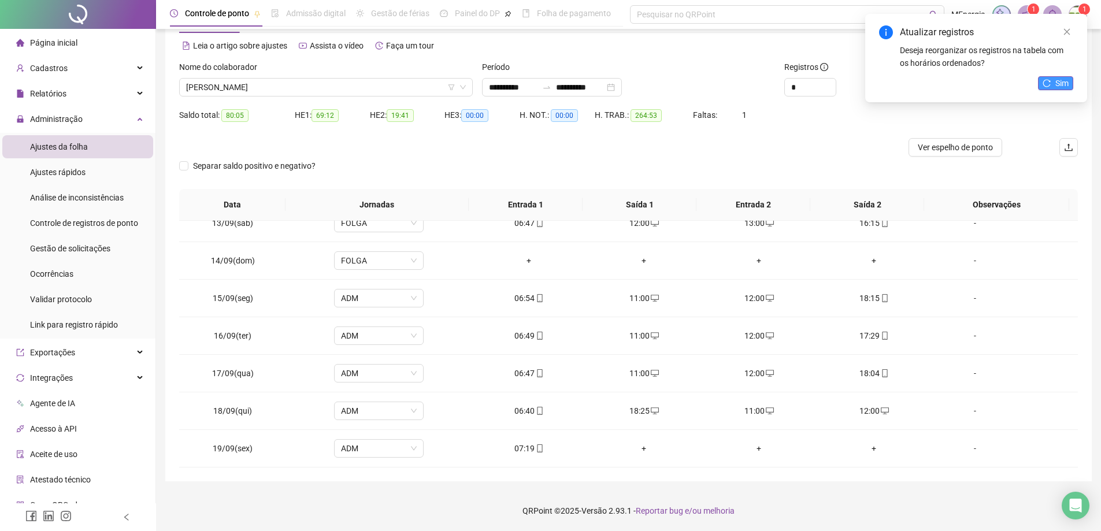
click at [1054, 85] on button "Sim" at bounding box center [1055, 83] width 35 height 14
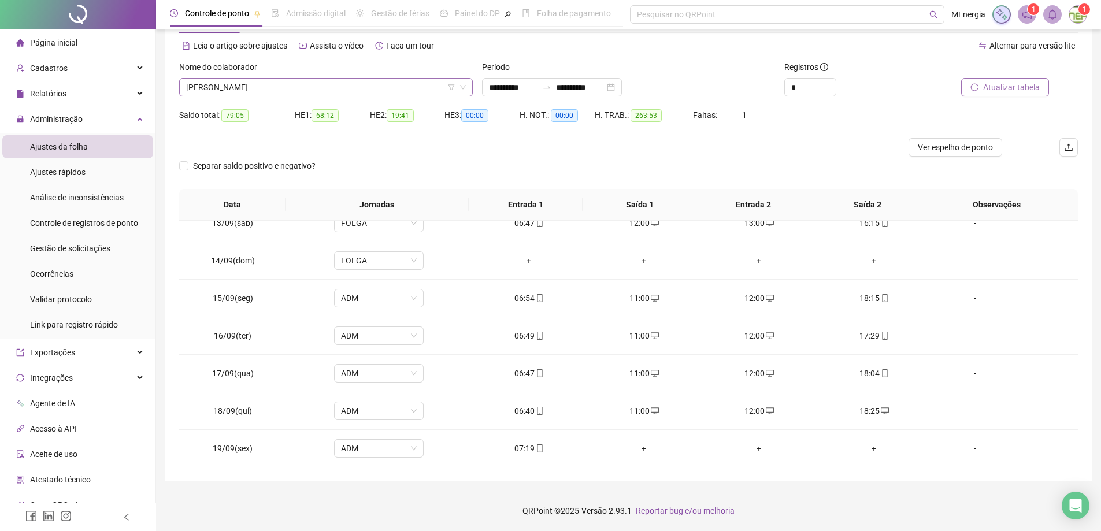
click at [469, 87] on div "[PERSON_NAME]" at bounding box center [326, 87] width 294 height 18
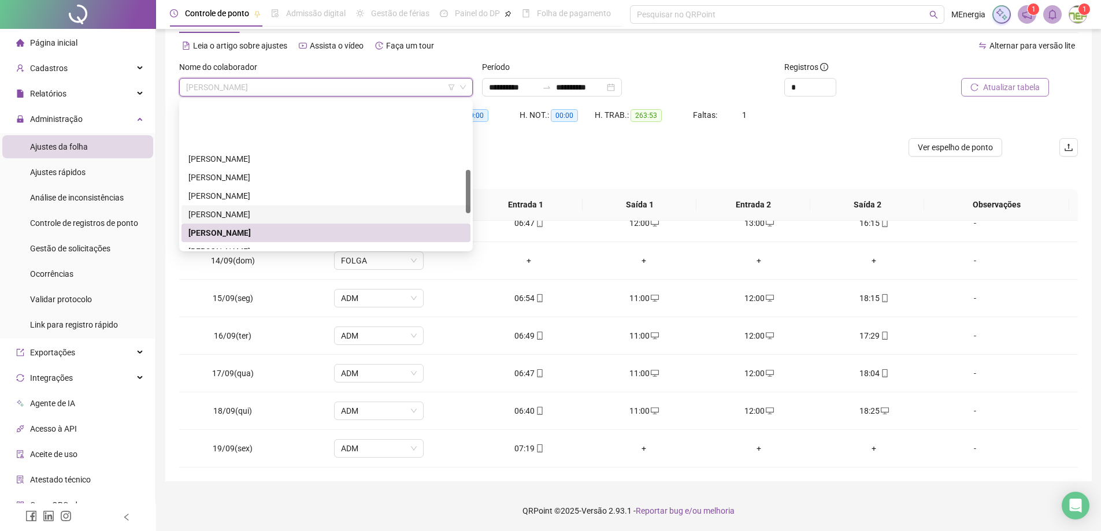
scroll to position [231, 0]
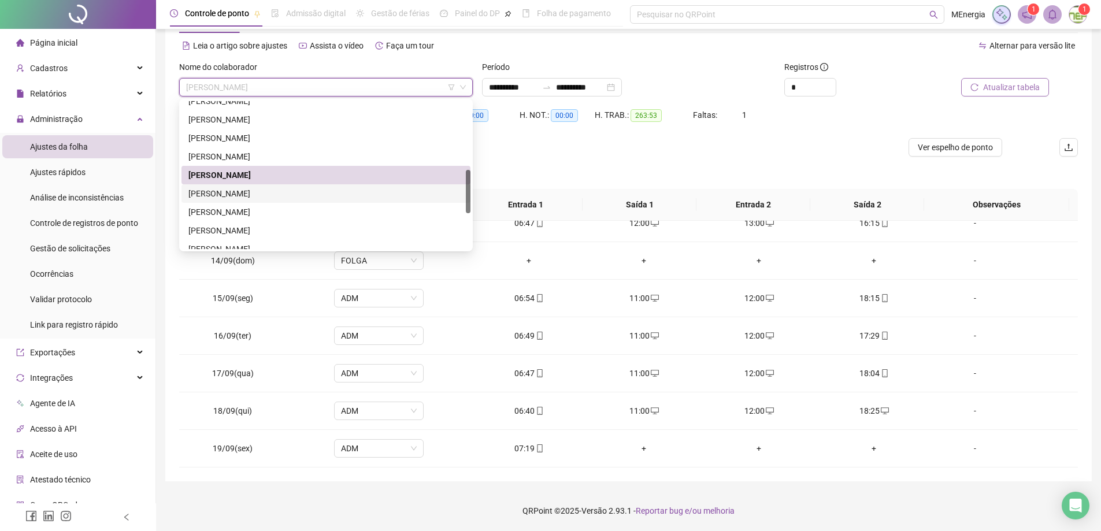
click at [286, 190] on div "[PERSON_NAME]" at bounding box center [325, 193] width 275 height 13
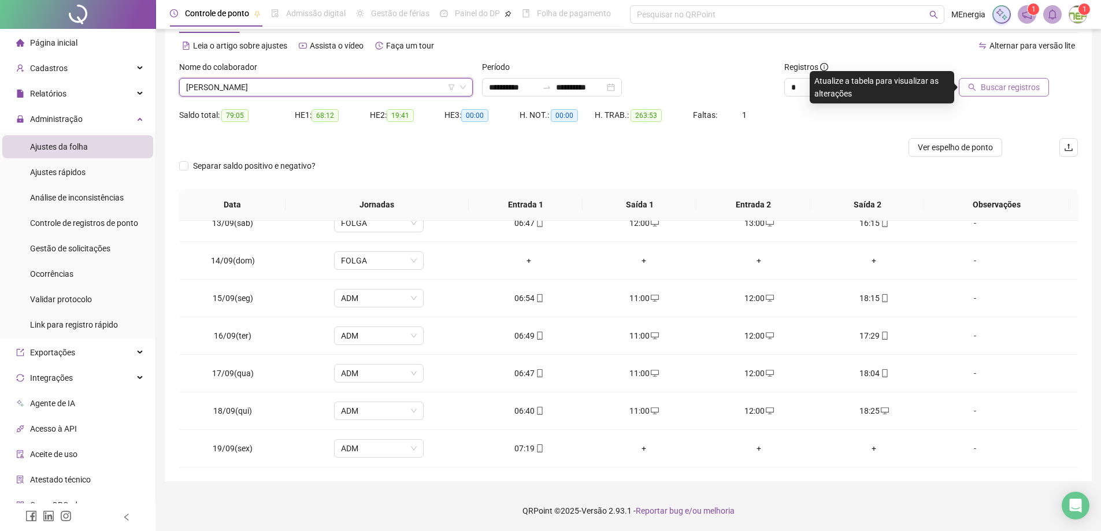
click at [999, 92] on span "Buscar registros" at bounding box center [1010, 87] width 59 height 13
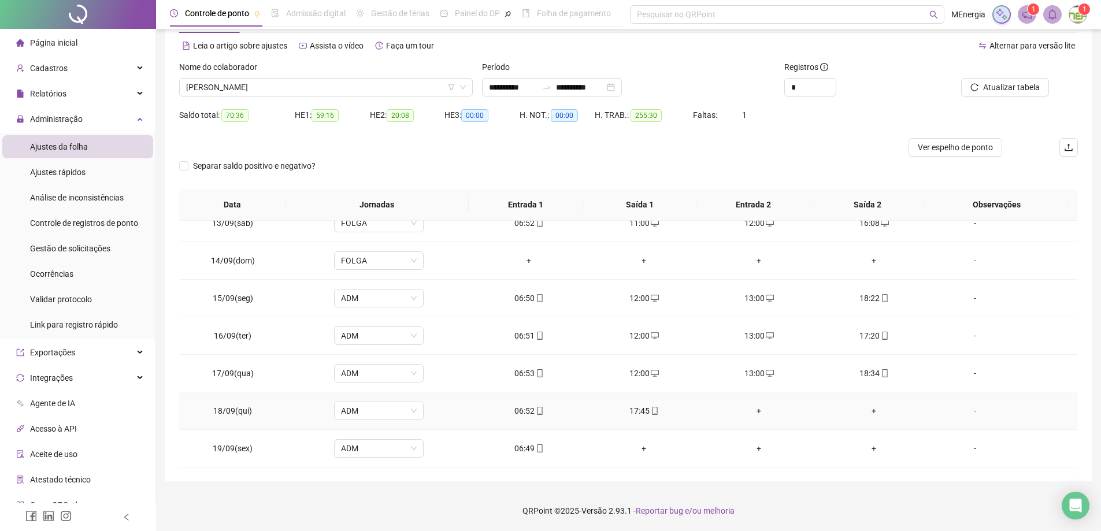
click at [750, 412] on div "+" at bounding box center [759, 411] width 97 height 13
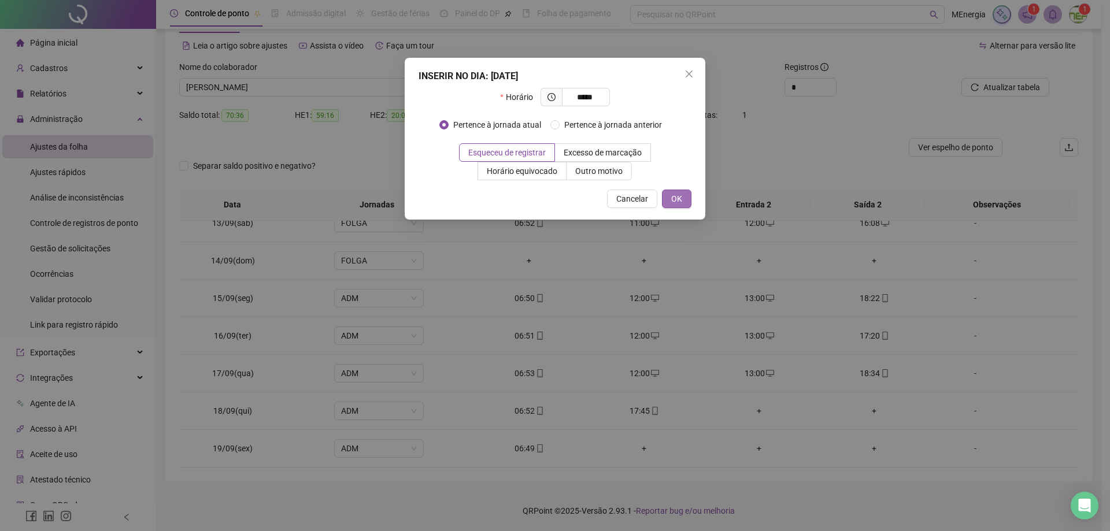
type input "*****"
click at [678, 204] on span "OK" at bounding box center [676, 198] width 11 height 13
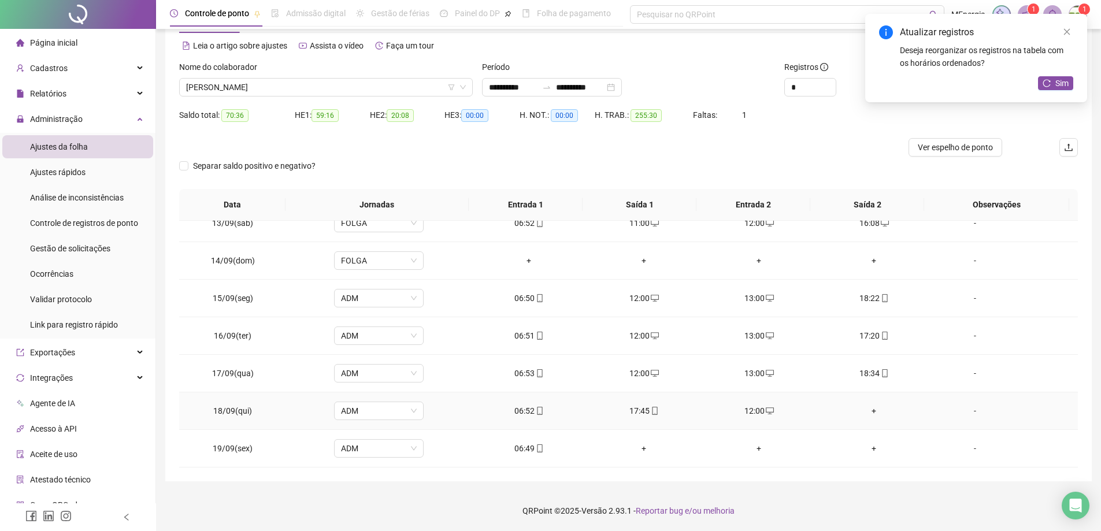
click at [867, 414] on div "+" at bounding box center [874, 411] width 97 height 13
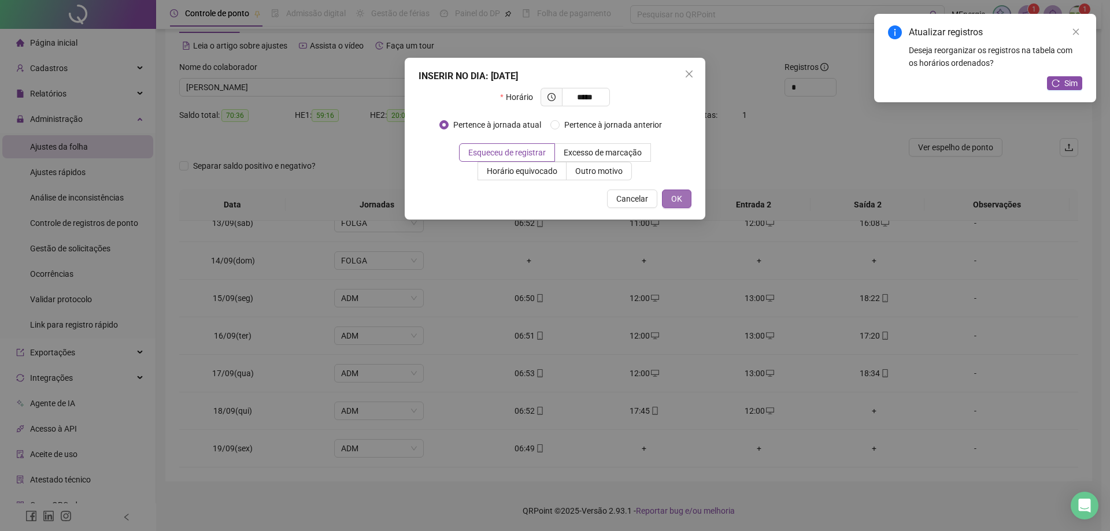
type input "*****"
click at [668, 203] on button "OK" at bounding box center [676, 199] width 29 height 18
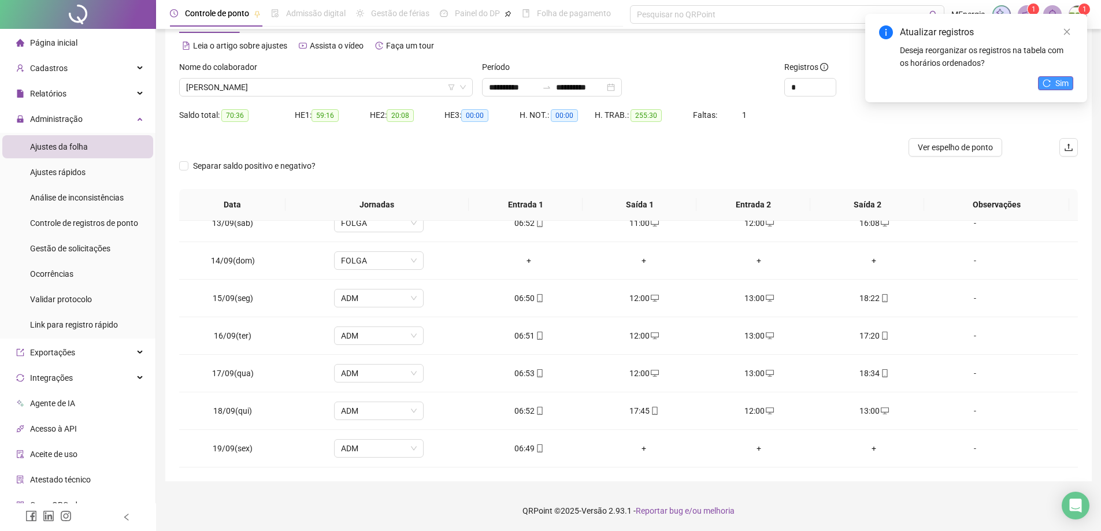
click at [1067, 88] on span "Sim" at bounding box center [1062, 83] width 13 height 13
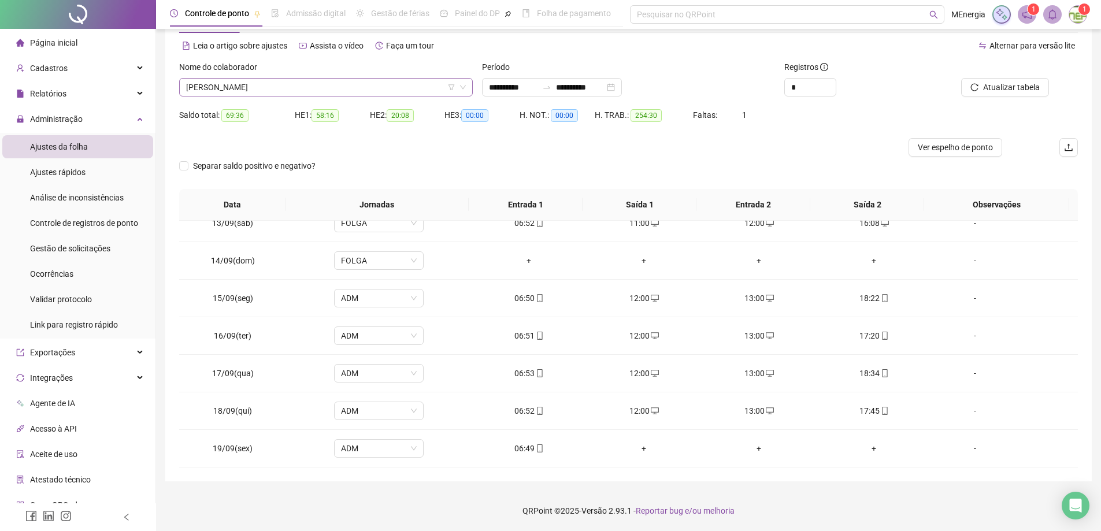
click at [468, 91] on div "[PERSON_NAME]" at bounding box center [326, 87] width 294 height 18
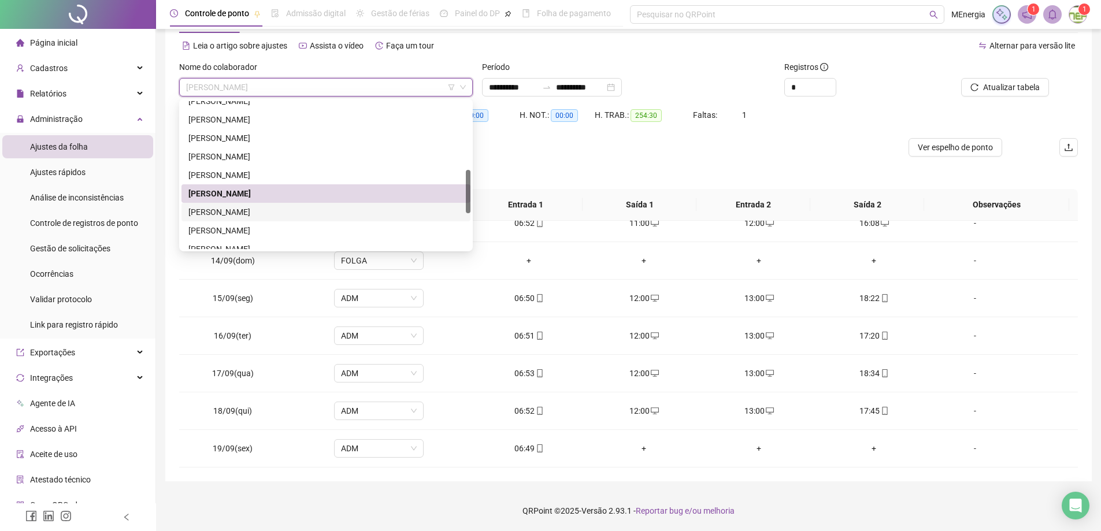
click at [289, 213] on div "[PERSON_NAME]" at bounding box center [325, 212] width 275 height 13
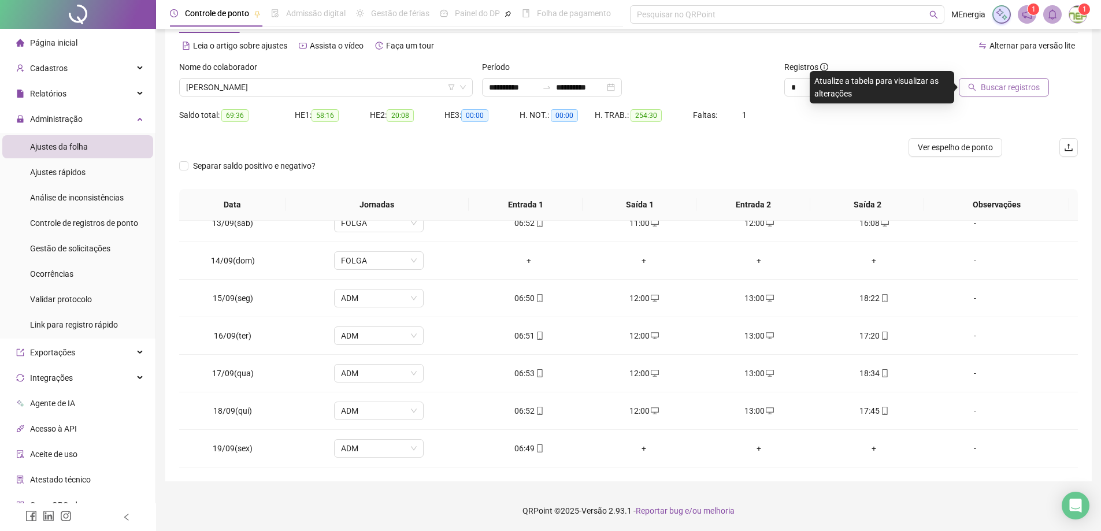
click at [980, 88] on button "Buscar registros" at bounding box center [1004, 87] width 90 height 18
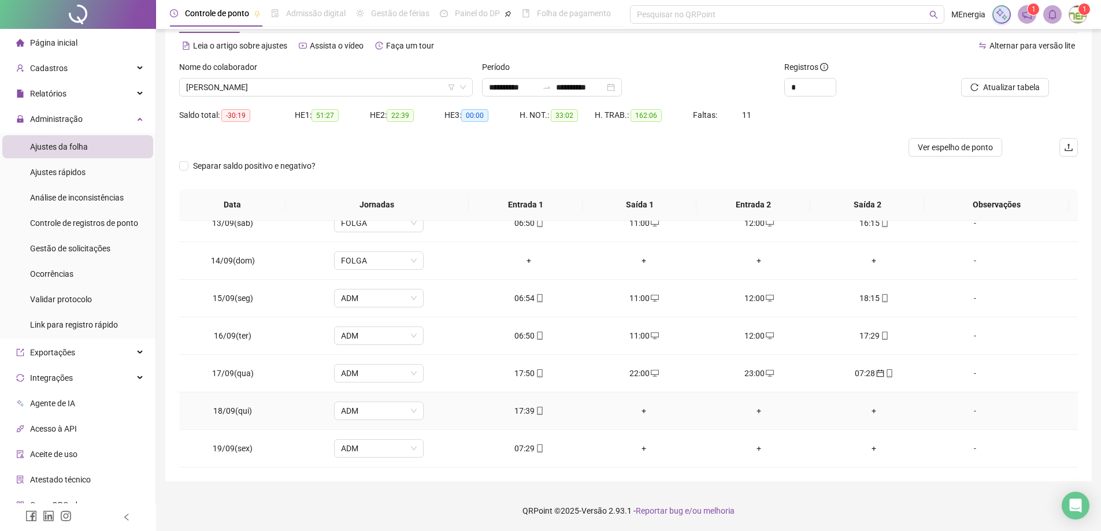
click at [640, 411] on div "+" at bounding box center [644, 411] width 97 height 13
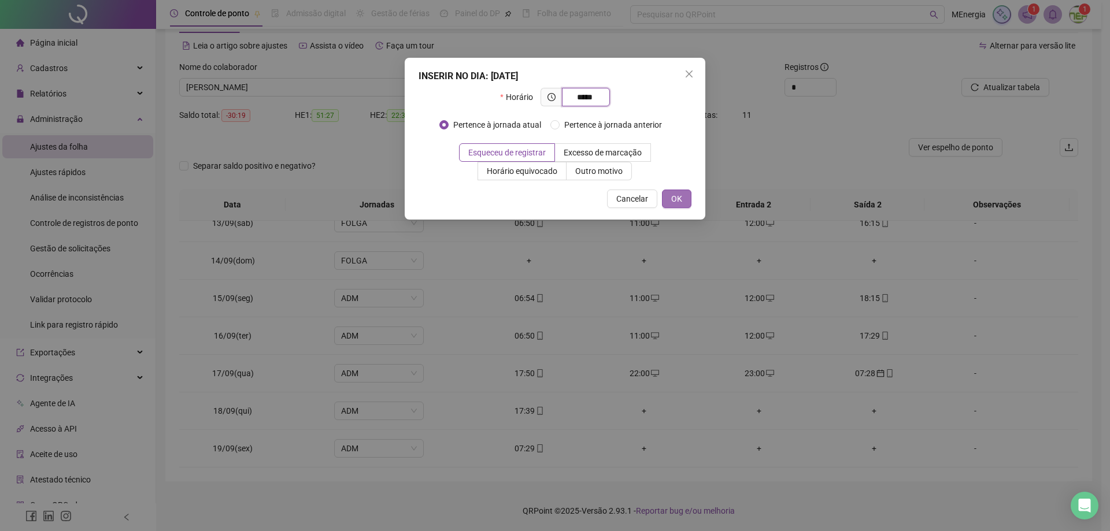
type input "*****"
click at [676, 202] on span "OK" at bounding box center [676, 198] width 11 height 13
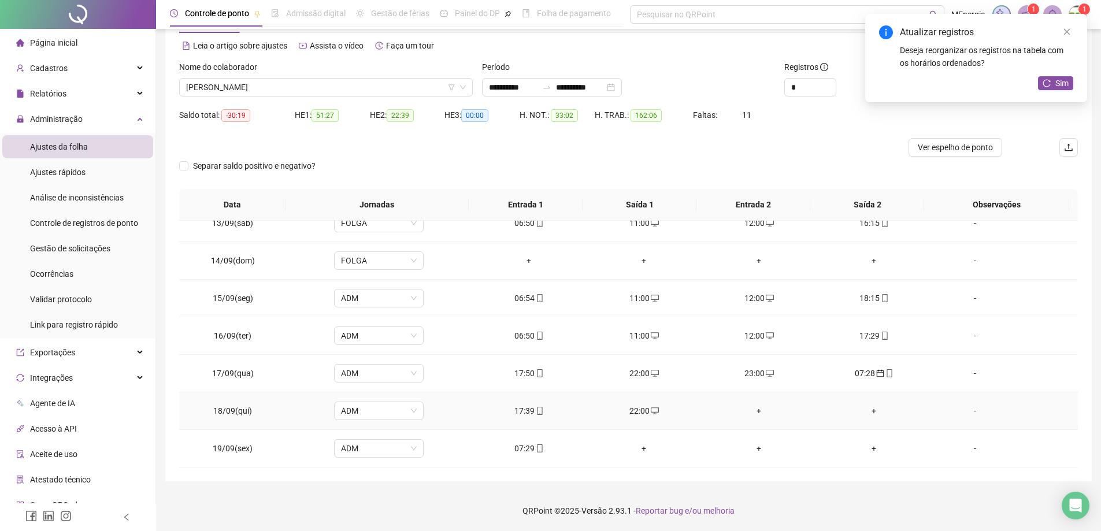
click at [755, 412] on div "+" at bounding box center [759, 411] width 97 height 13
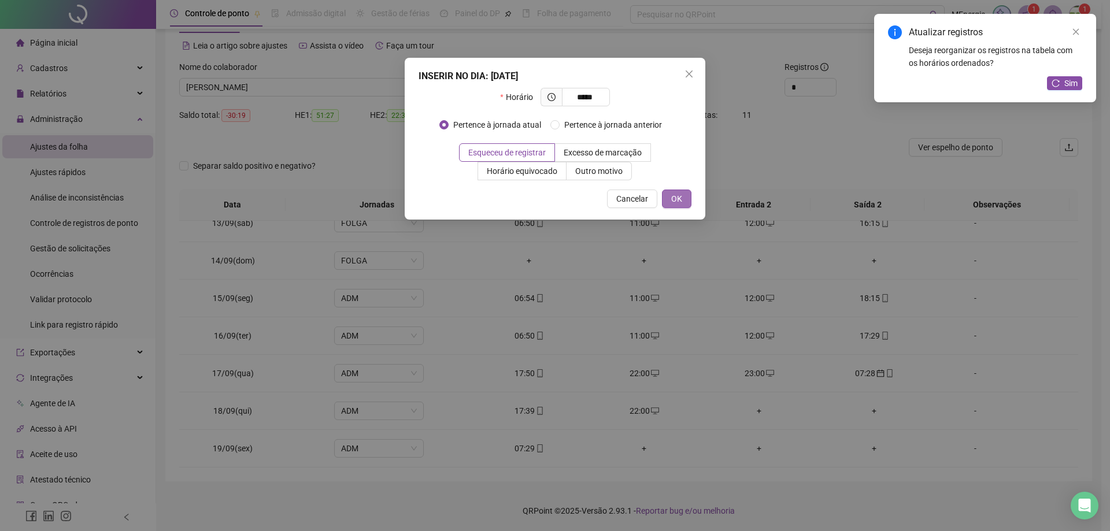
type input "*****"
click at [684, 203] on button "OK" at bounding box center [676, 199] width 29 height 18
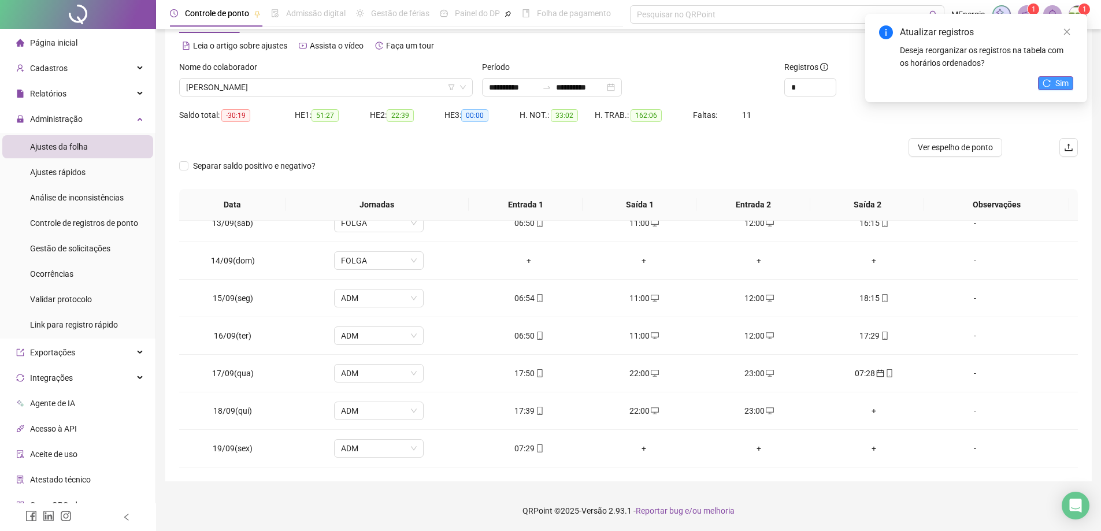
click at [1046, 85] on icon "reload" at bounding box center [1047, 83] width 8 height 8
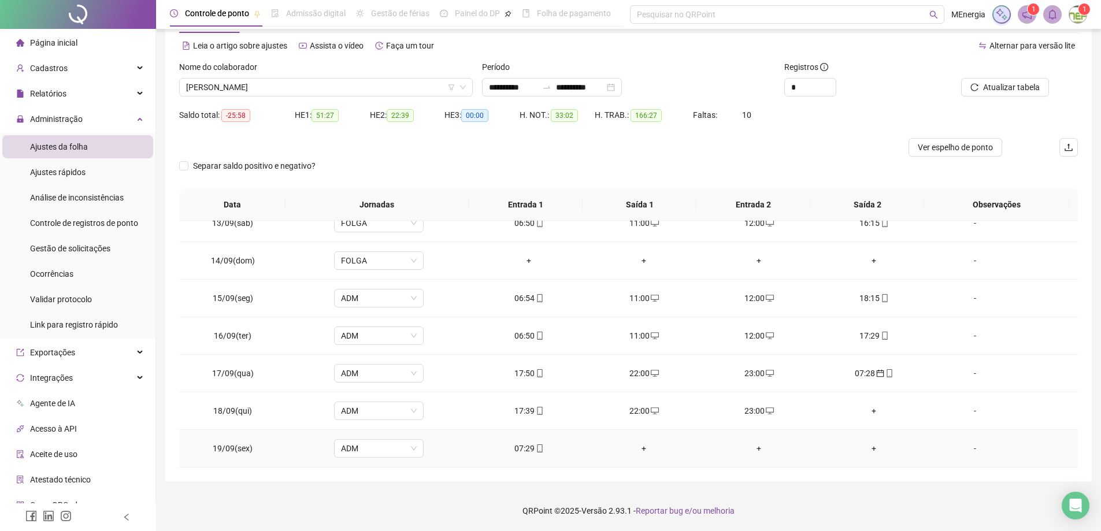
click at [518, 454] on div "07:29" at bounding box center [529, 448] width 97 height 13
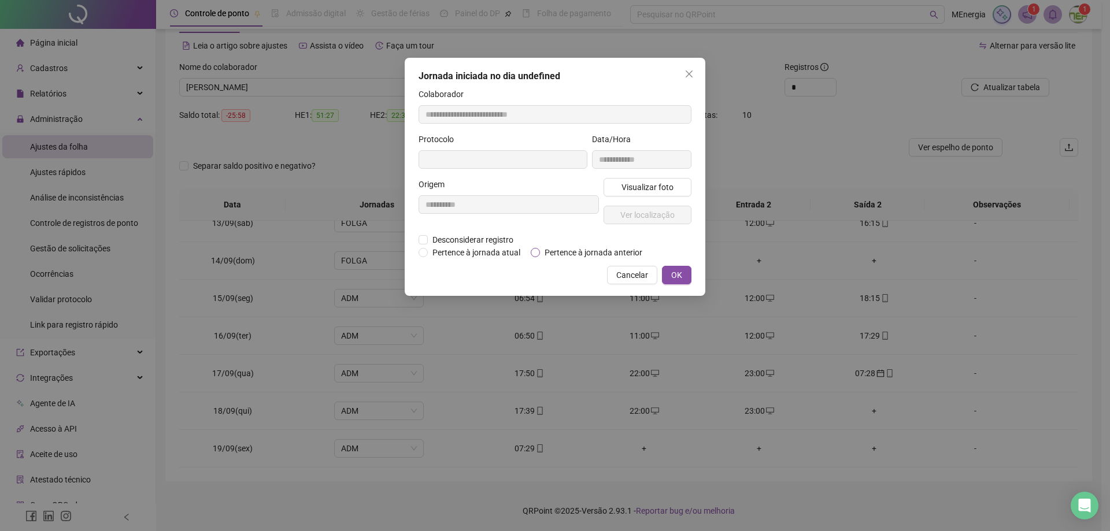
click at [589, 255] on span "Pertence à jornada anterior" at bounding box center [593, 252] width 107 height 13
click at [675, 275] on span "OK" at bounding box center [676, 275] width 11 height 13
type input "**********"
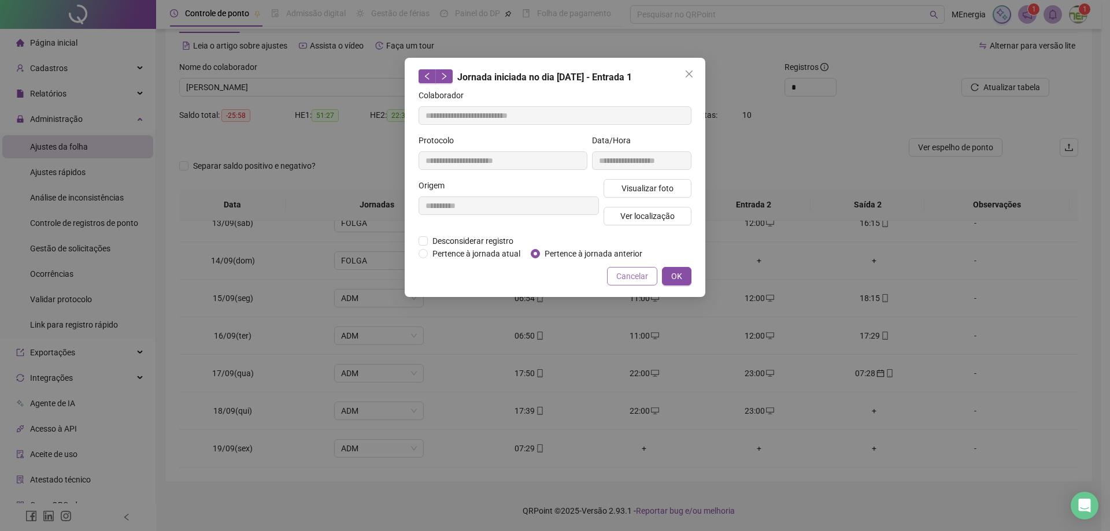
click at [634, 271] on span "Cancelar" at bounding box center [632, 276] width 32 height 13
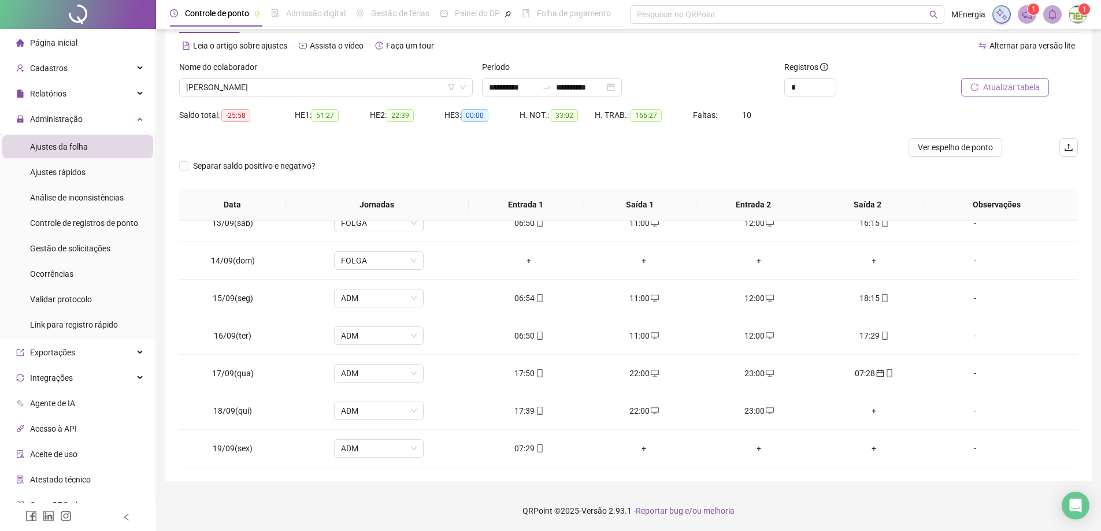
click at [1027, 91] on span "Atualizar tabela" at bounding box center [1011, 87] width 57 height 13
click at [527, 450] on div "07:29" at bounding box center [529, 448] width 97 height 13
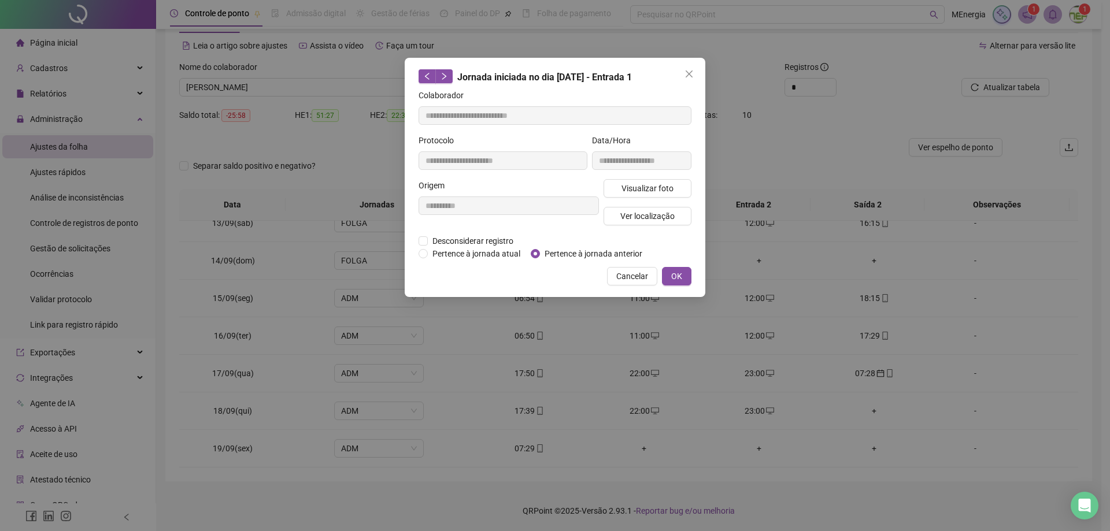
click at [550, 254] on span "Pertence à jornada anterior" at bounding box center [593, 253] width 107 height 13
click at [669, 273] on button "OK" at bounding box center [676, 276] width 29 height 18
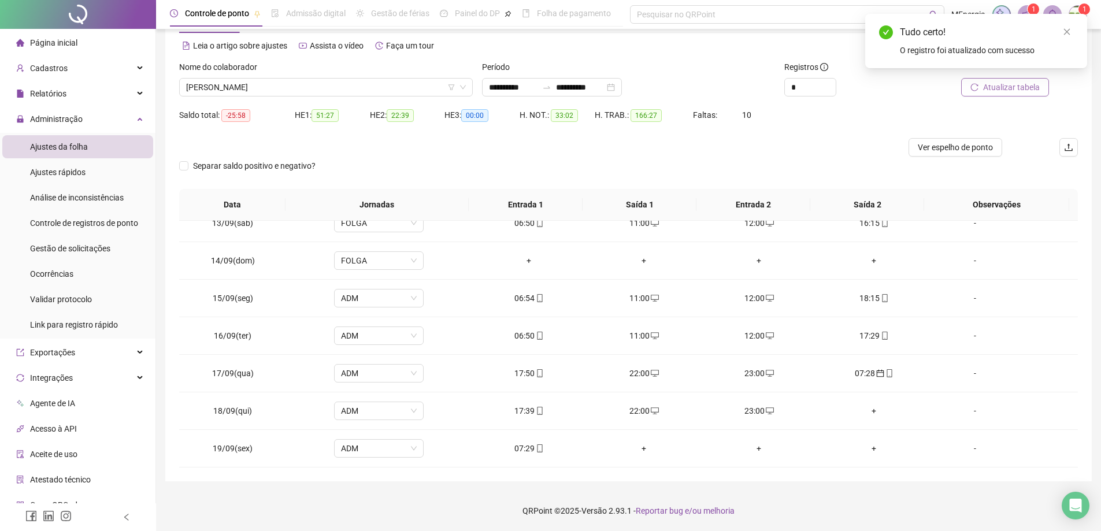
click at [989, 95] on button "Atualizar tabela" at bounding box center [1005, 87] width 88 height 18
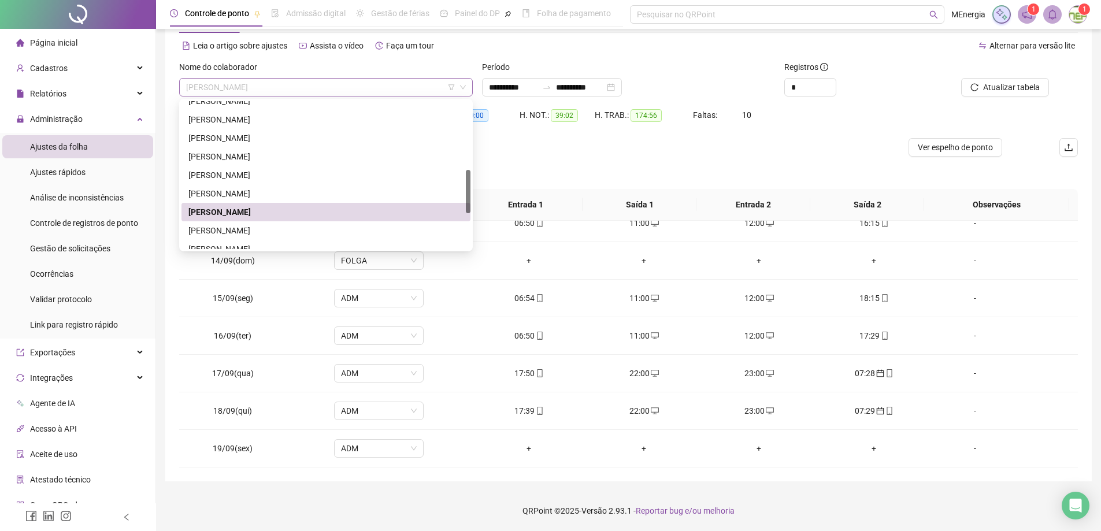
click at [470, 87] on div "[PERSON_NAME]" at bounding box center [326, 87] width 294 height 18
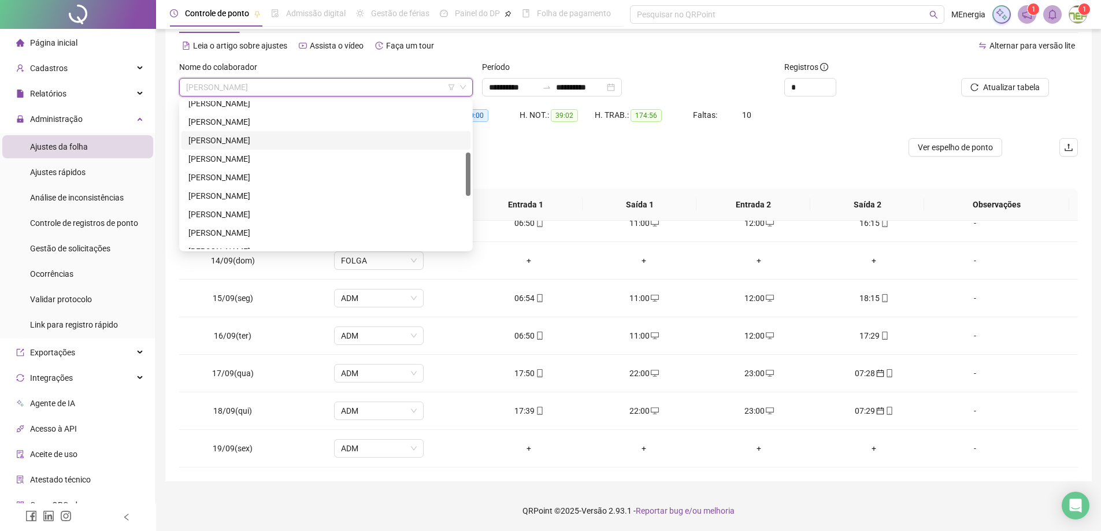
scroll to position [116, 0]
click at [276, 146] on div "[PERSON_NAME]" at bounding box center [325, 142] width 275 height 13
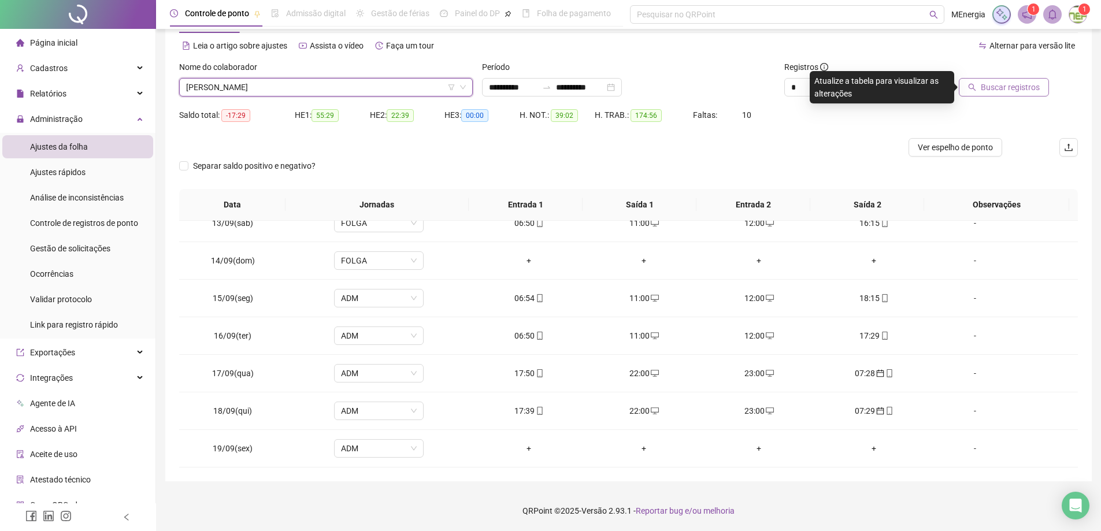
click at [993, 83] on span "Buscar registros" at bounding box center [1010, 87] width 59 height 13
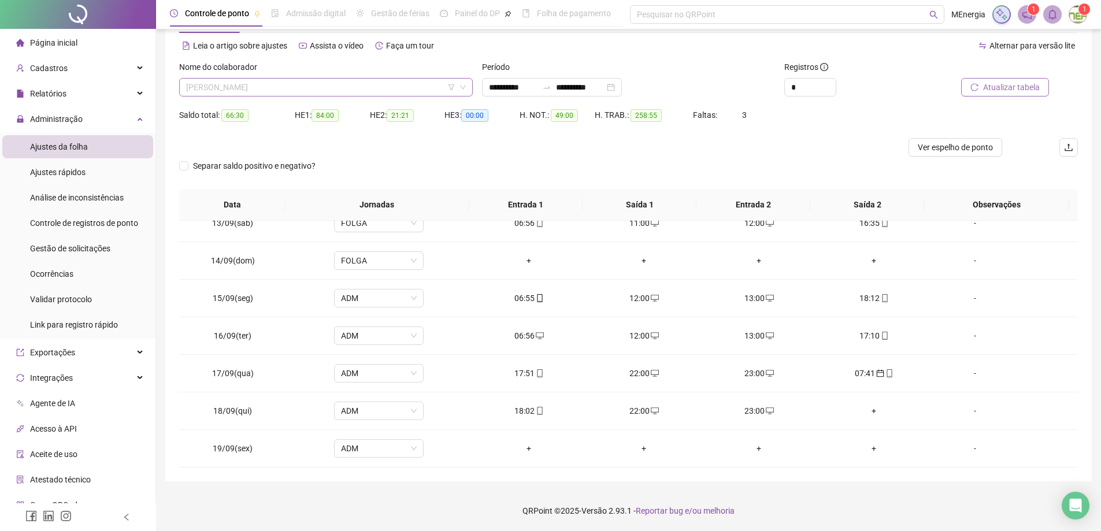
click at [472, 88] on div "[PERSON_NAME]" at bounding box center [326, 87] width 294 height 18
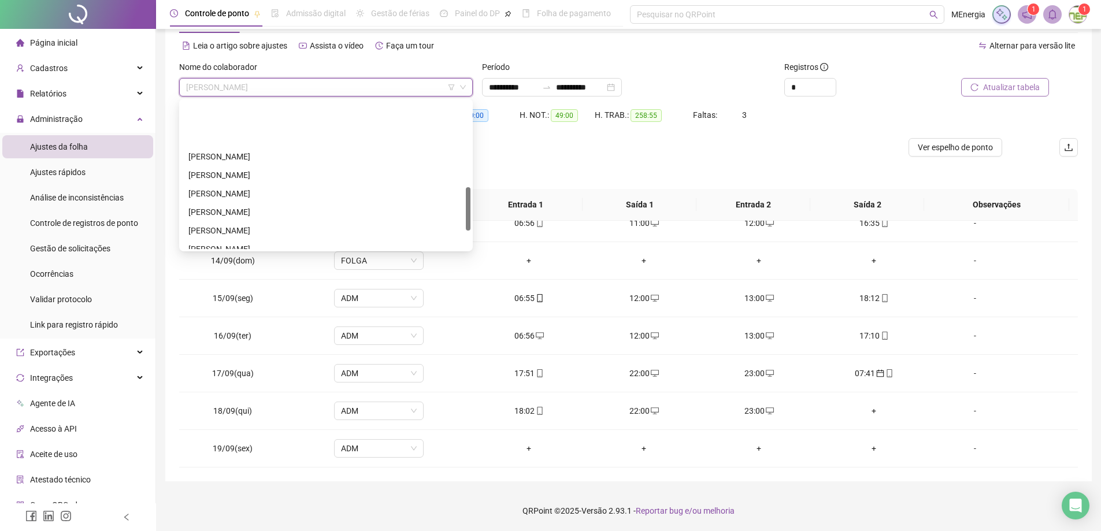
scroll to position [289, 0]
click at [319, 174] on div "[PERSON_NAME]" at bounding box center [325, 172] width 275 height 13
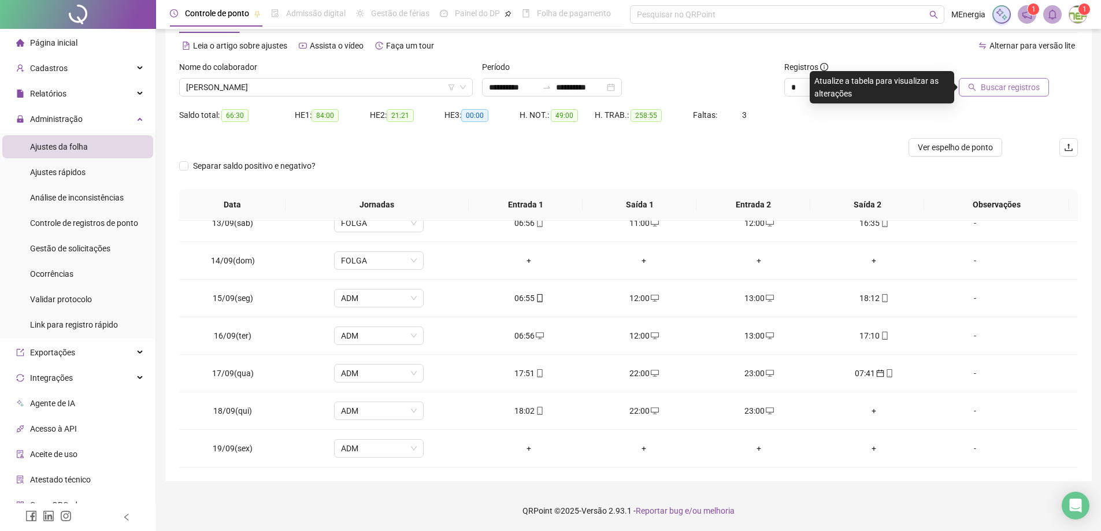
click at [976, 91] on icon "search" at bounding box center [972, 87] width 8 height 8
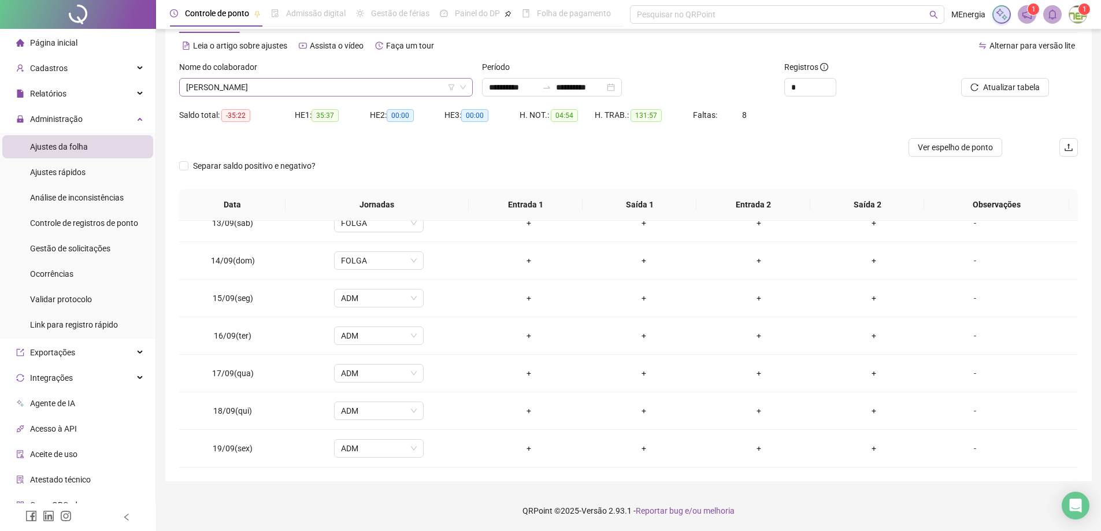
click at [468, 85] on div "[PERSON_NAME]" at bounding box center [326, 87] width 294 height 18
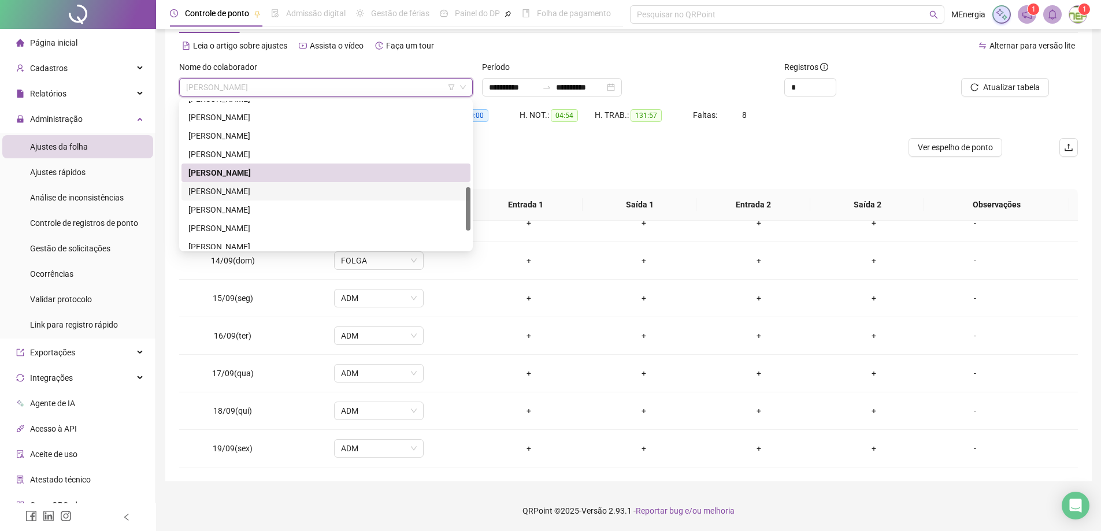
click at [264, 195] on div "[PERSON_NAME]" at bounding box center [325, 191] width 275 height 13
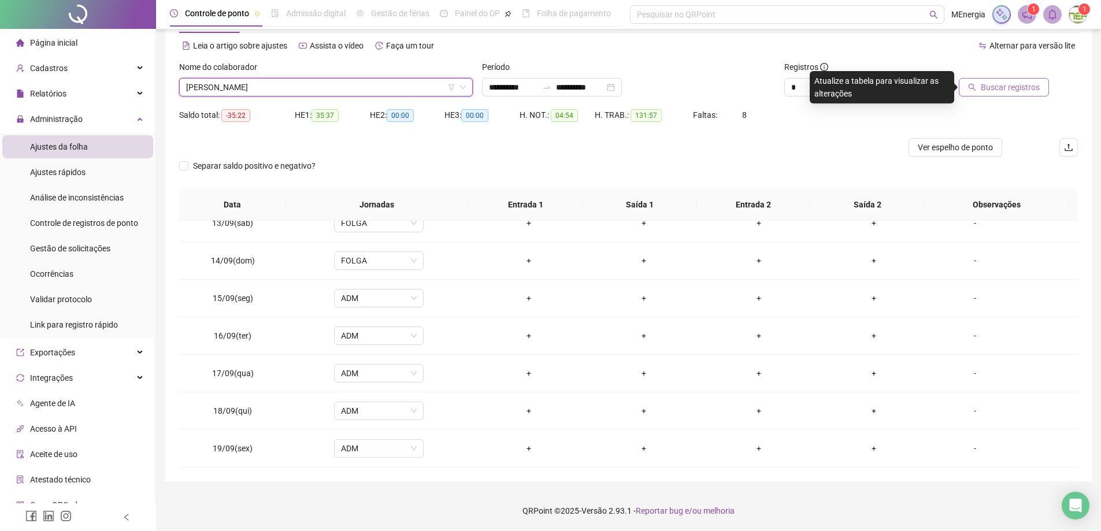
click at [1001, 85] on span "Buscar registros" at bounding box center [1010, 87] width 59 height 13
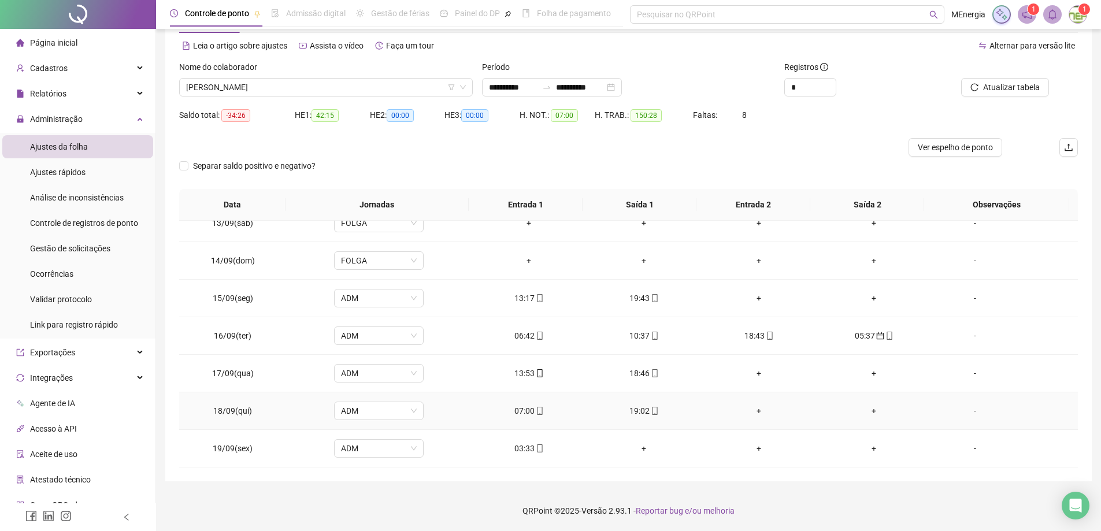
click at [752, 410] on div "+" at bounding box center [759, 411] width 97 height 13
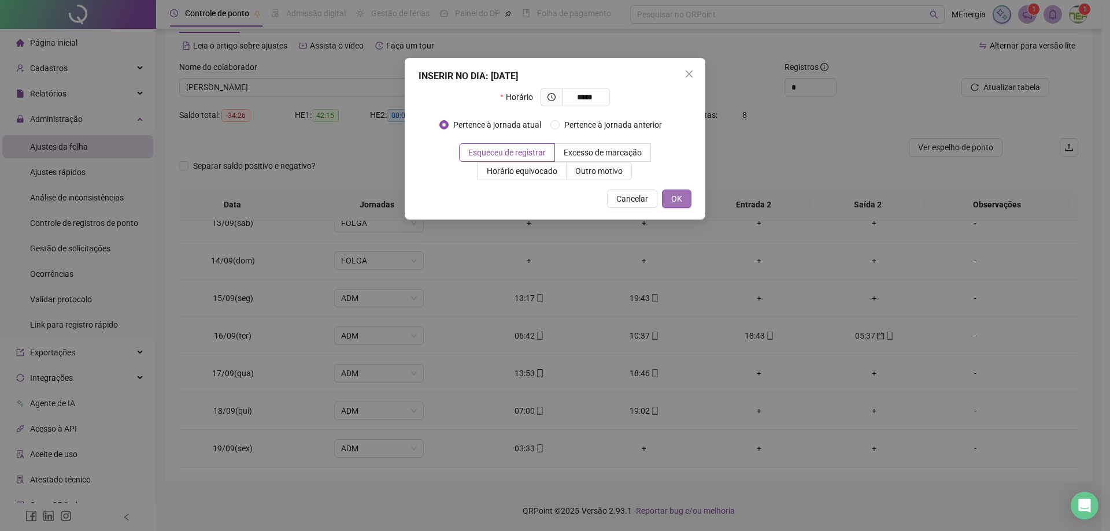
type input "*****"
click at [681, 201] on span "OK" at bounding box center [676, 198] width 11 height 13
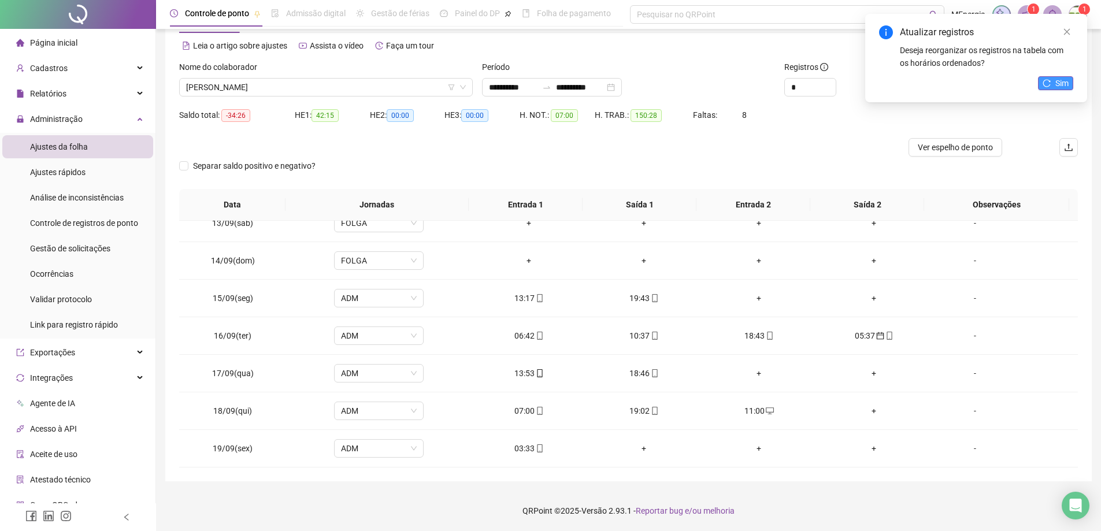
click at [1045, 78] on button "Sim" at bounding box center [1055, 83] width 35 height 14
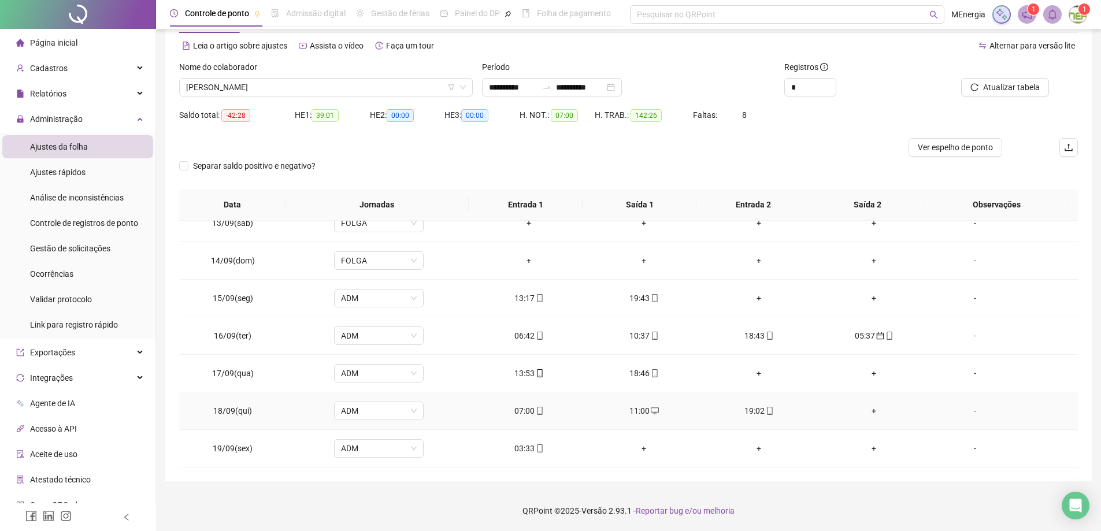
click at [867, 412] on div "+" at bounding box center [874, 411] width 97 height 13
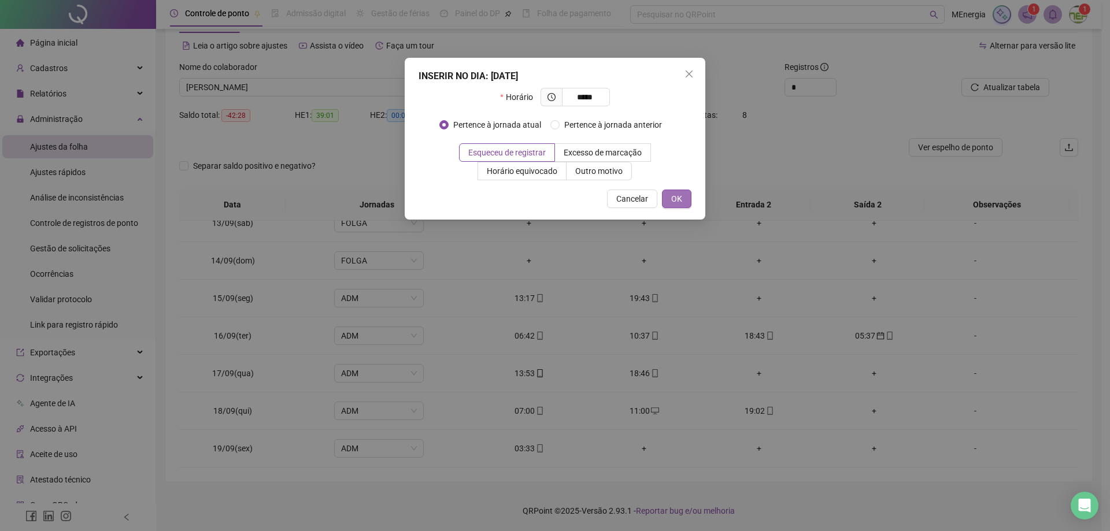
type input "*****"
click at [683, 200] on button "OK" at bounding box center [676, 199] width 29 height 18
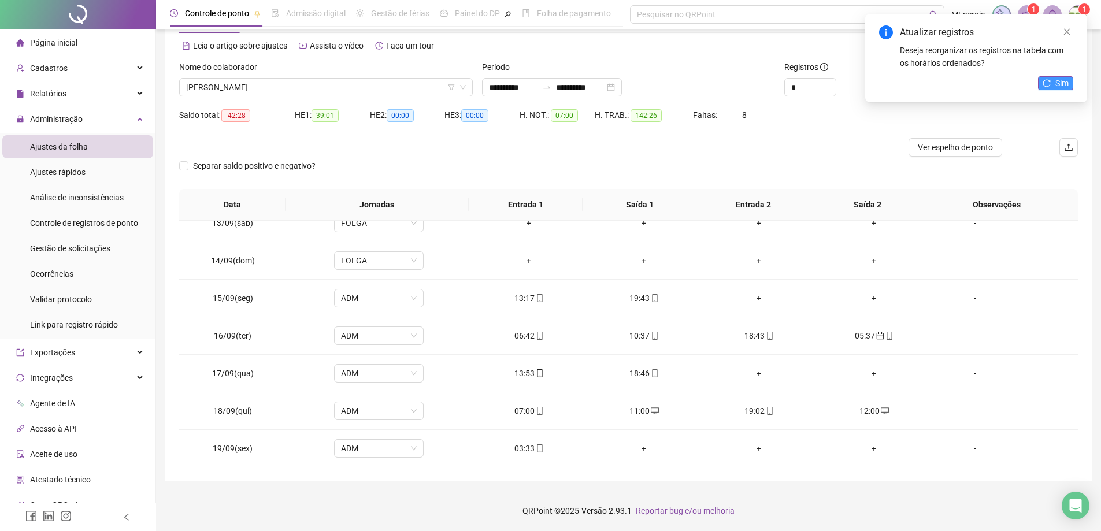
click at [1059, 88] on span "Sim" at bounding box center [1062, 83] width 13 height 13
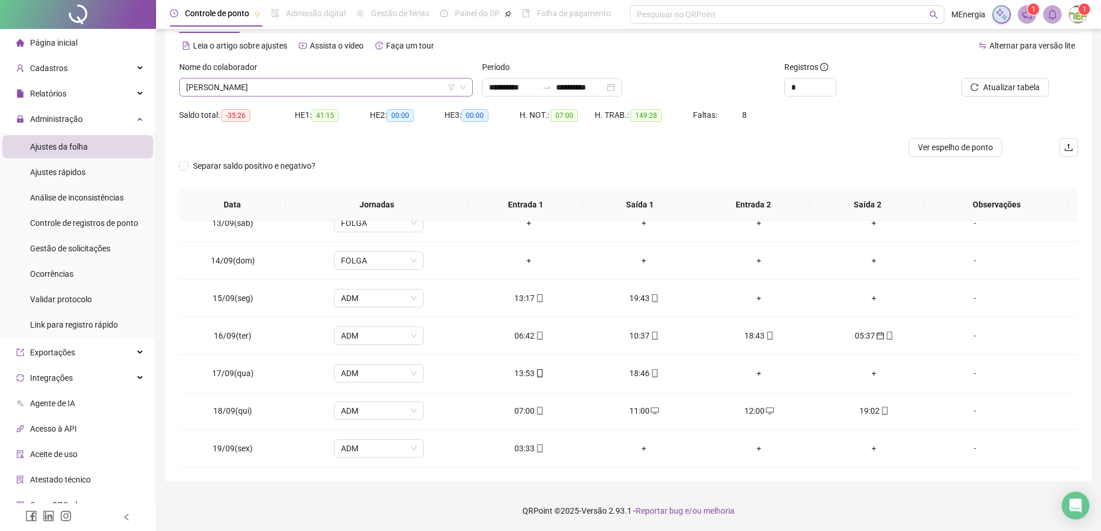
click at [468, 87] on div "[PERSON_NAME]" at bounding box center [326, 87] width 294 height 18
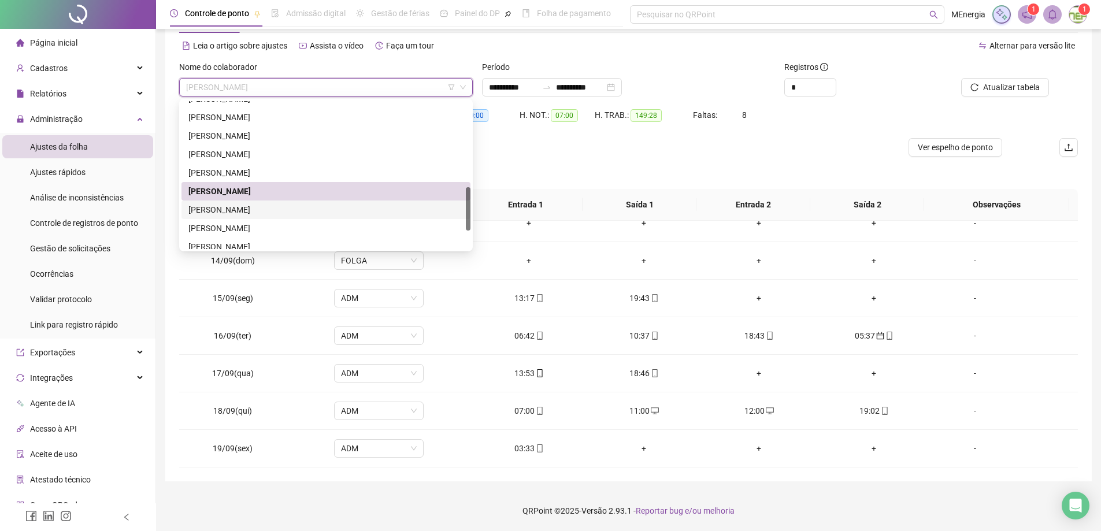
click at [270, 212] on div "[PERSON_NAME]" at bounding box center [325, 209] width 275 height 13
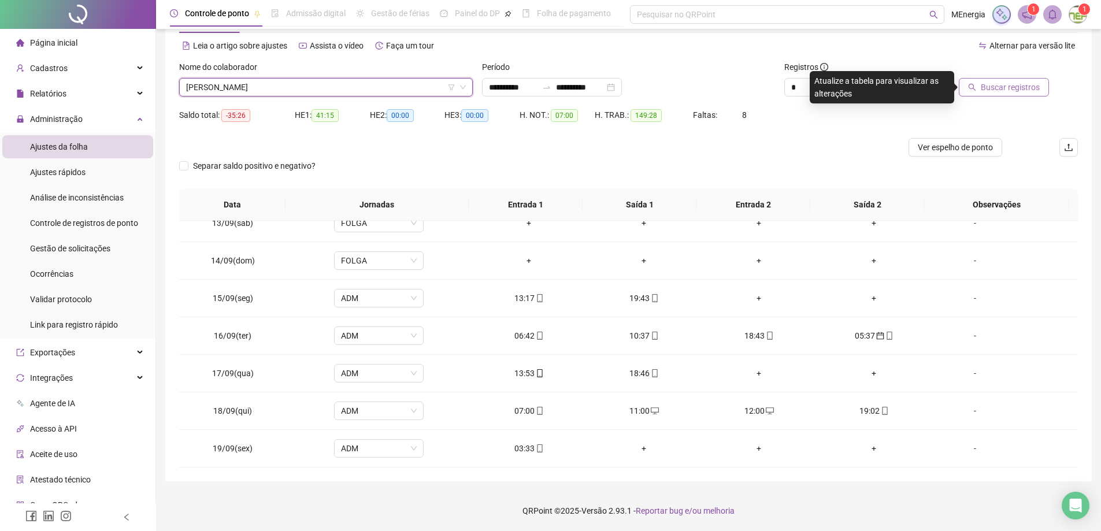
click at [1020, 89] on span "Buscar registros" at bounding box center [1010, 87] width 59 height 13
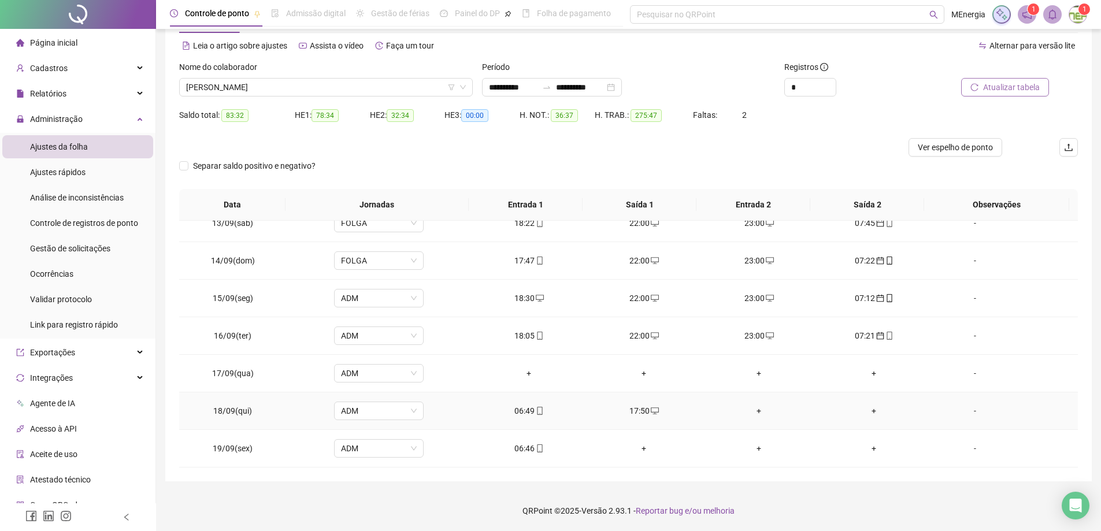
click at [749, 412] on div "+" at bounding box center [759, 411] width 97 height 13
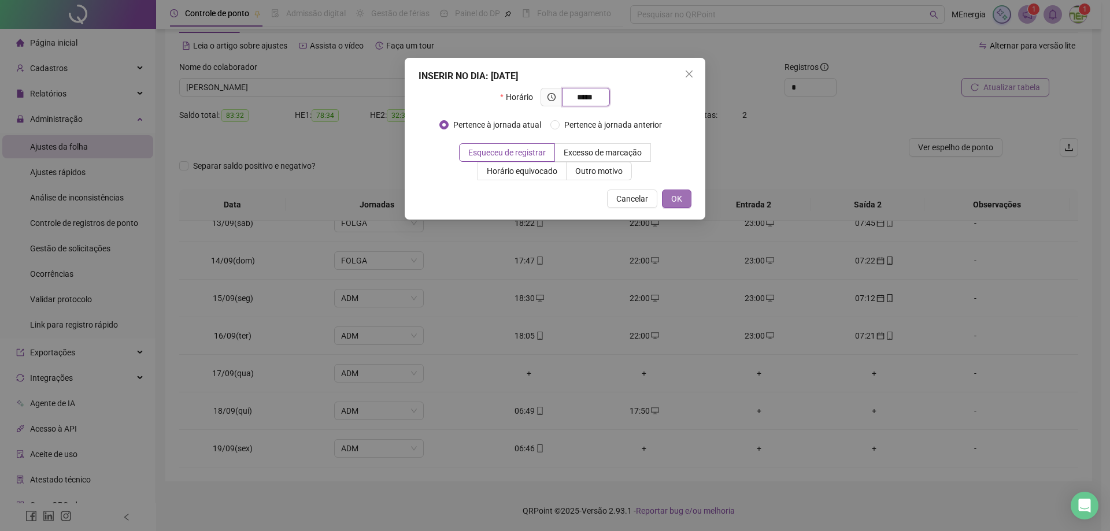
type input "*****"
click at [686, 197] on button "OK" at bounding box center [676, 199] width 29 height 18
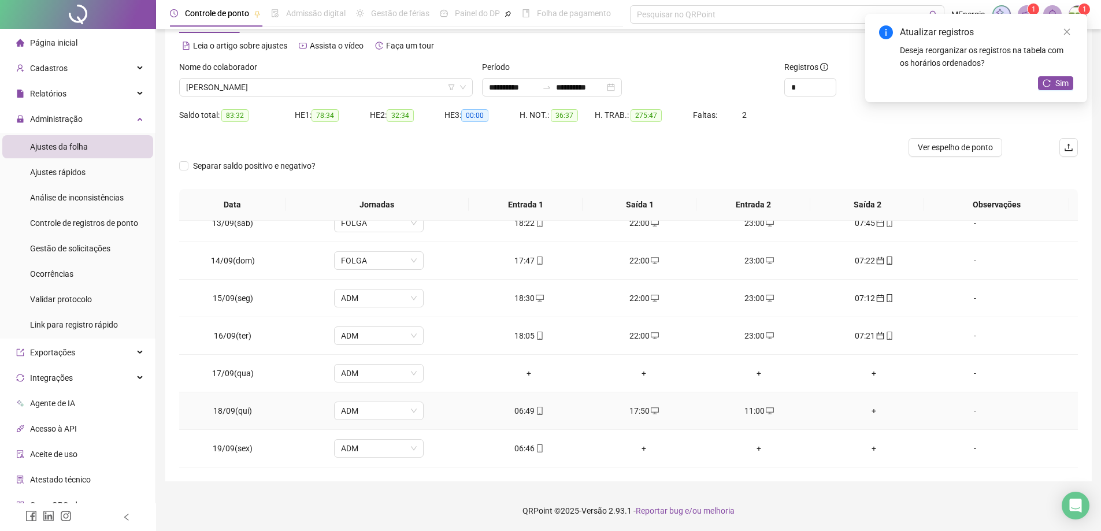
click at [867, 414] on div "+" at bounding box center [874, 411] width 97 height 13
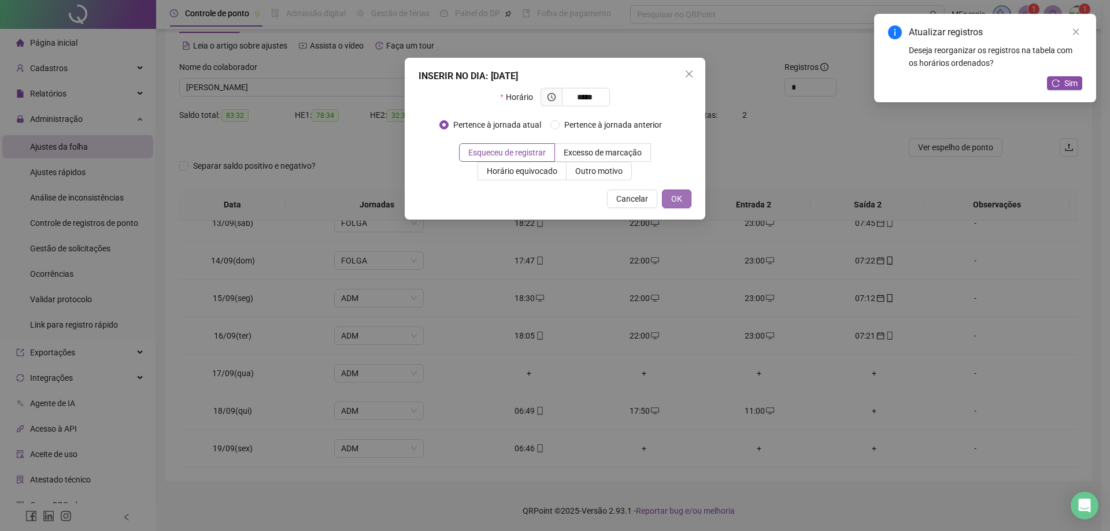
type input "*****"
click at [687, 203] on button "OK" at bounding box center [676, 199] width 29 height 18
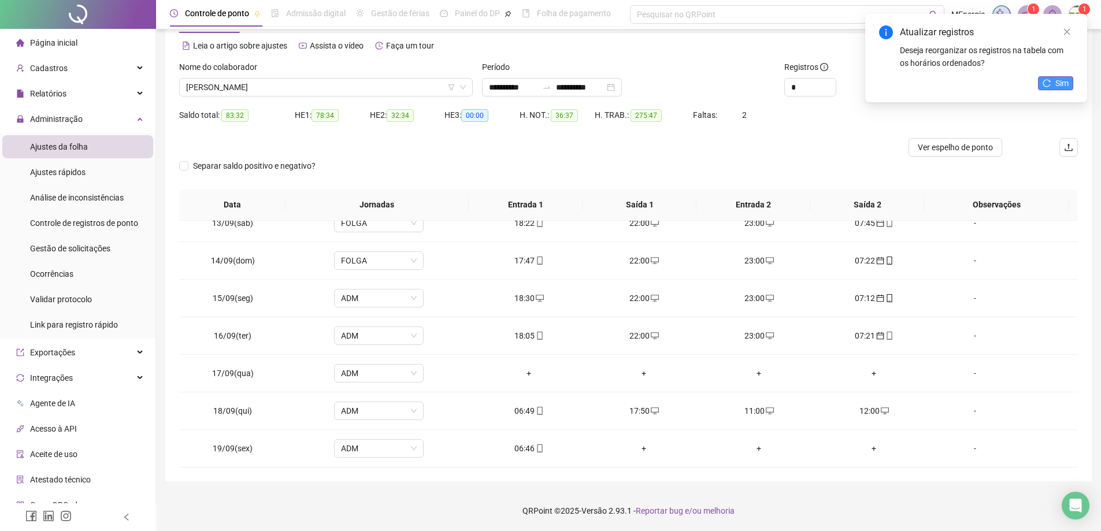
click at [1053, 86] on button "Sim" at bounding box center [1055, 83] width 35 height 14
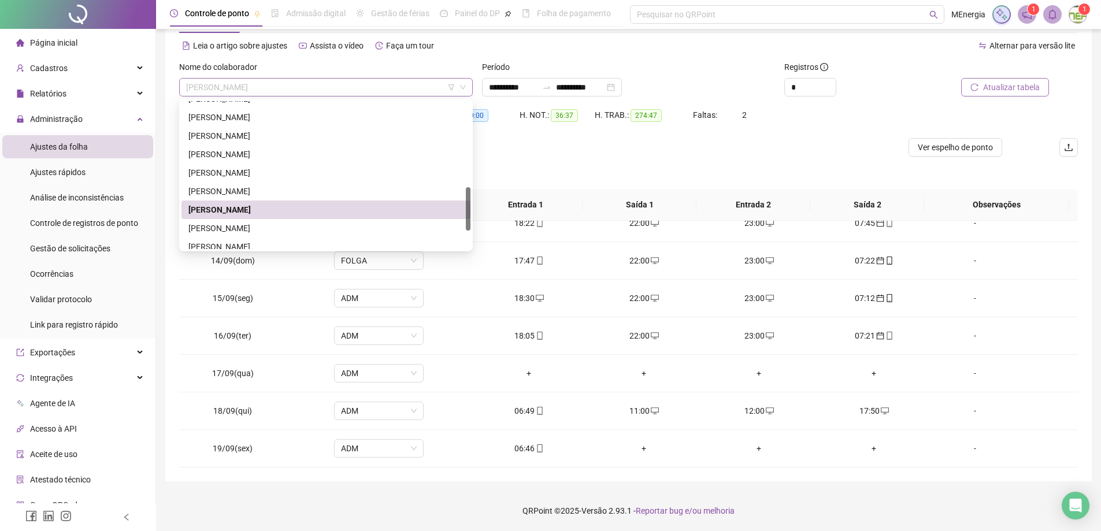
click at [467, 84] on div "[PERSON_NAME]" at bounding box center [326, 87] width 294 height 18
click at [283, 194] on div "[PERSON_NAME]" at bounding box center [325, 191] width 275 height 13
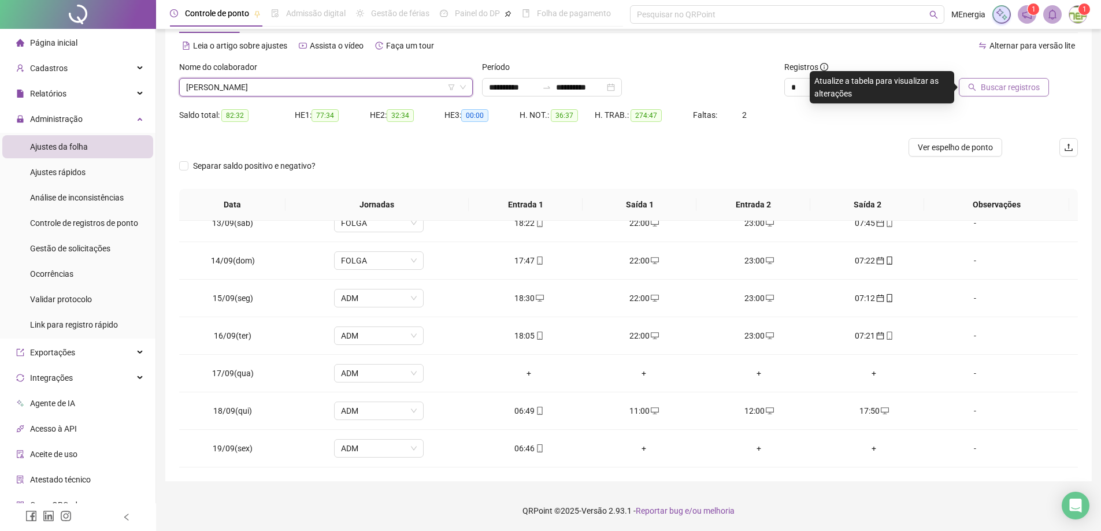
click at [989, 93] on span "Buscar registros" at bounding box center [1010, 87] width 59 height 13
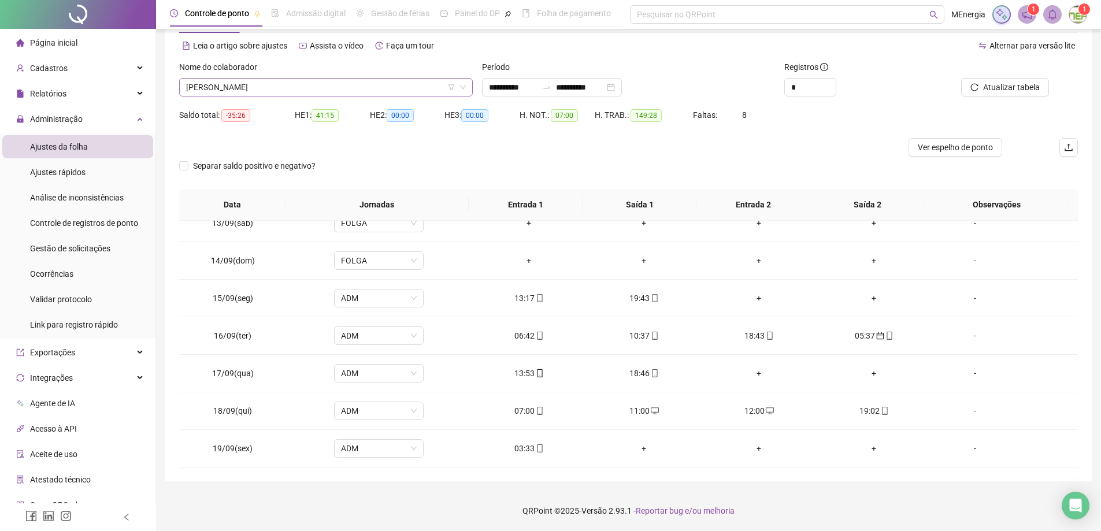
click at [470, 86] on div "[PERSON_NAME]" at bounding box center [326, 87] width 294 height 18
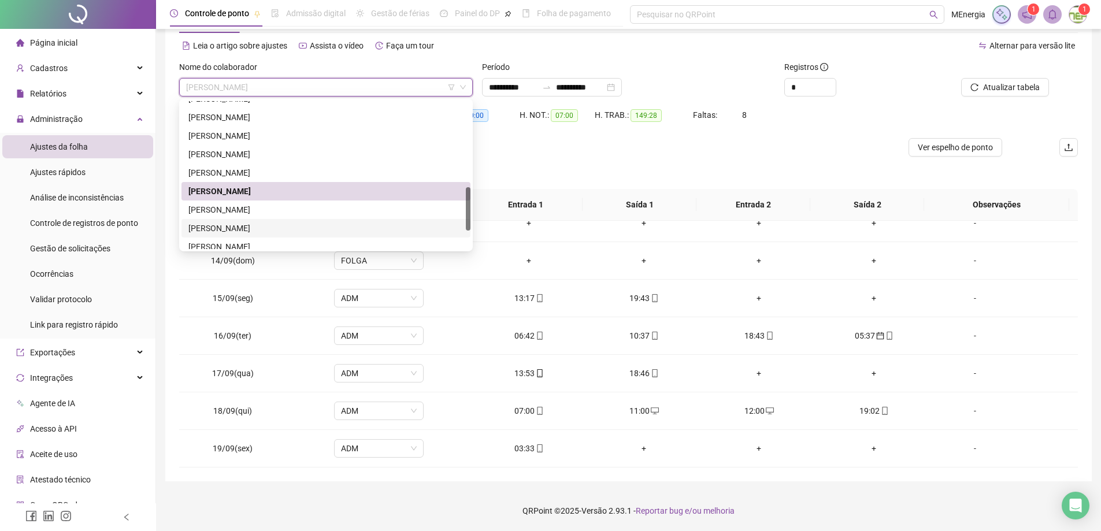
click at [276, 225] on div "[PERSON_NAME]" at bounding box center [325, 228] width 275 height 13
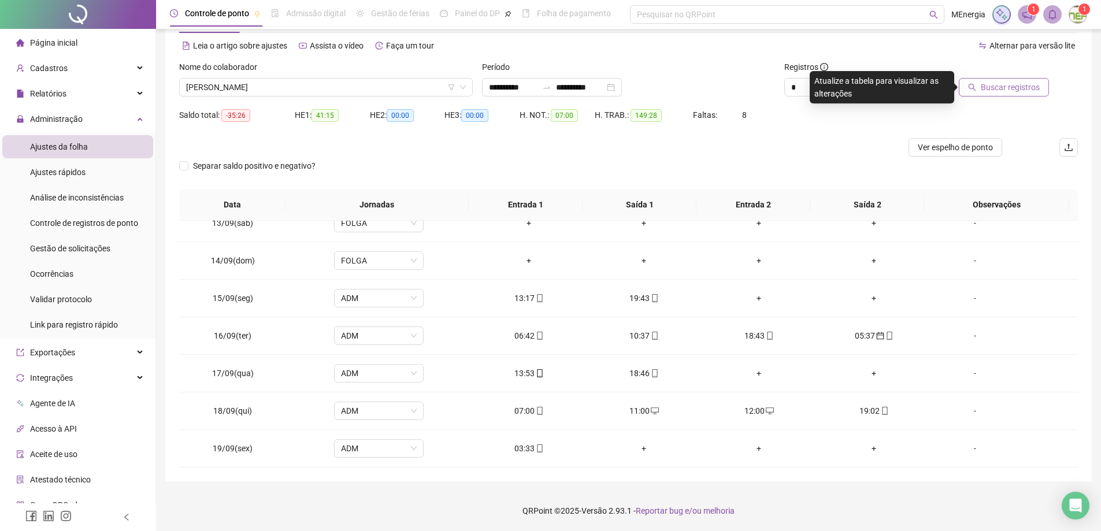
click at [1012, 91] on span "Buscar registros" at bounding box center [1010, 87] width 59 height 13
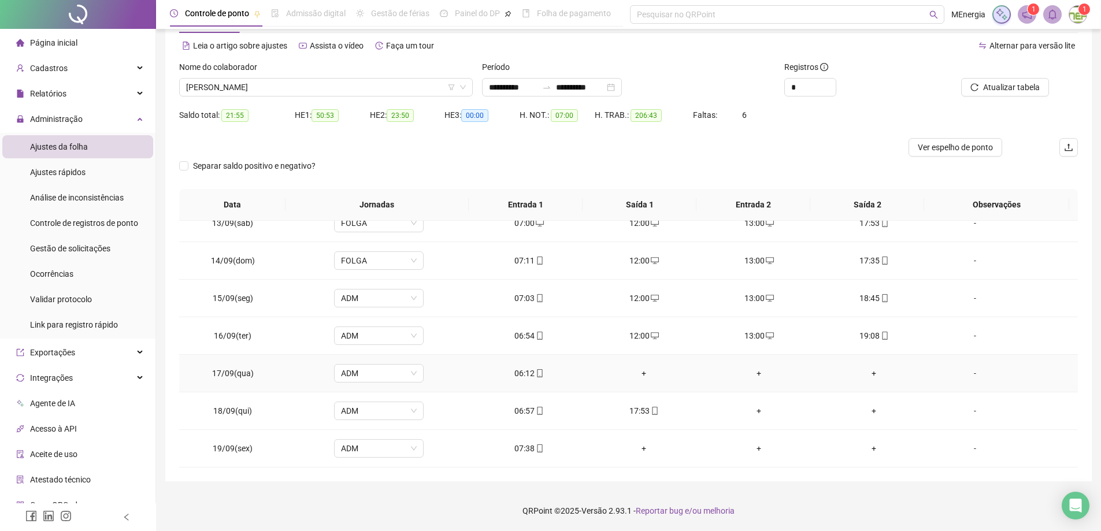
click at [639, 372] on div "+" at bounding box center [644, 373] width 97 height 13
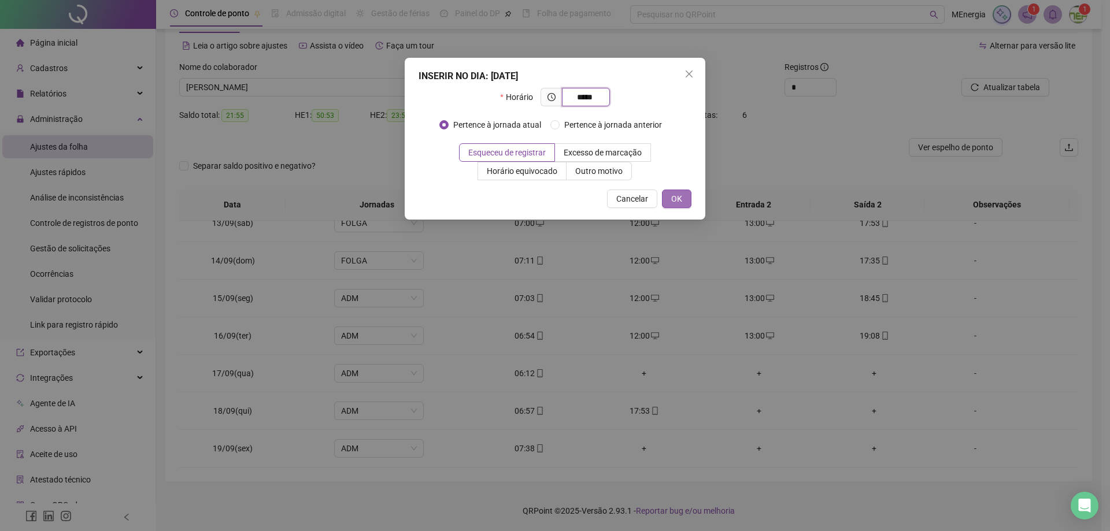
type input "*****"
click at [672, 199] on span "OK" at bounding box center [676, 198] width 11 height 13
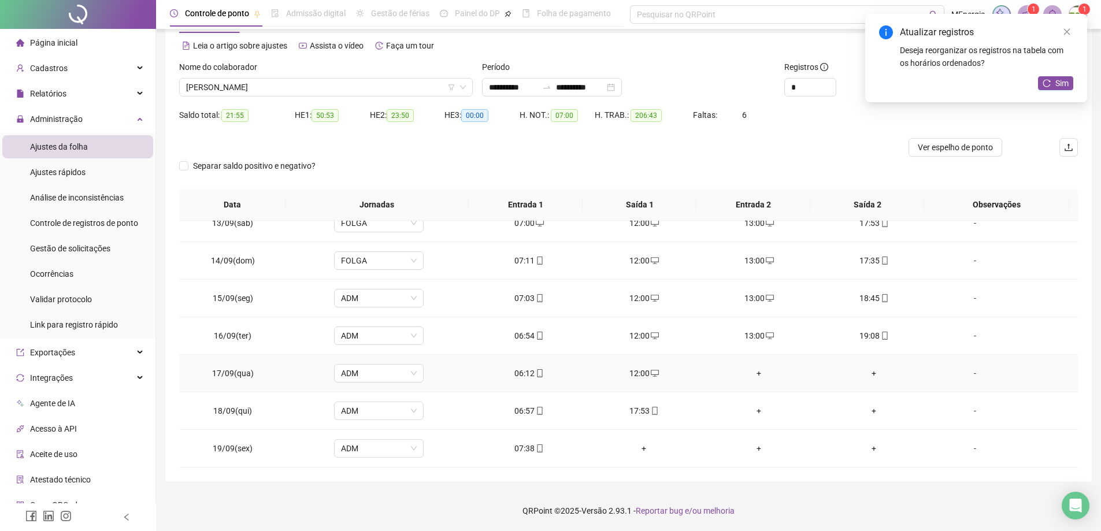
click at [754, 373] on div "+" at bounding box center [759, 373] width 97 height 13
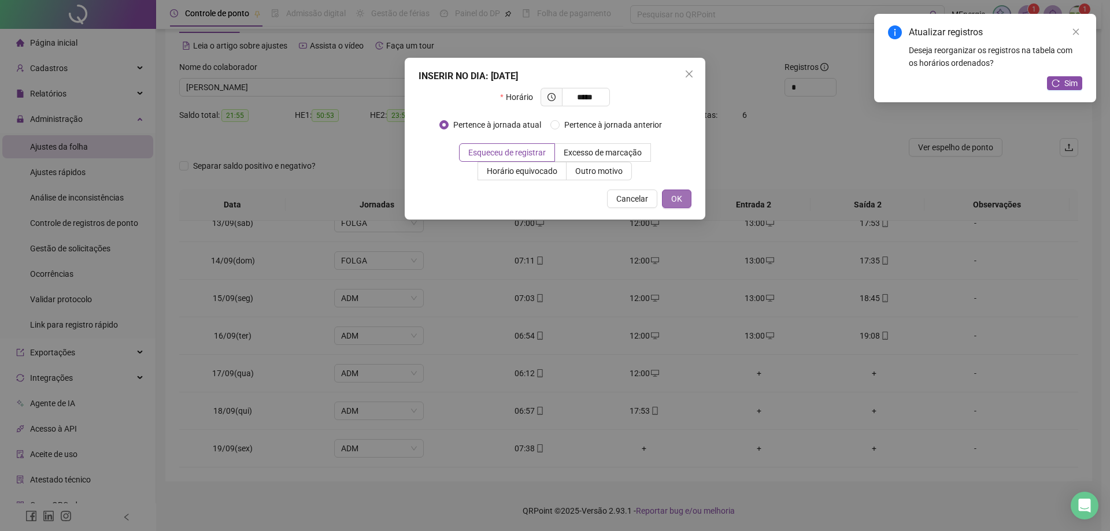
type input "*****"
click at [685, 207] on button "OK" at bounding box center [676, 199] width 29 height 18
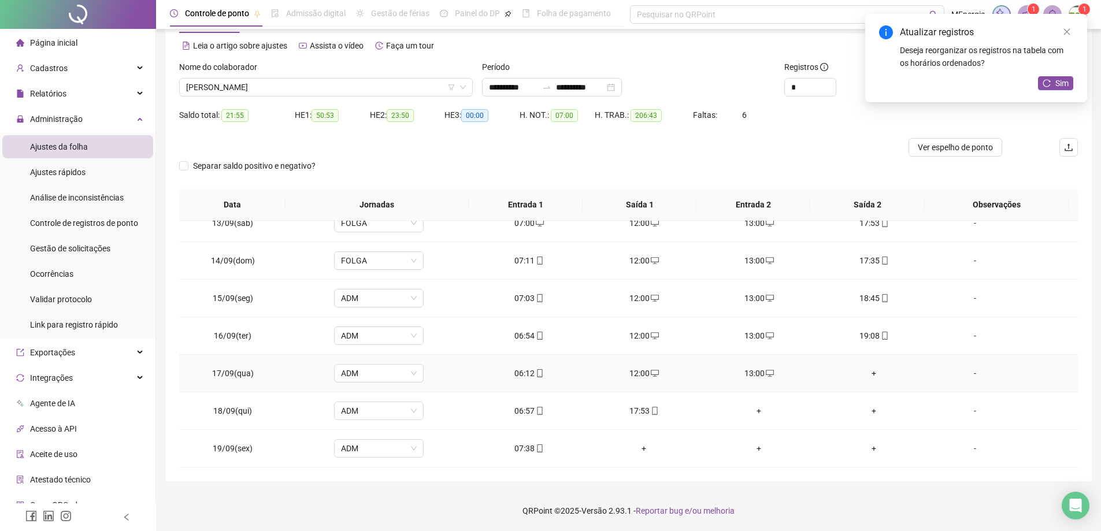
click at [868, 375] on div "+" at bounding box center [874, 373] width 97 height 13
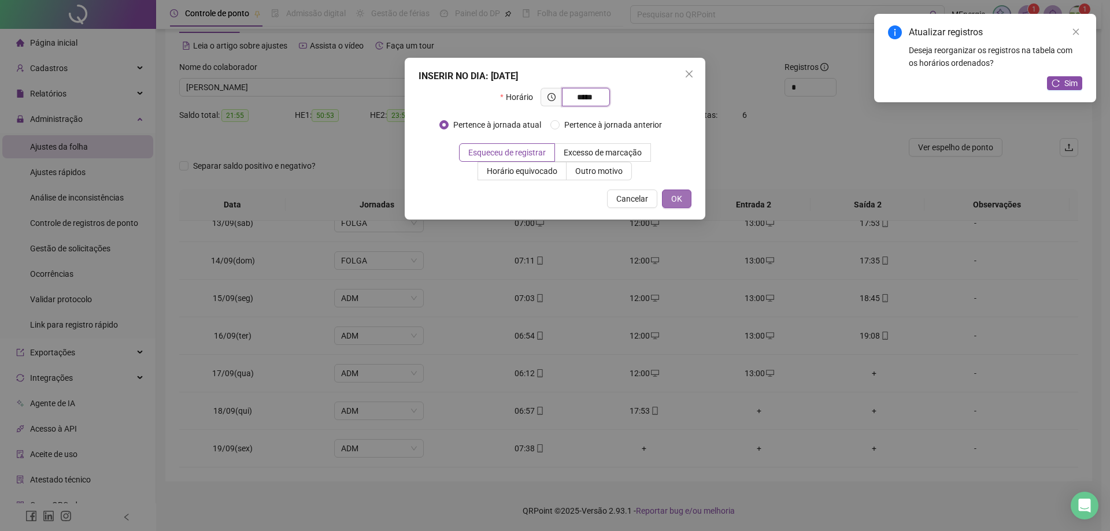
type input "*****"
click at [683, 201] on button "OK" at bounding box center [676, 199] width 29 height 18
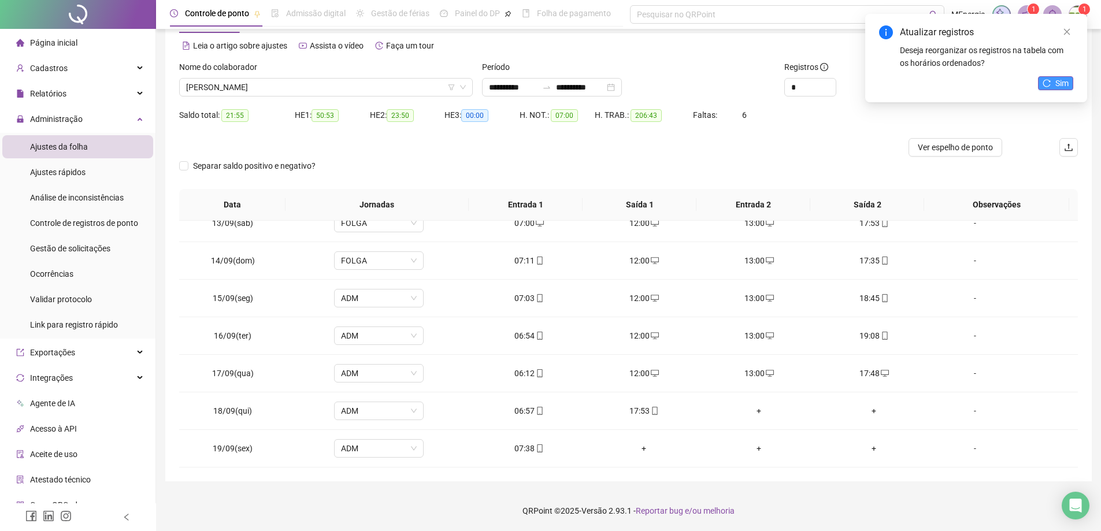
click at [1061, 83] on span "Sim" at bounding box center [1062, 83] width 13 height 13
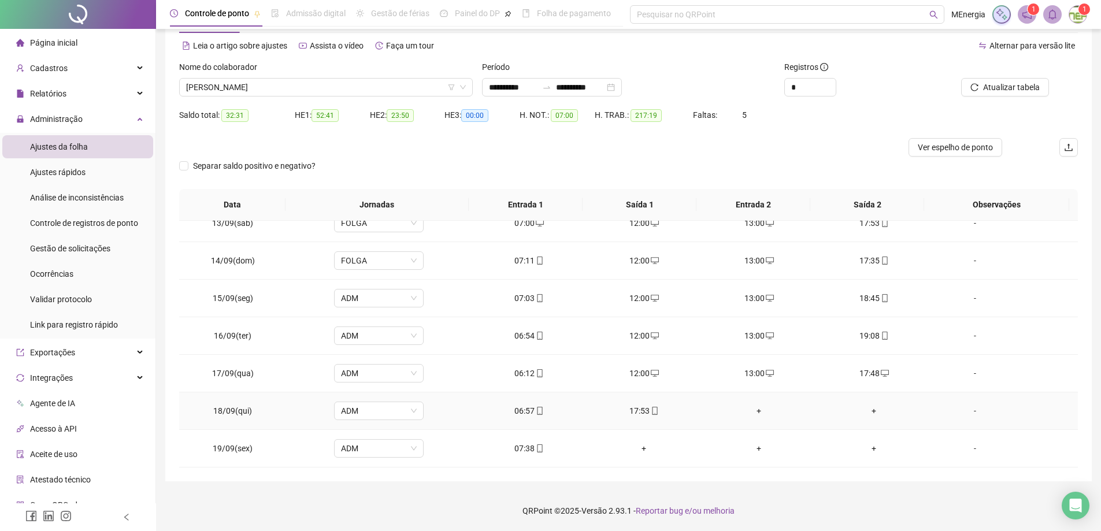
click at [757, 412] on div "+" at bounding box center [759, 411] width 97 height 13
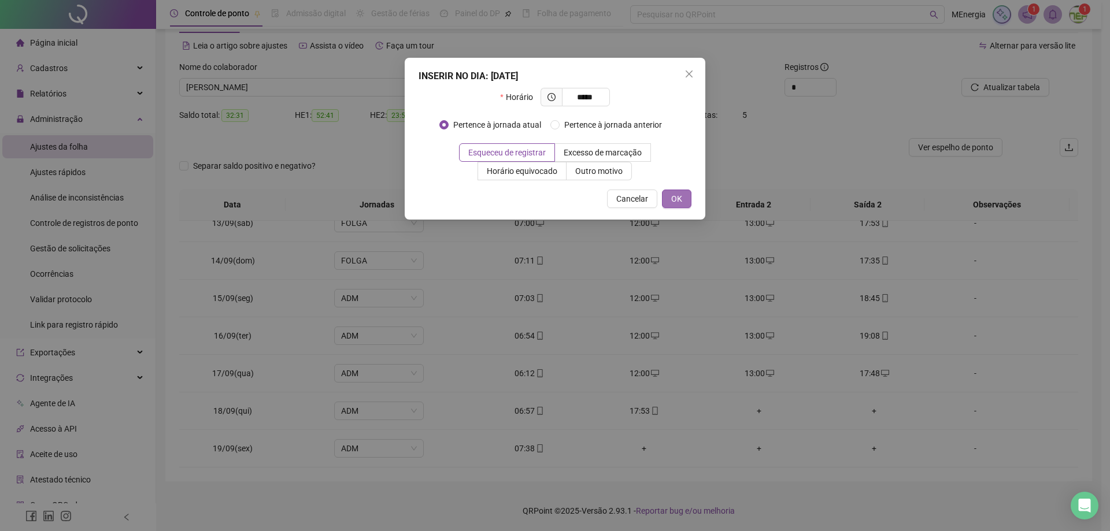
type input "*****"
click at [673, 203] on span "OK" at bounding box center [676, 198] width 11 height 13
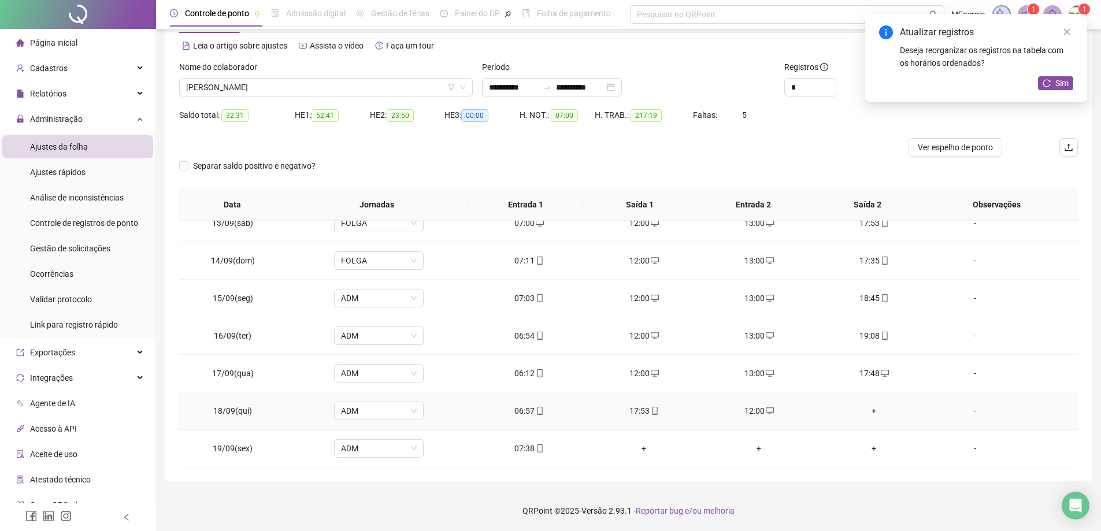
click at [866, 412] on div "+" at bounding box center [874, 411] width 97 height 13
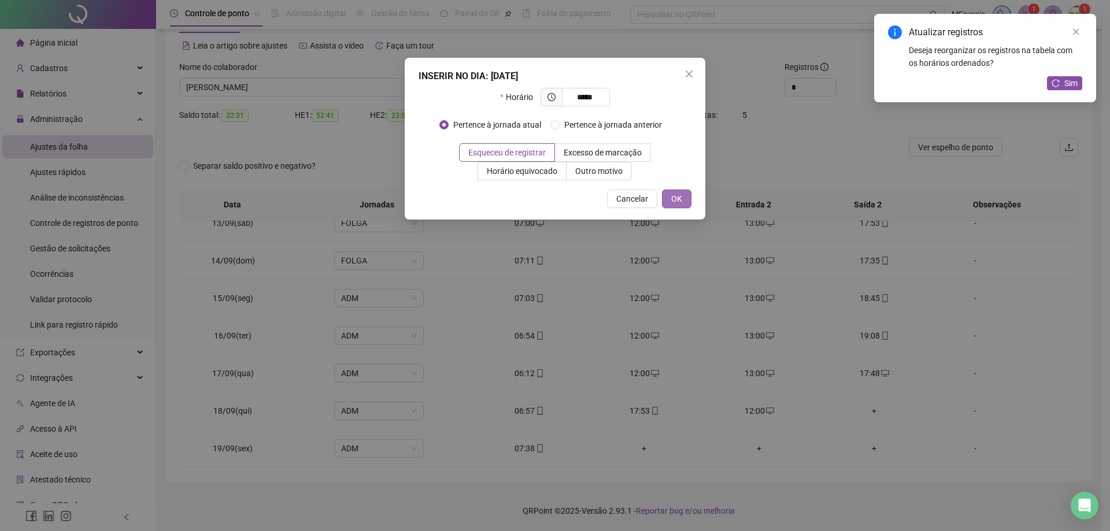
type input "*****"
click at [679, 202] on span "OK" at bounding box center [676, 198] width 11 height 13
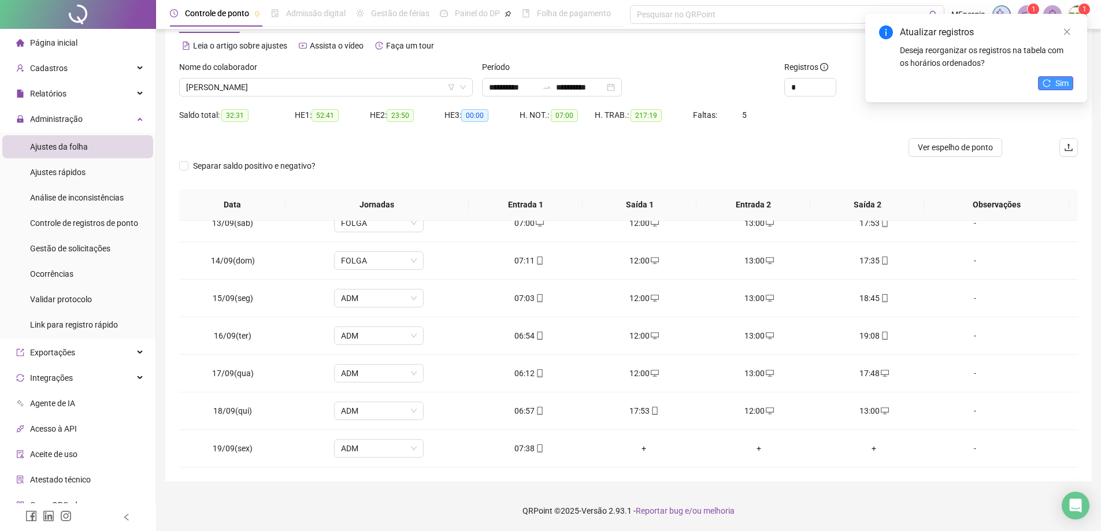
click at [1046, 80] on icon "reload" at bounding box center [1047, 83] width 8 height 8
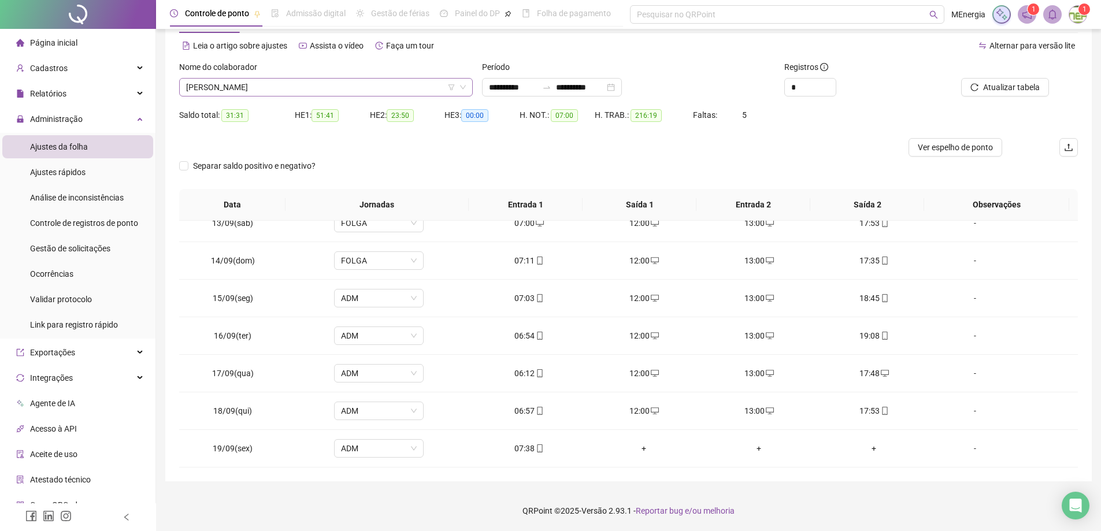
click at [470, 82] on div "[PERSON_NAME]" at bounding box center [326, 87] width 294 height 18
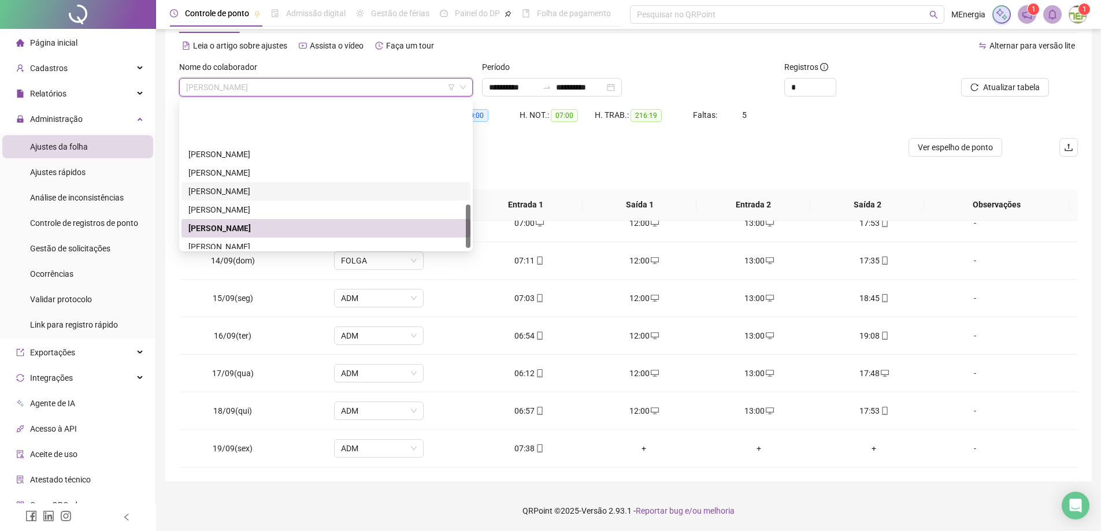
scroll to position [347, 0]
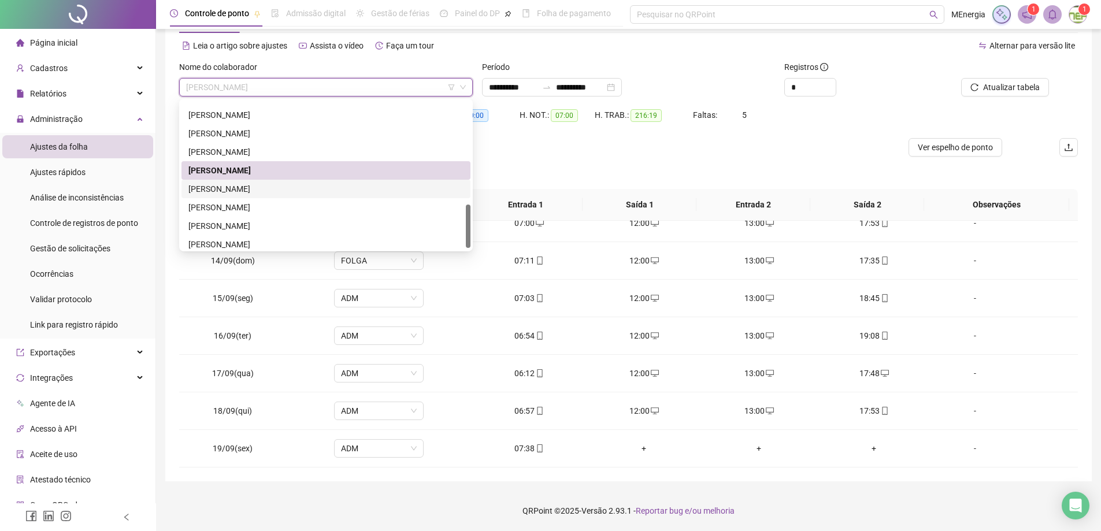
click at [250, 187] on div "[PERSON_NAME]" at bounding box center [325, 189] width 275 height 13
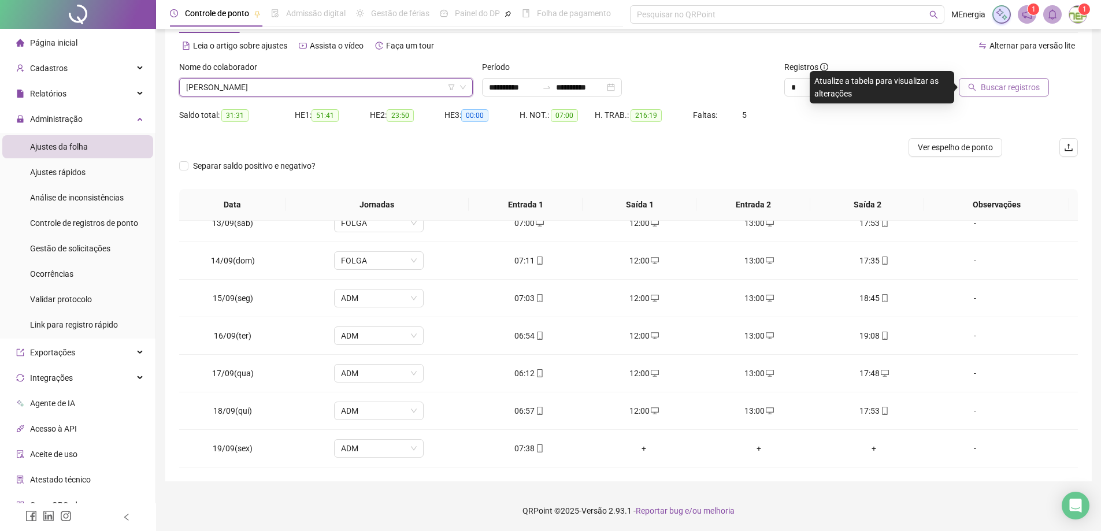
click at [974, 90] on icon "search" at bounding box center [972, 87] width 8 height 8
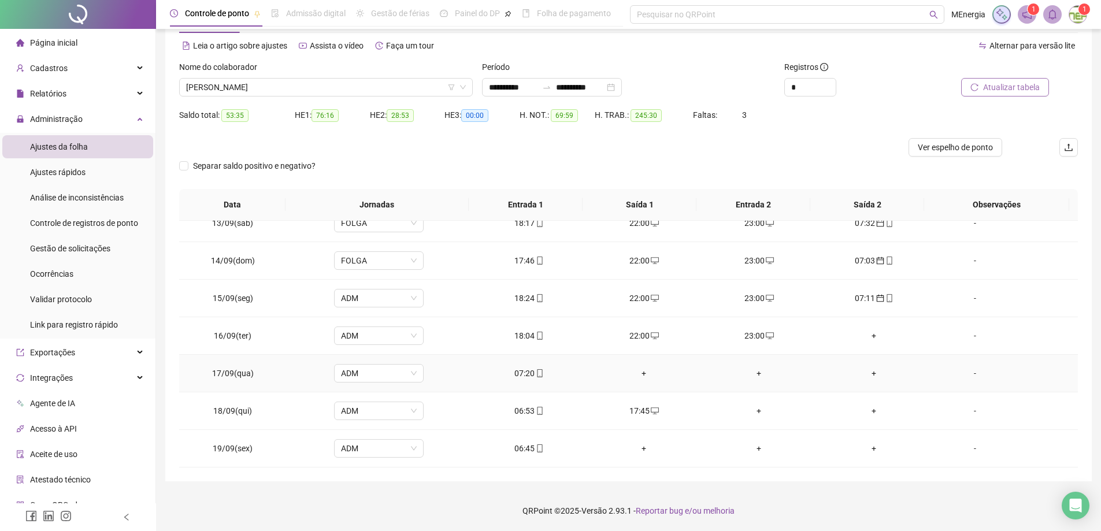
click at [530, 379] on div "07:20" at bounding box center [529, 373] width 97 height 13
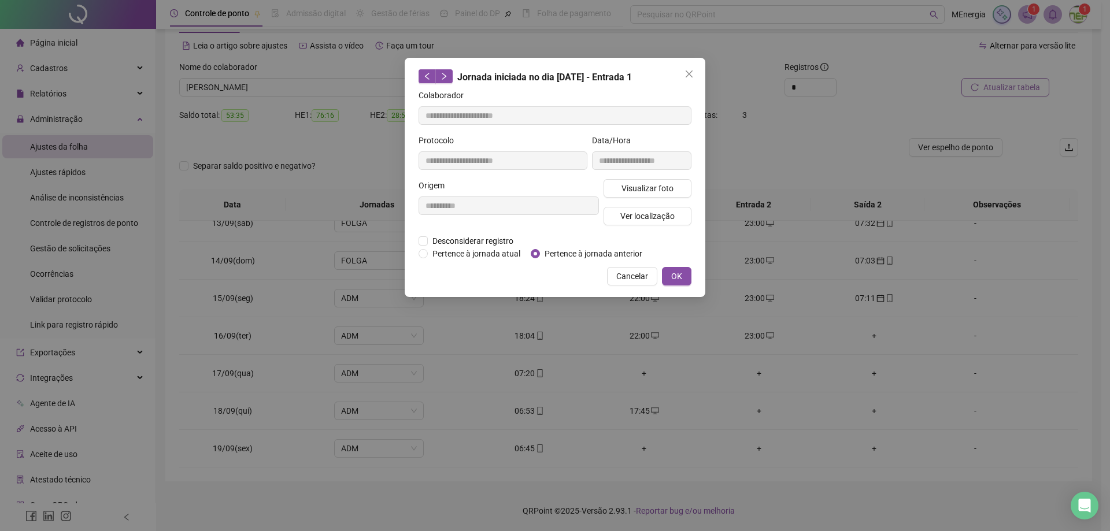
type input "**********"
click at [543, 253] on span "Pertence à jornada anterior" at bounding box center [593, 253] width 107 height 13
click at [673, 279] on span "OK" at bounding box center [676, 276] width 11 height 13
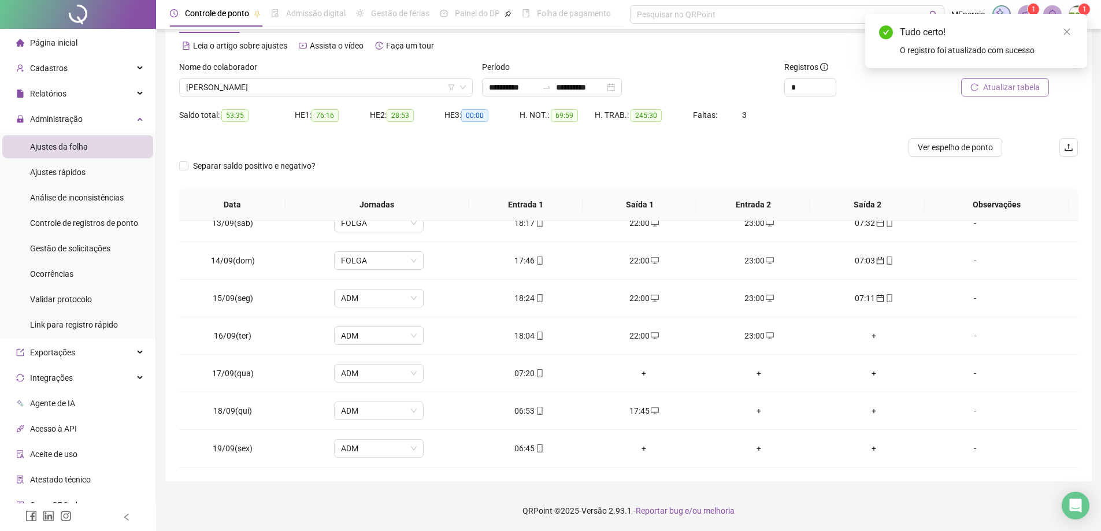
click at [1005, 88] on span "Atualizar tabela" at bounding box center [1011, 87] width 57 height 13
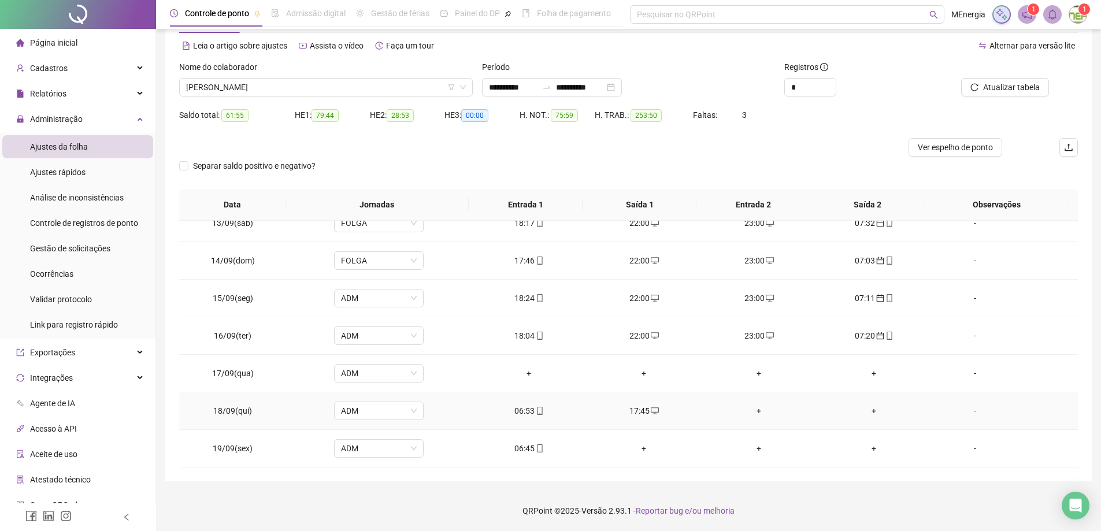
click at [754, 409] on div "+" at bounding box center [759, 411] width 97 height 13
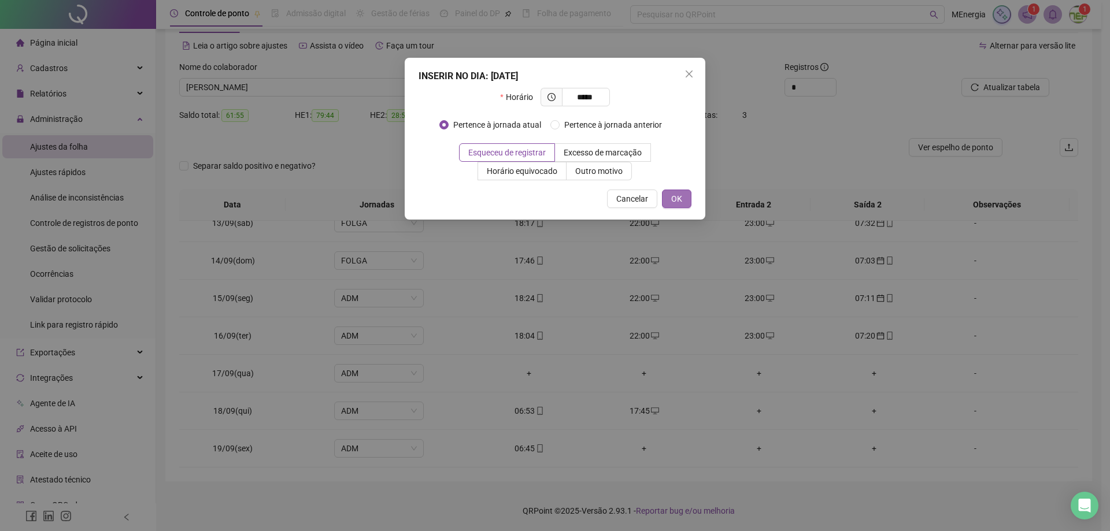
type input "*****"
click at [682, 204] on span "OK" at bounding box center [676, 198] width 11 height 13
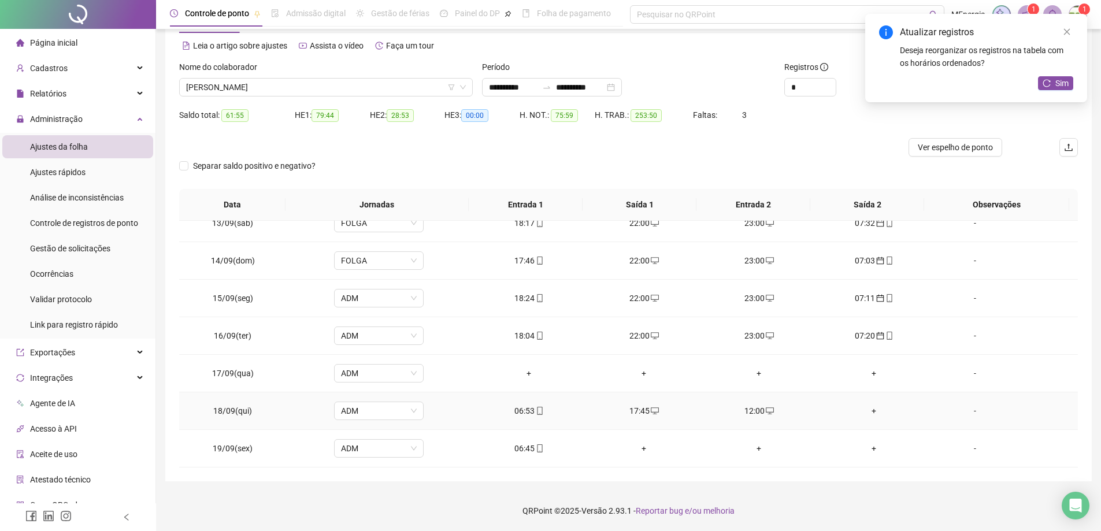
click at [868, 414] on div "+" at bounding box center [874, 411] width 97 height 13
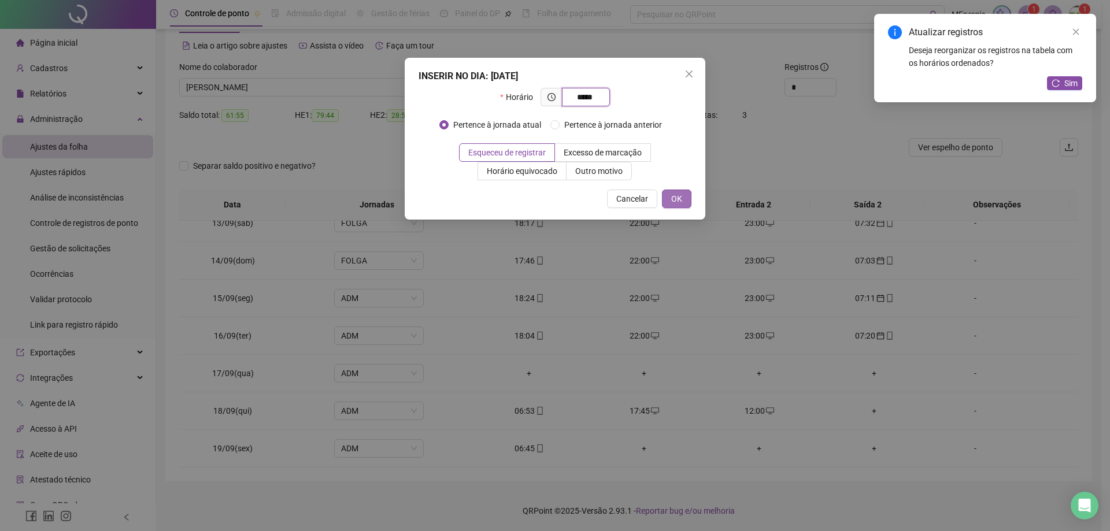
type input "*****"
click at [680, 194] on span "OK" at bounding box center [676, 198] width 11 height 13
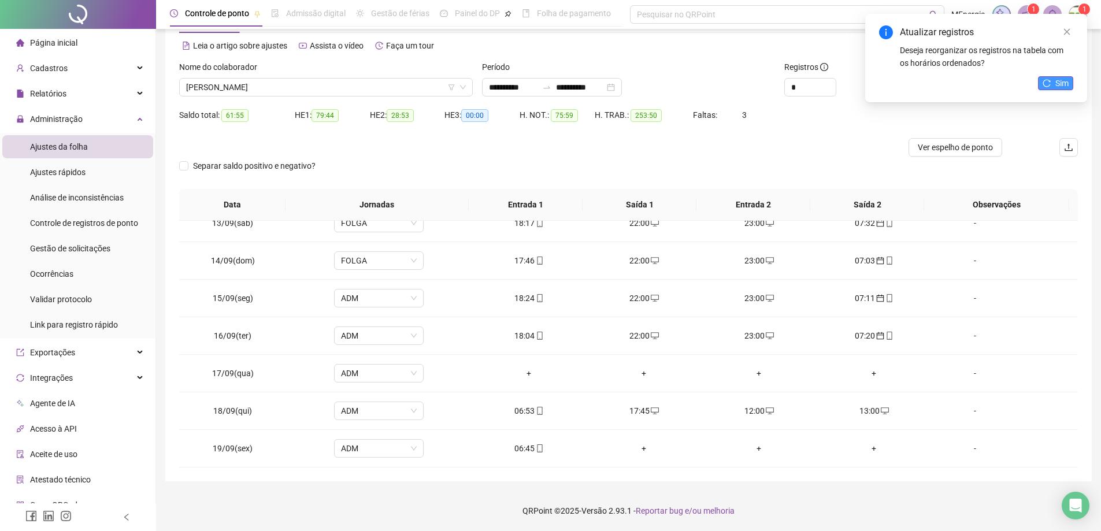
click at [1058, 81] on span "Sim" at bounding box center [1062, 83] width 13 height 13
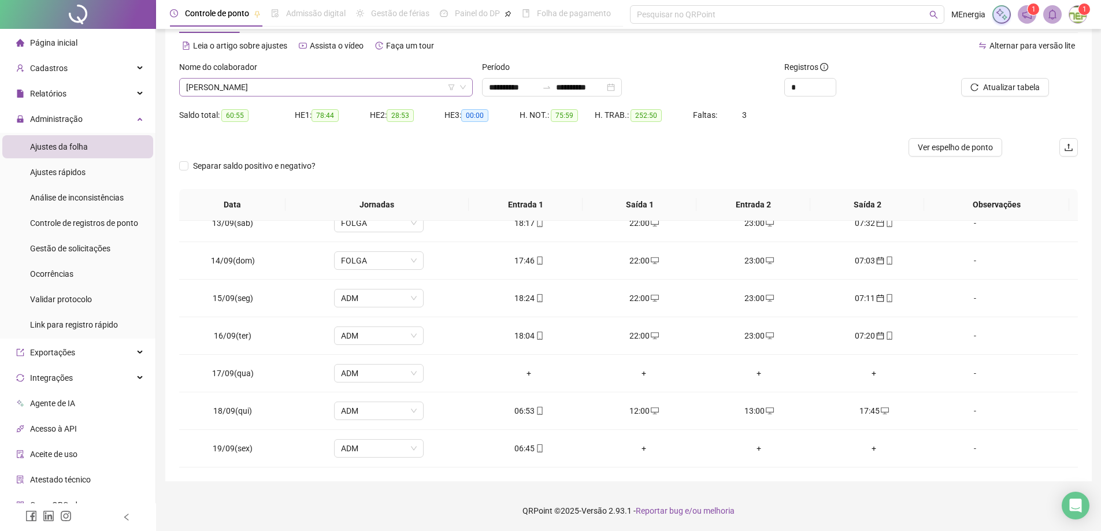
click at [468, 89] on div "[PERSON_NAME]" at bounding box center [326, 87] width 294 height 18
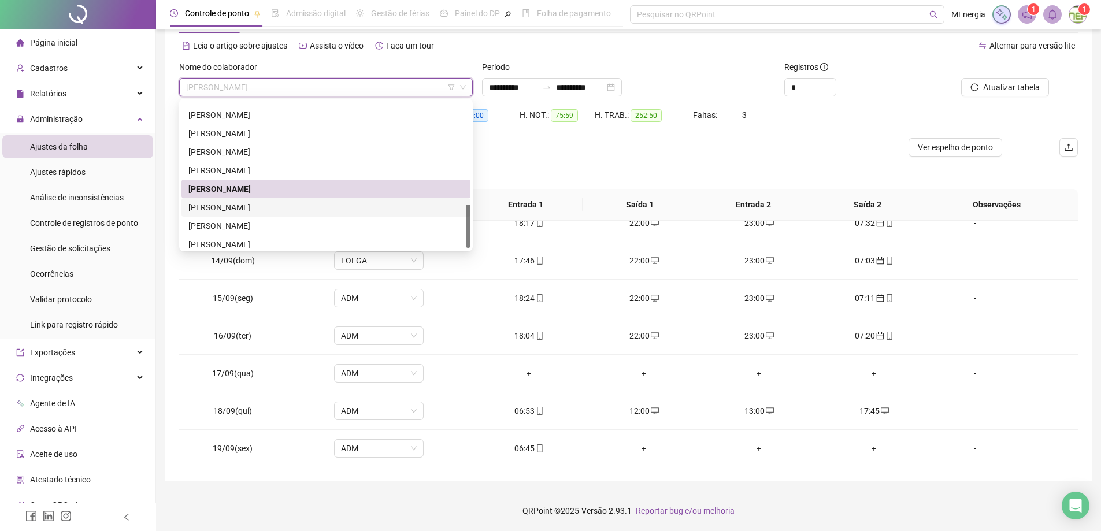
click at [302, 206] on div "[PERSON_NAME]" at bounding box center [325, 207] width 275 height 13
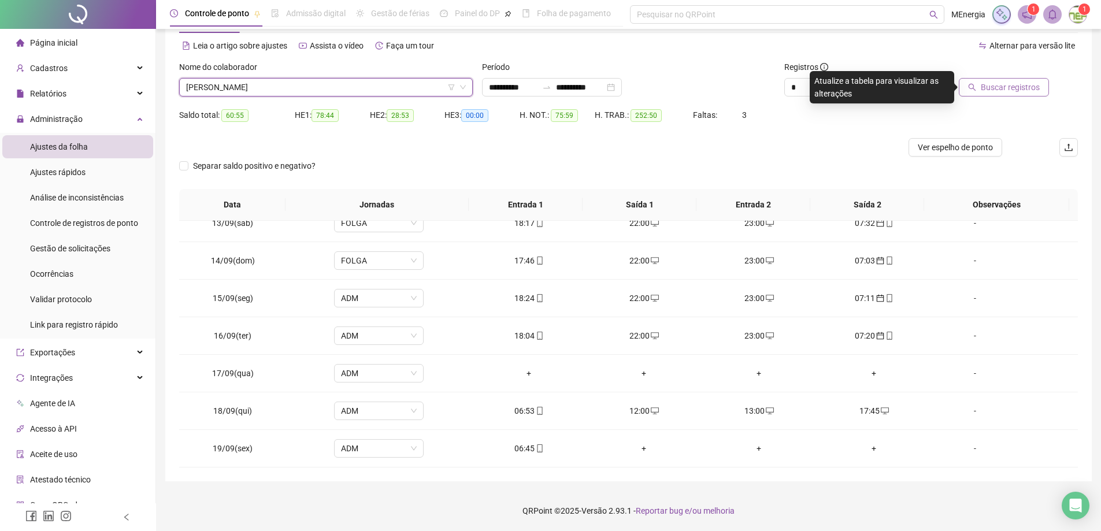
click at [1007, 84] on span "Buscar registros" at bounding box center [1010, 87] width 59 height 13
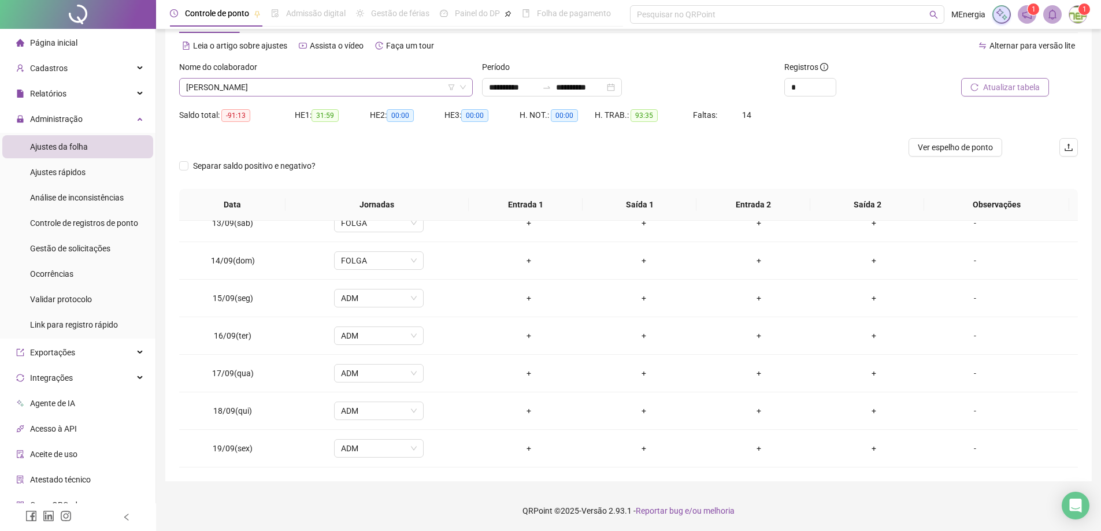
click at [469, 84] on div "[PERSON_NAME]" at bounding box center [326, 87] width 294 height 18
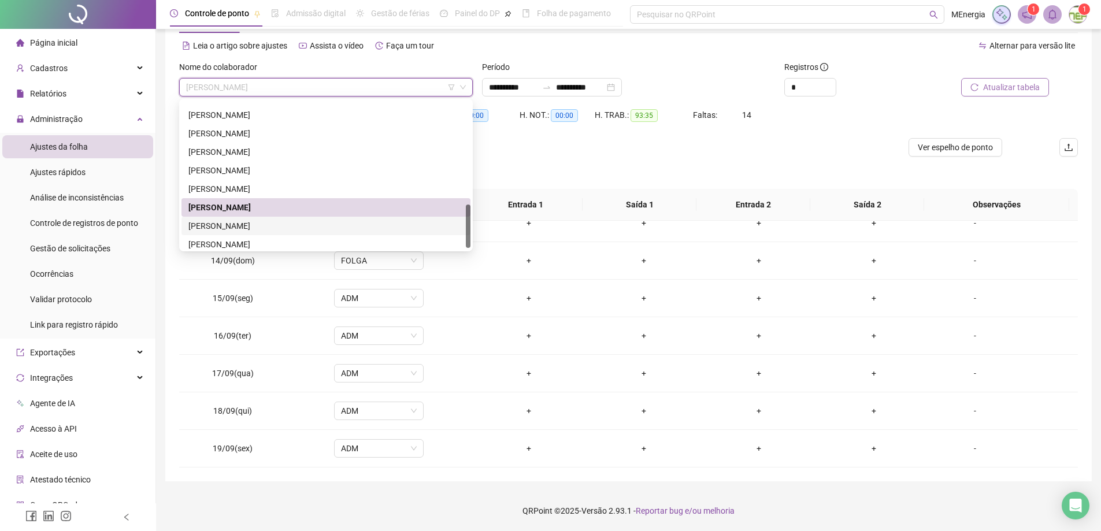
click at [308, 224] on div "[PERSON_NAME]" at bounding box center [325, 226] width 275 height 13
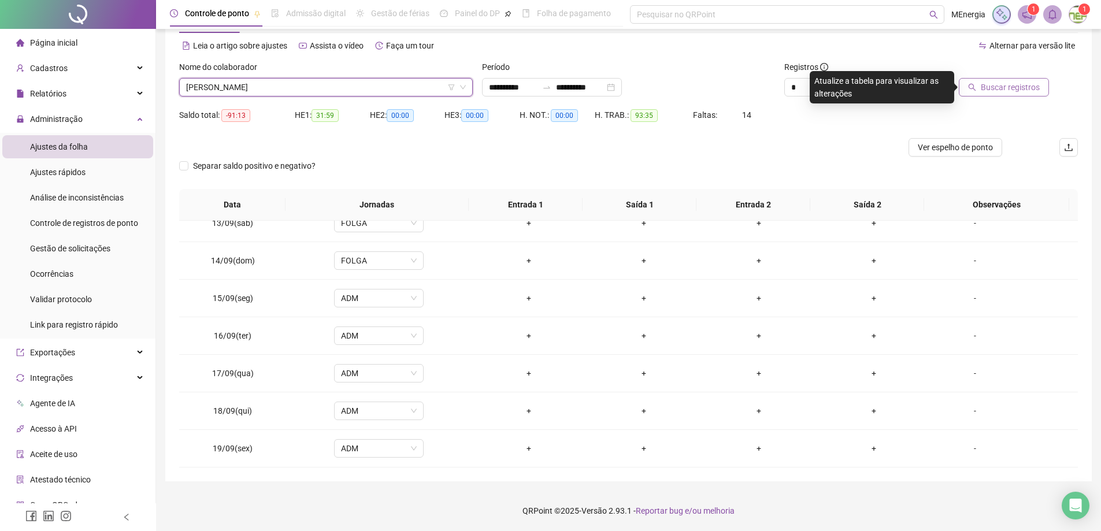
click at [992, 94] on button "Buscar registros" at bounding box center [1004, 87] width 90 height 18
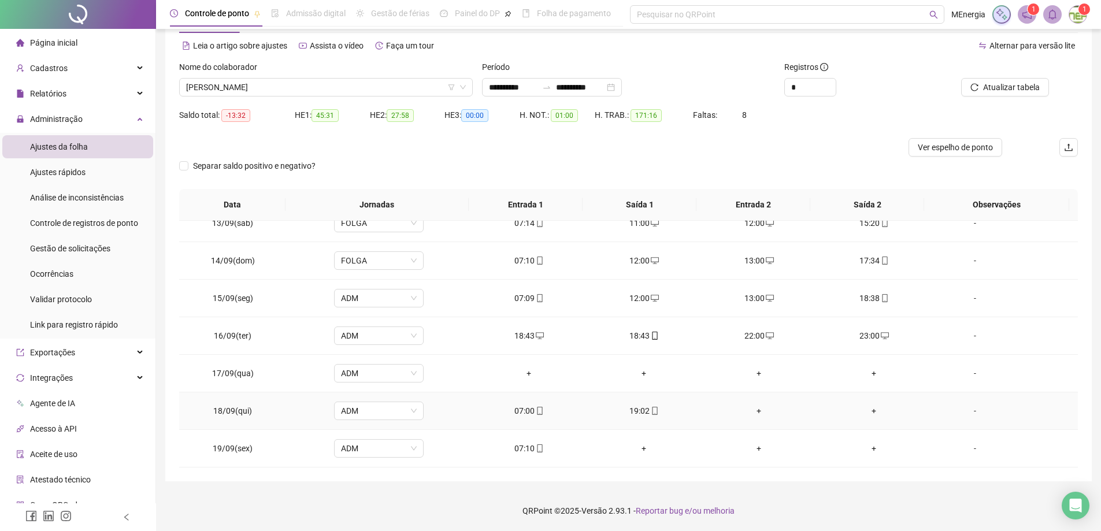
click at [756, 409] on div "+" at bounding box center [759, 411] width 97 height 13
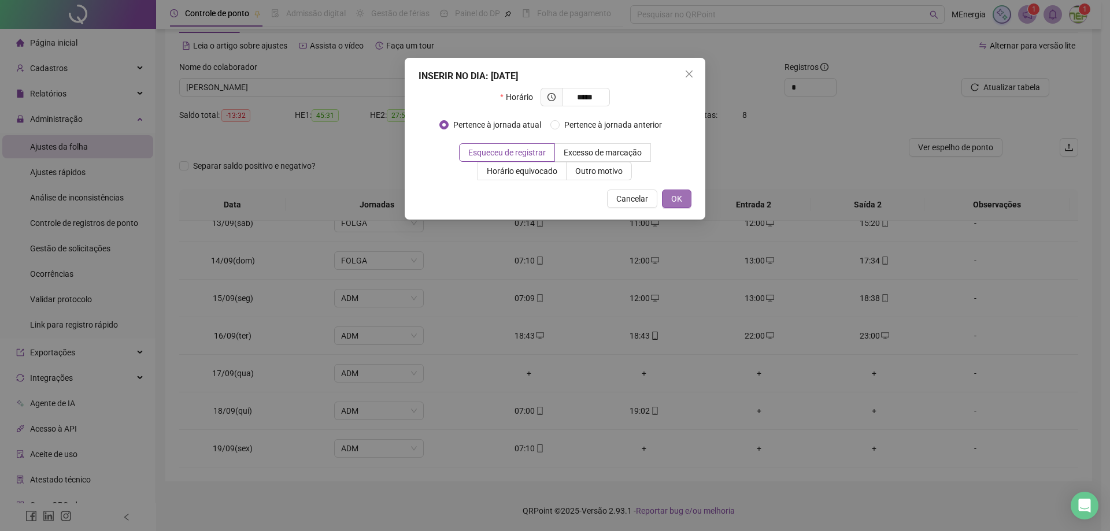
type input "*****"
click at [675, 204] on span "OK" at bounding box center [676, 198] width 11 height 13
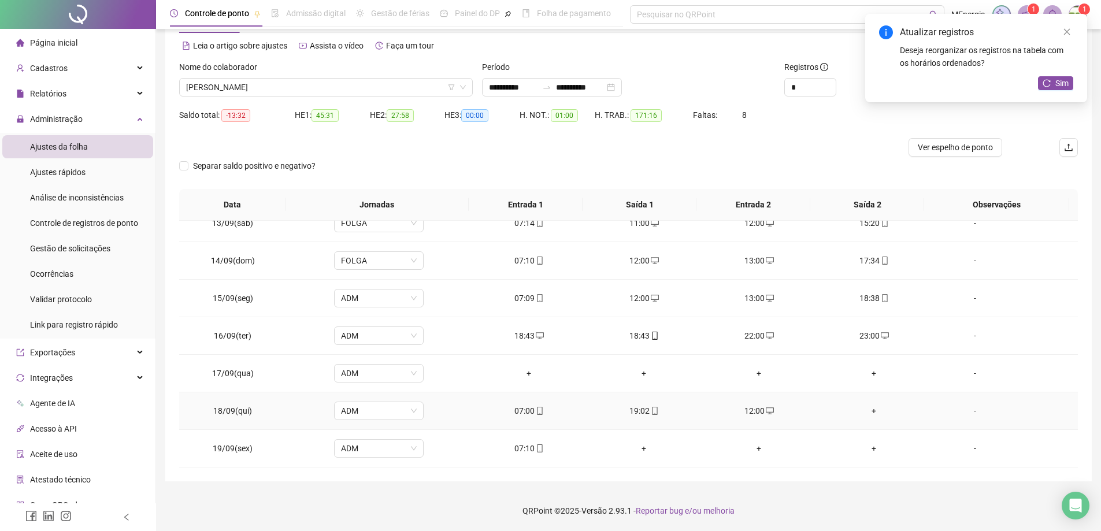
click at [867, 413] on div "+" at bounding box center [874, 411] width 97 height 13
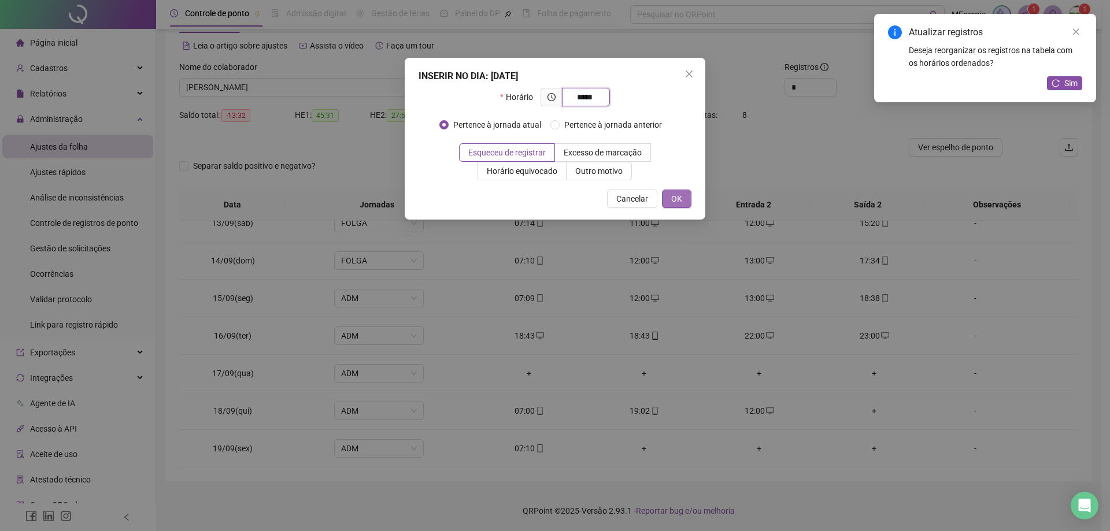
type input "*****"
click at [682, 201] on span "OK" at bounding box center [676, 198] width 11 height 13
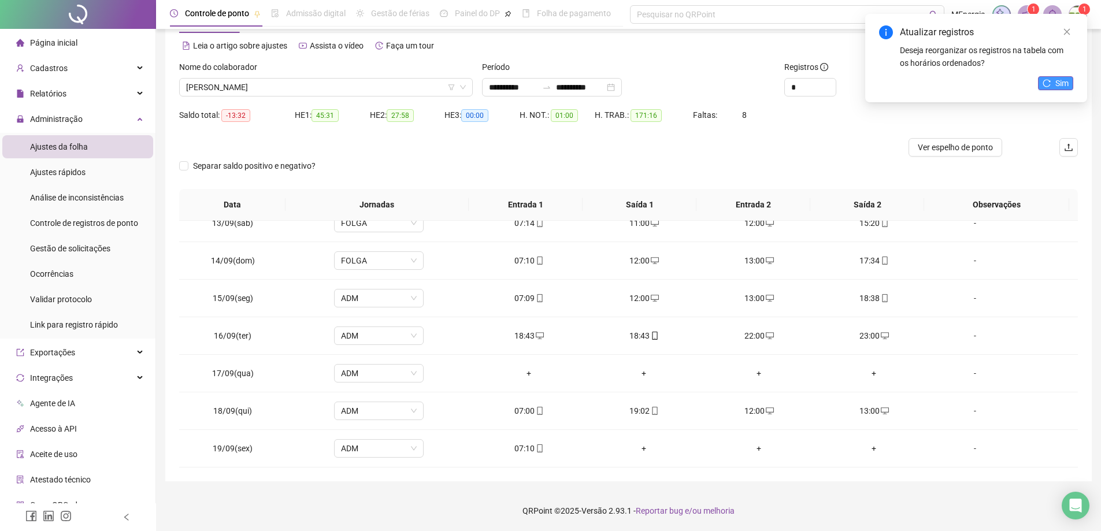
click at [1040, 86] on button "Sim" at bounding box center [1055, 83] width 35 height 14
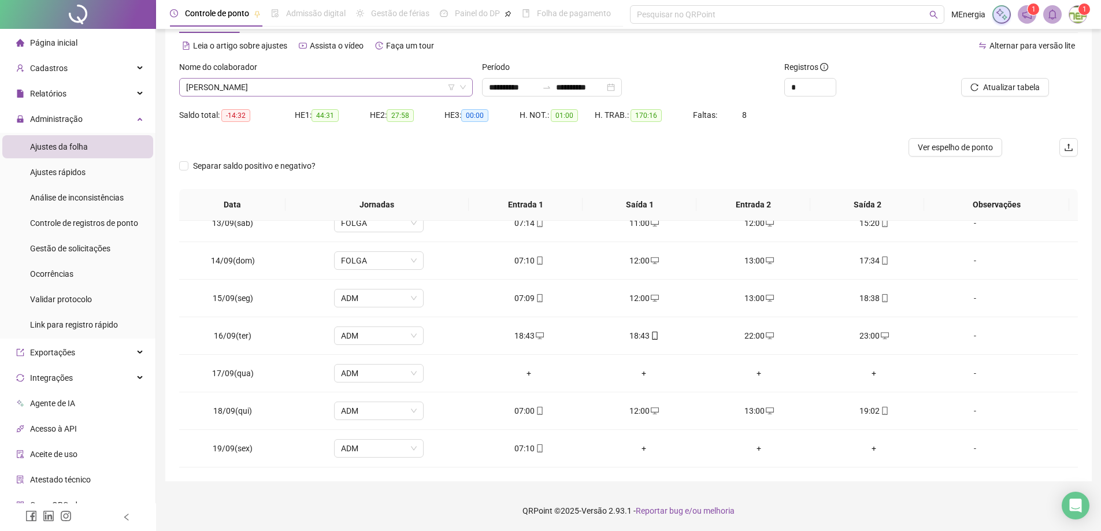
click at [471, 86] on div "[PERSON_NAME]" at bounding box center [326, 87] width 294 height 18
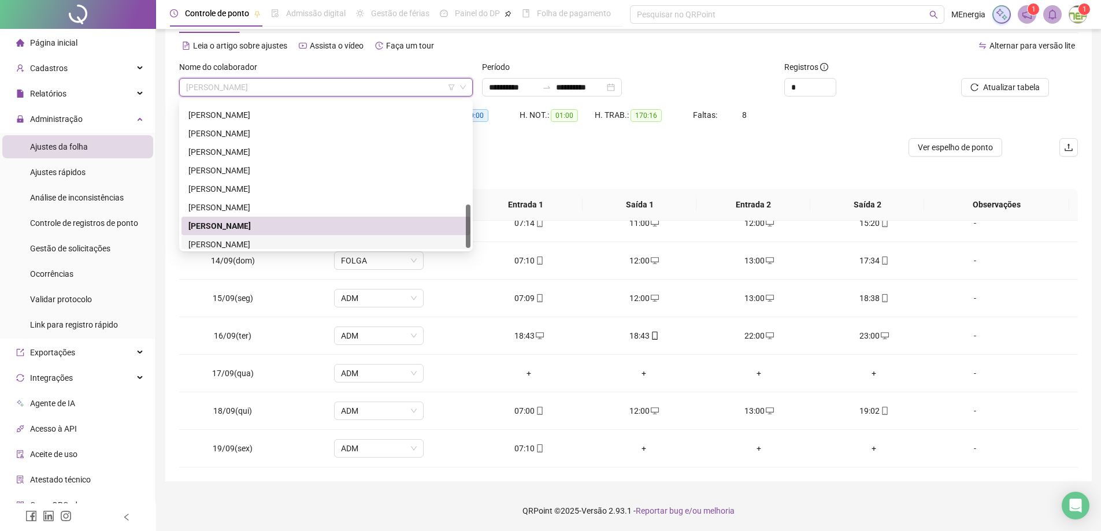
click at [291, 246] on div "[PERSON_NAME]" at bounding box center [325, 244] width 275 height 13
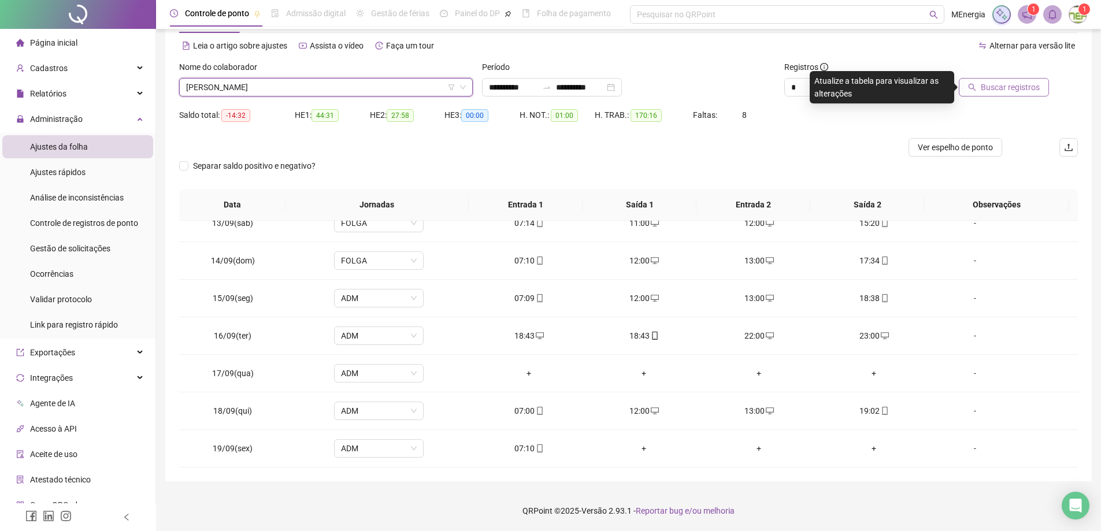
click at [1034, 90] on span "Buscar registros" at bounding box center [1010, 87] width 59 height 13
